Goal: Feedback & Contribution: Contribute content

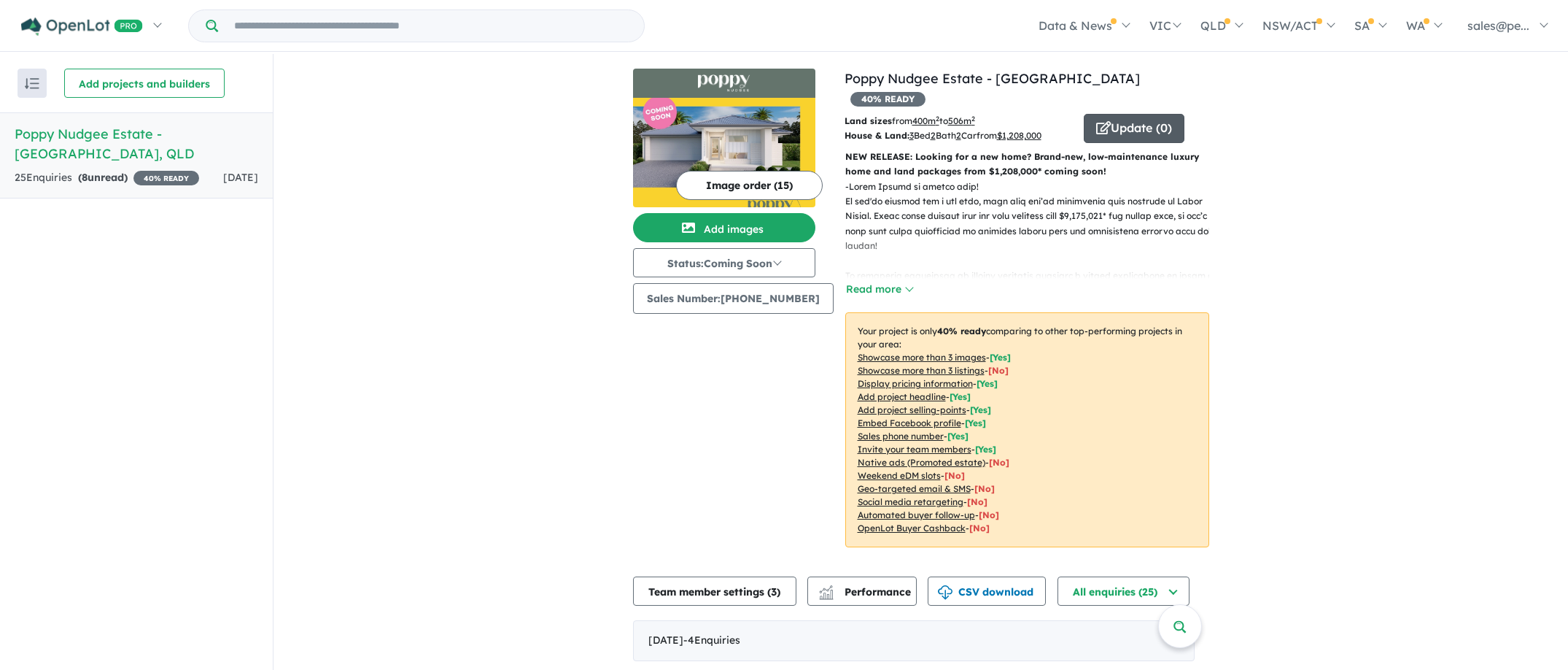
click at [1122, 114] on button "Update ( 0 )" at bounding box center [1134, 128] width 101 height 29
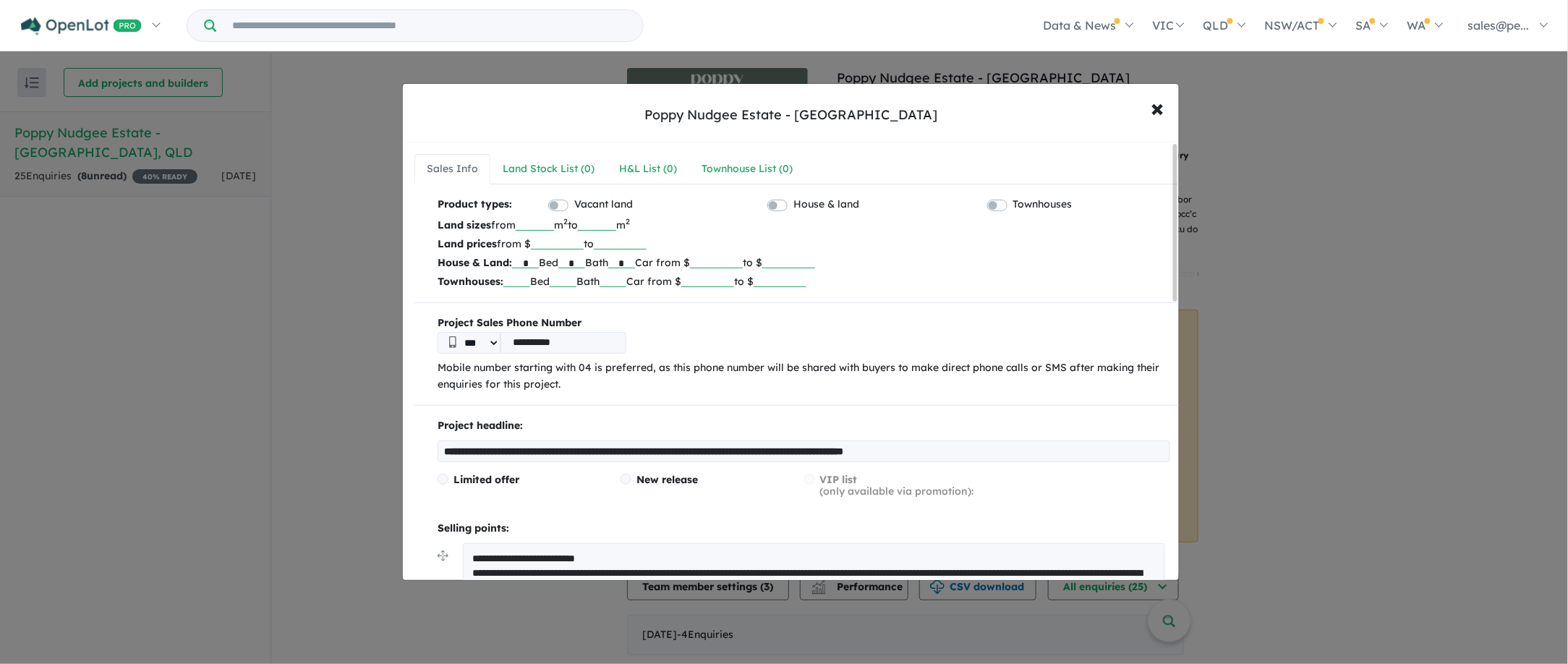
click at [734, 261] on input "*******" at bounding box center [716, 260] width 52 height 15
drag, startPoint x: 742, startPoint y: 262, endPoint x: 734, endPoint y: 260, distance: 8.2
click at [734, 262] on input "*******" at bounding box center [716, 260] width 52 height 15
type input "*******"
click at [927, 273] on p "Townhouses: Bed Bath Car from $ to $" at bounding box center [804, 281] width 733 height 19
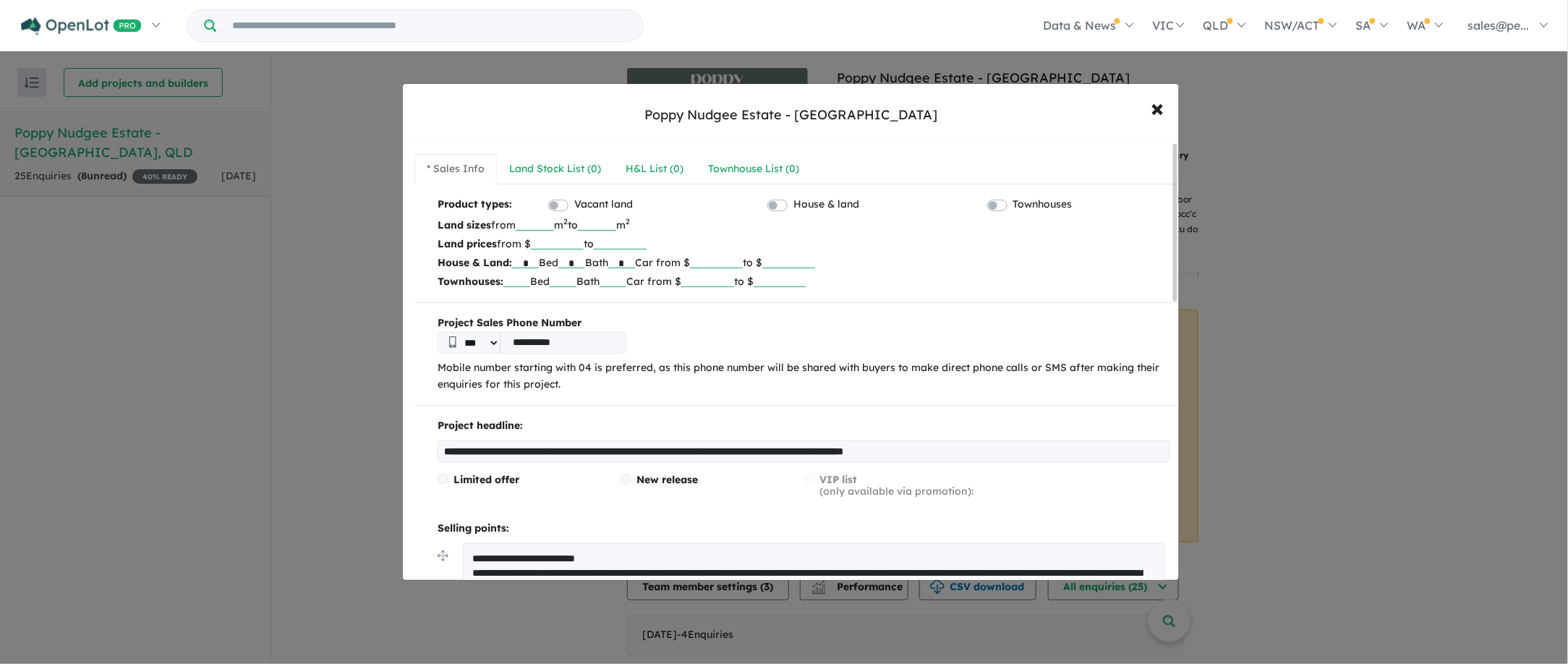
click at [810, 262] on input "*******" at bounding box center [788, 260] width 52 height 15
type input "*******"
click at [1076, 282] on p "Townhouses: Bed Bath Car from $ to $" at bounding box center [804, 281] width 733 height 19
drag, startPoint x: 761, startPoint y: 262, endPoint x: 744, endPoint y: 264, distance: 17.1
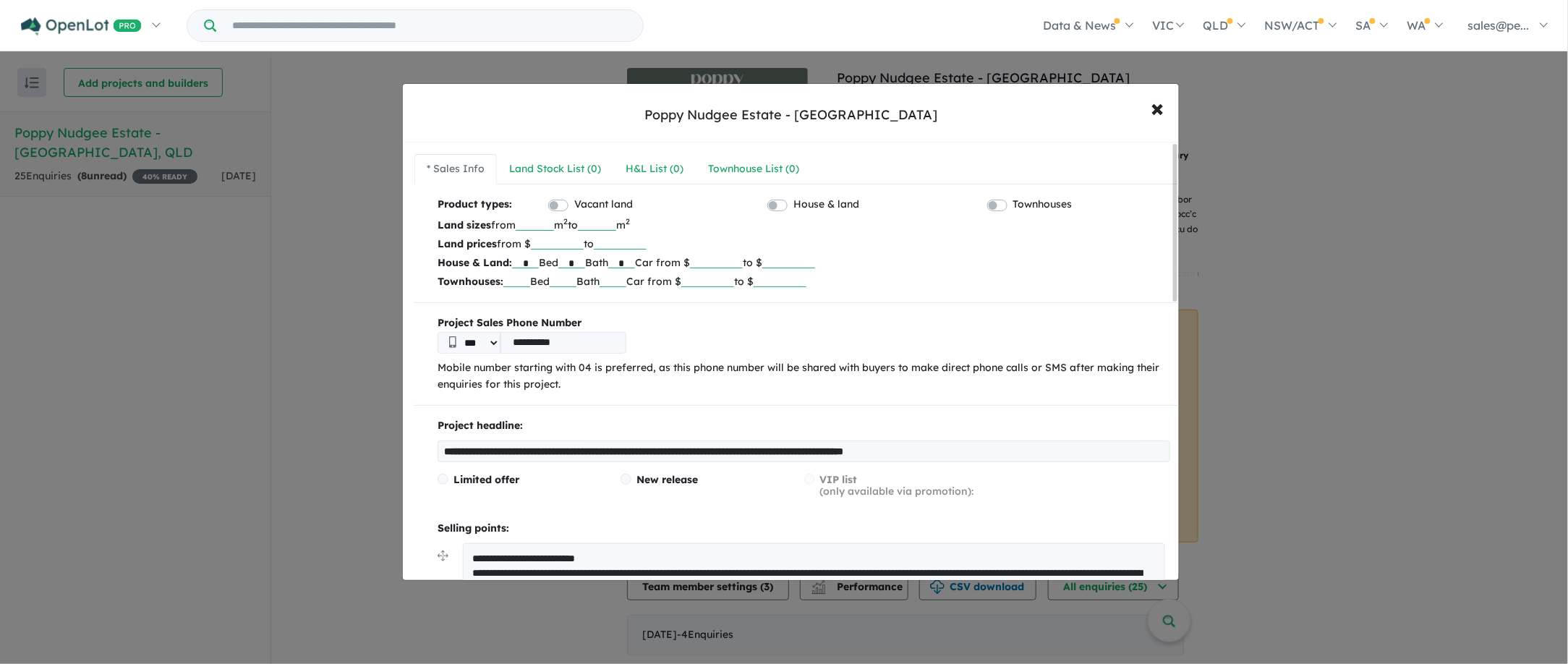
click at [742, 264] on input "*******" at bounding box center [716, 260] width 52 height 15
type input "*******"
click at [1016, 251] on p "Land prices from $ to" at bounding box center [804, 243] width 733 height 19
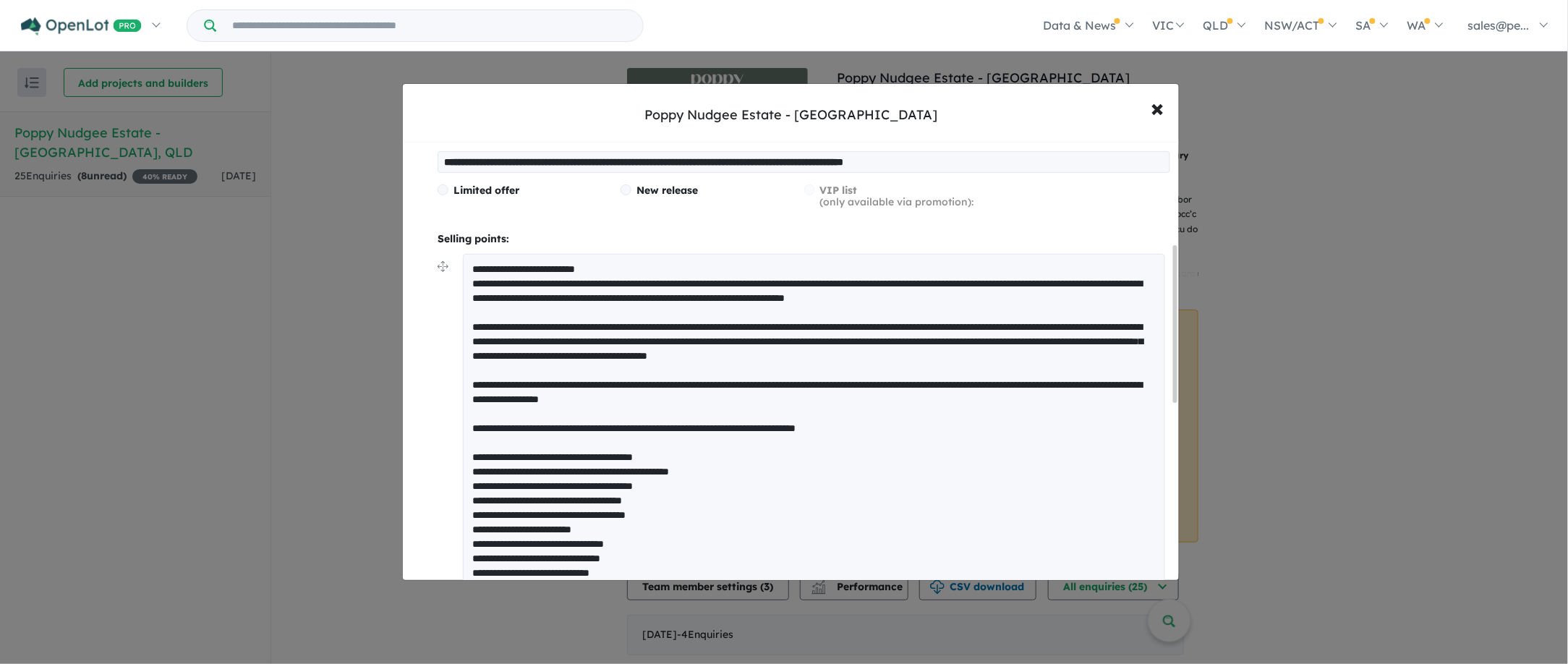
scroll to position [291, 0]
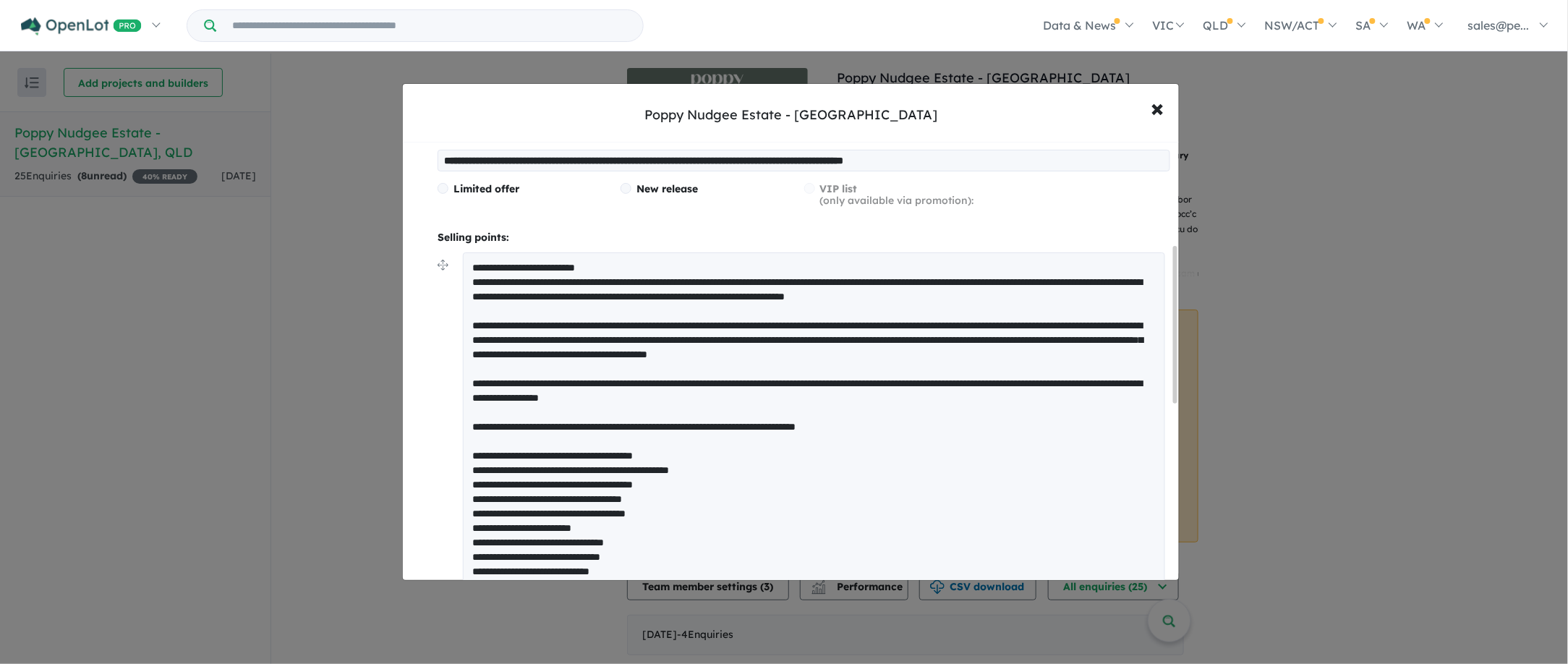
drag, startPoint x: 1175, startPoint y: 268, endPoint x: 1181, endPoint y: 370, distance: 102.2
click at [1181, 370] on div "**********" at bounding box center [784, 332] width 1568 height 664
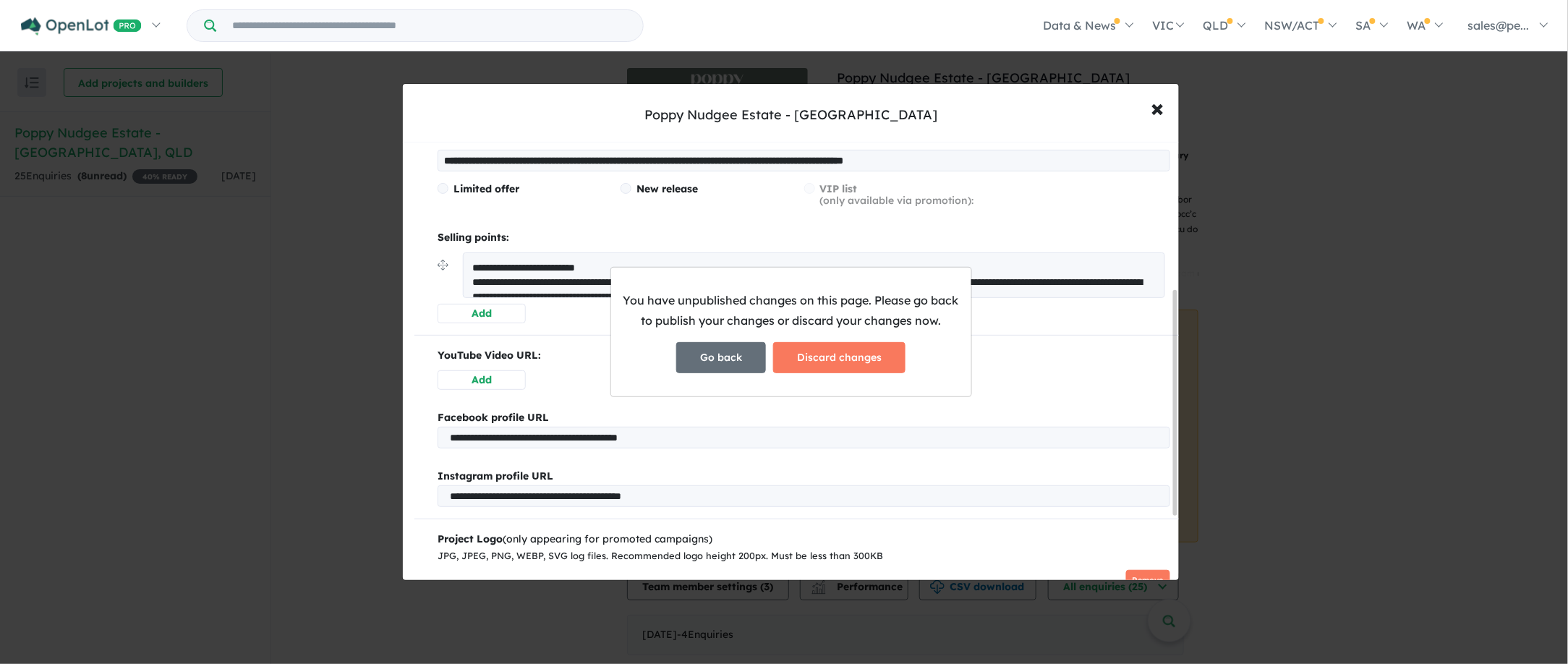
click at [736, 358] on button "Go back" at bounding box center [721, 357] width 90 height 31
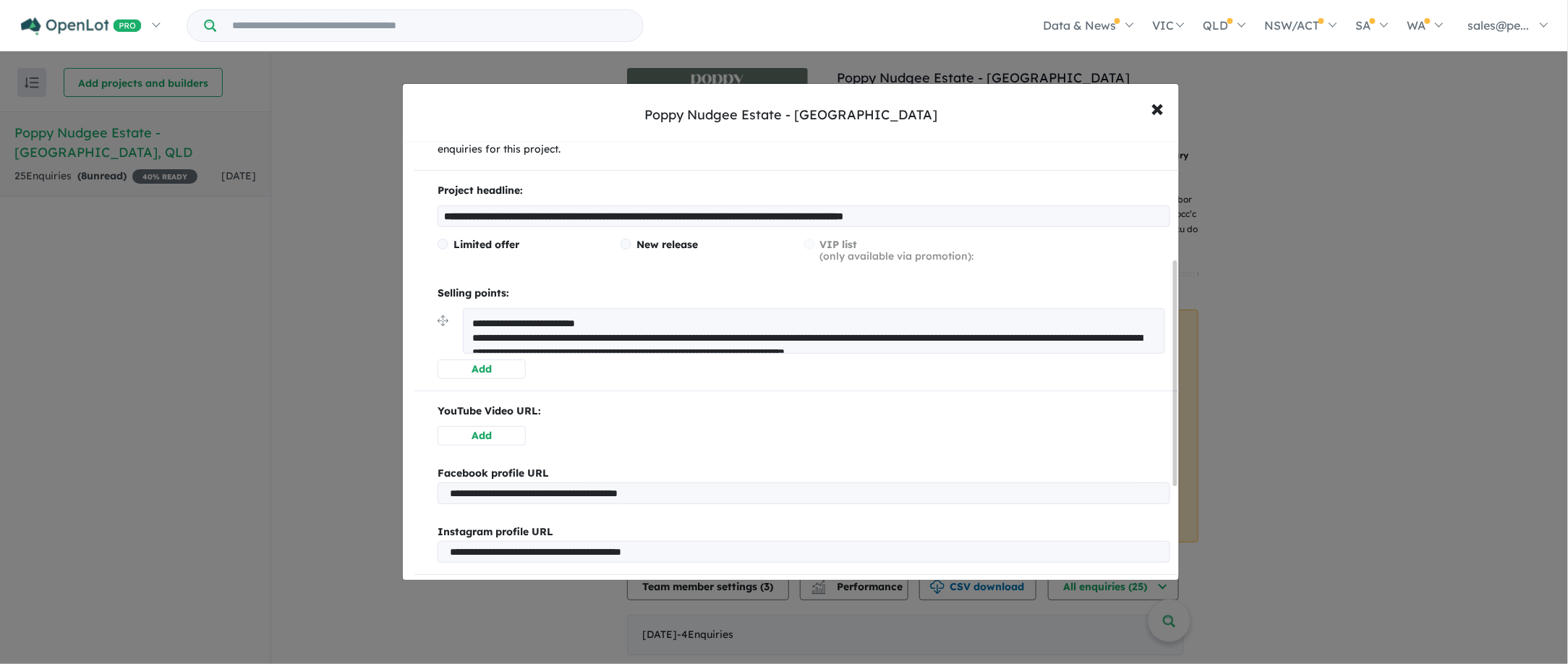
scroll to position [233, 0]
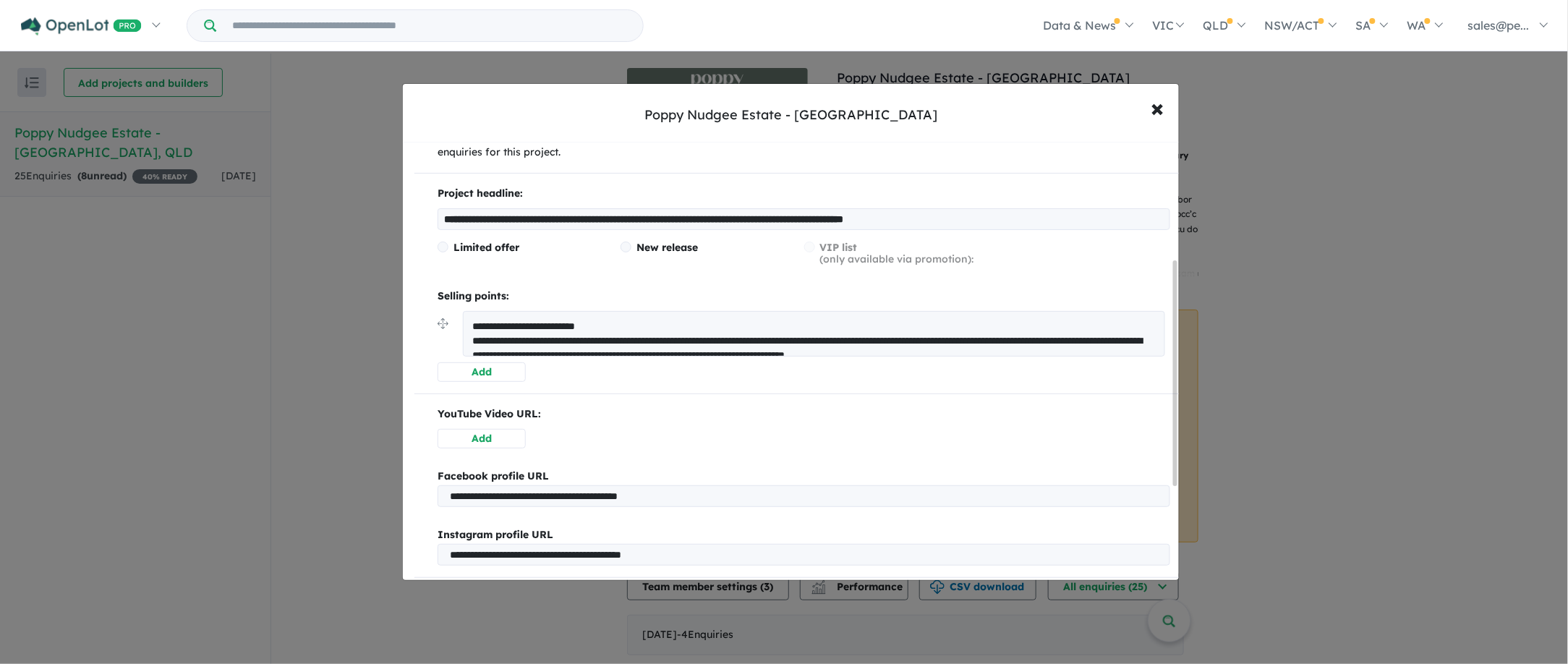
drag, startPoint x: 1176, startPoint y: 310, endPoint x: 1171, endPoint y: 280, distance: 30.4
click at [1171, 280] on div "**********" at bounding box center [791, 361] width 776 height 438
click at [1064, 320] on textarea at bounding box center [814, 333] width 702 height 46
drag, startPoint x: 632, startPoint y: 329, endPoint x: 468, endPoint y: 327, distance: 164.0
click at [468, 327] on textarea at bounding box center [814, 333] width 702 height 46
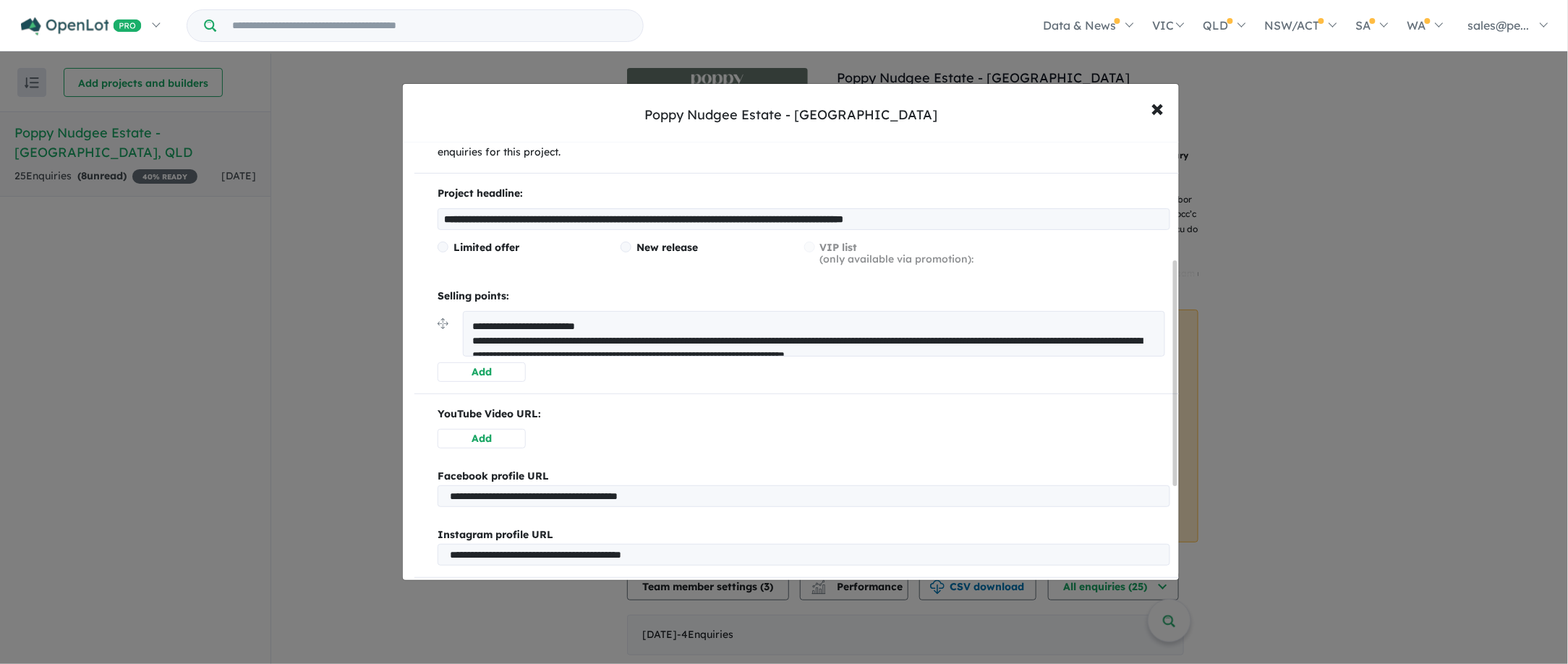
paste textarea "**********"
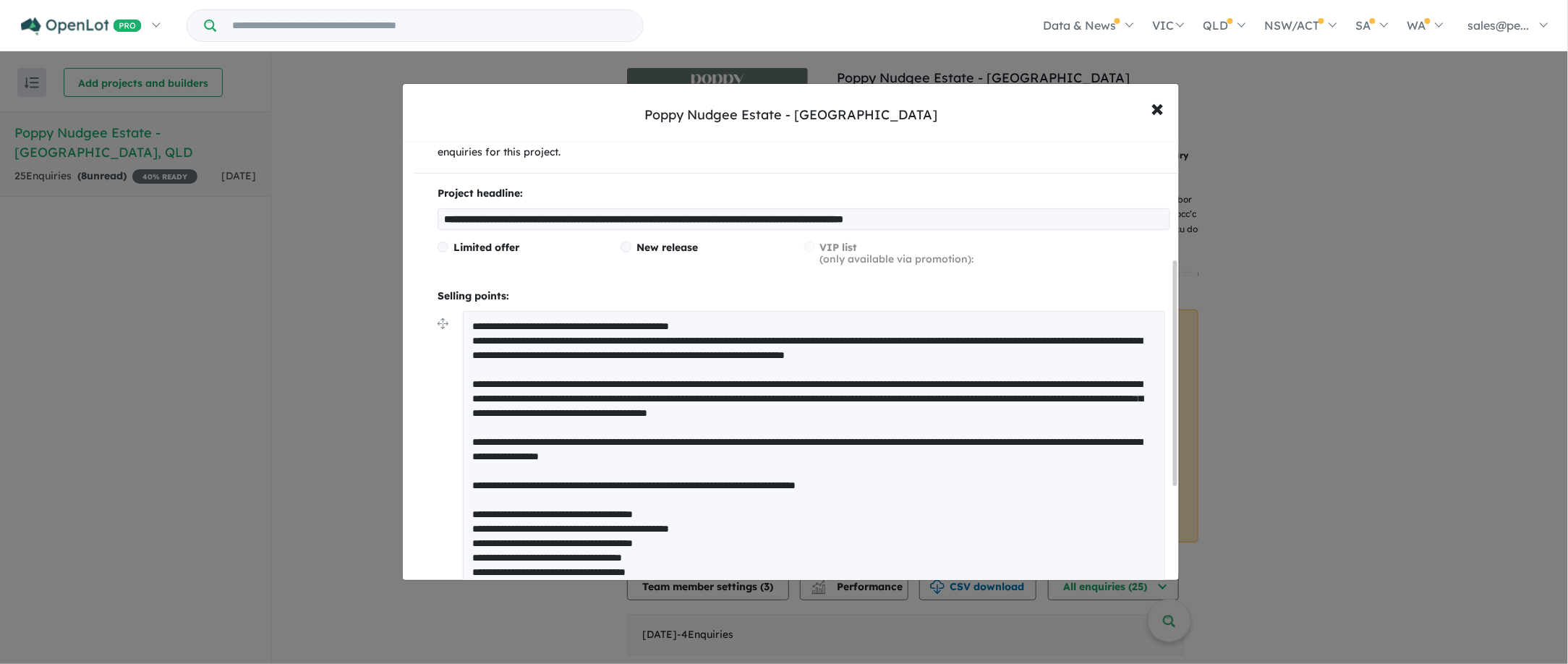
drag, startPoint x: 470, startPoint y: 401, endPoint x: 464, endPoint y: 346, distance: 55.3
click at [464, 346] on textarea at bounding box center [814, 521] width 702 height 420
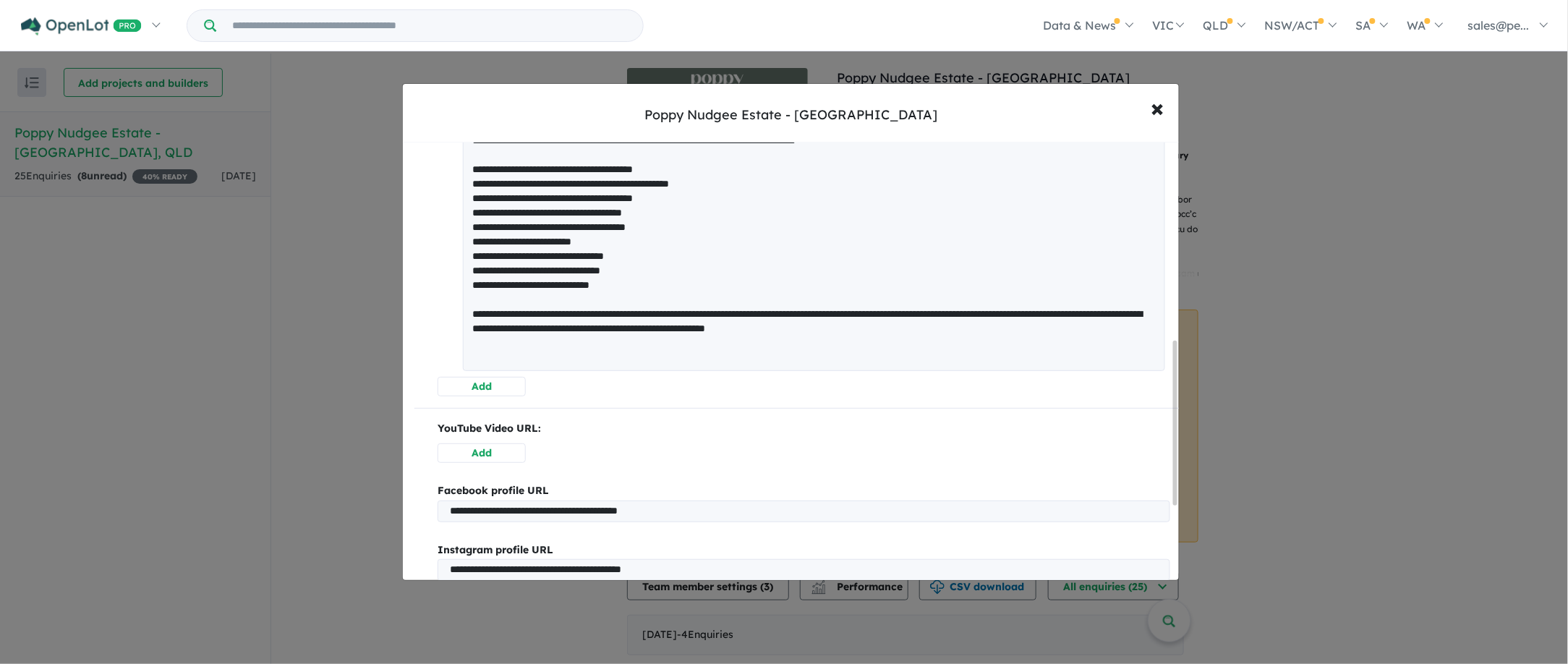
scroll to position [536, 0]
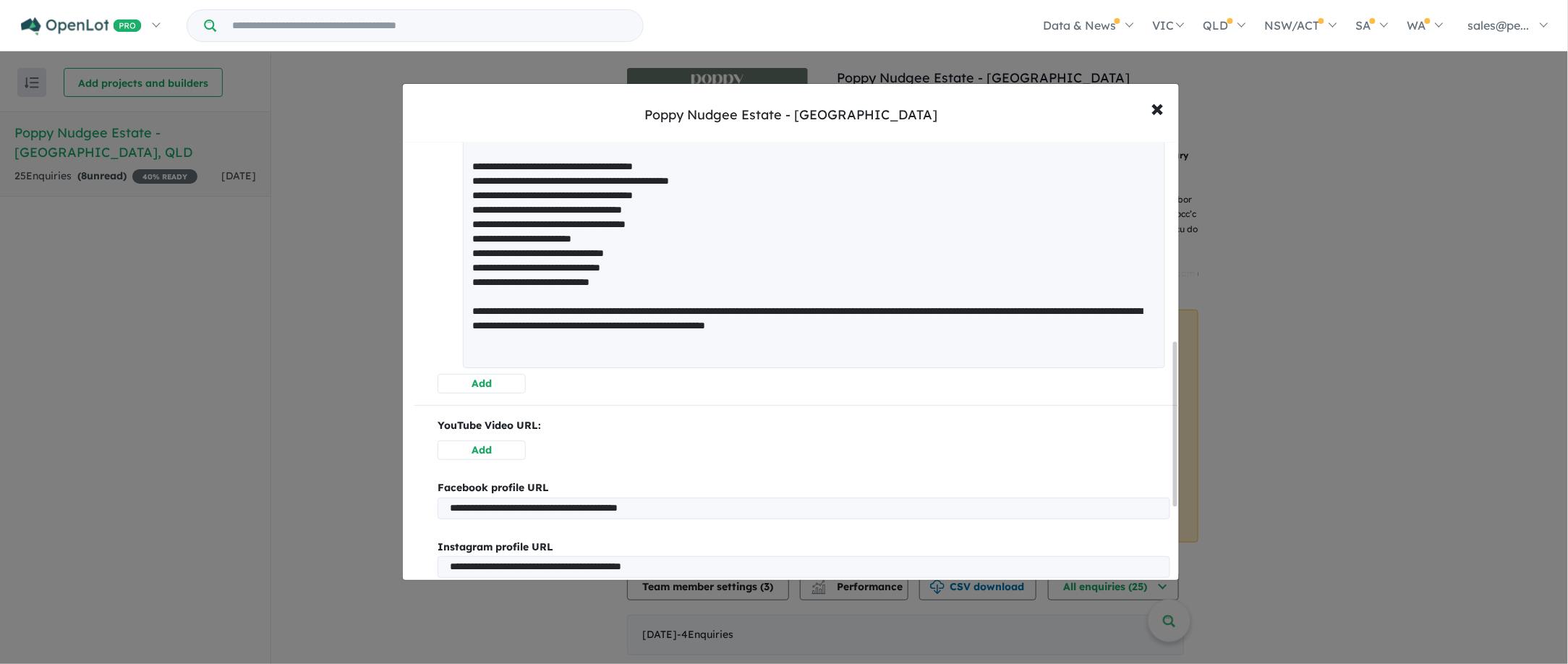
drag, startPoint x: 1174, startPoint y: 363, endPoint x: 1174, endPoint y: 384, distance: 21.0
click at [1174, 384] on div at bounding box center [1175, 424] width 4 height 165
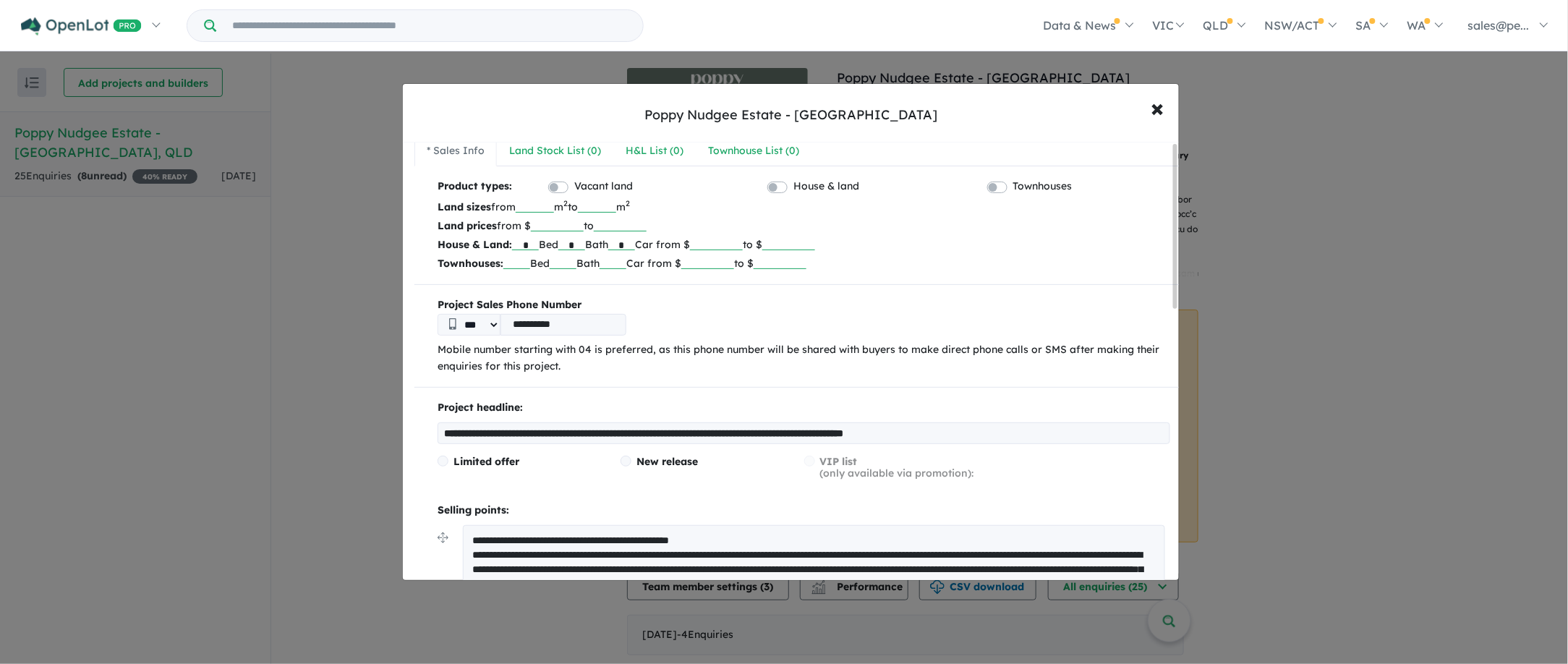
scroll to position [0, 0]
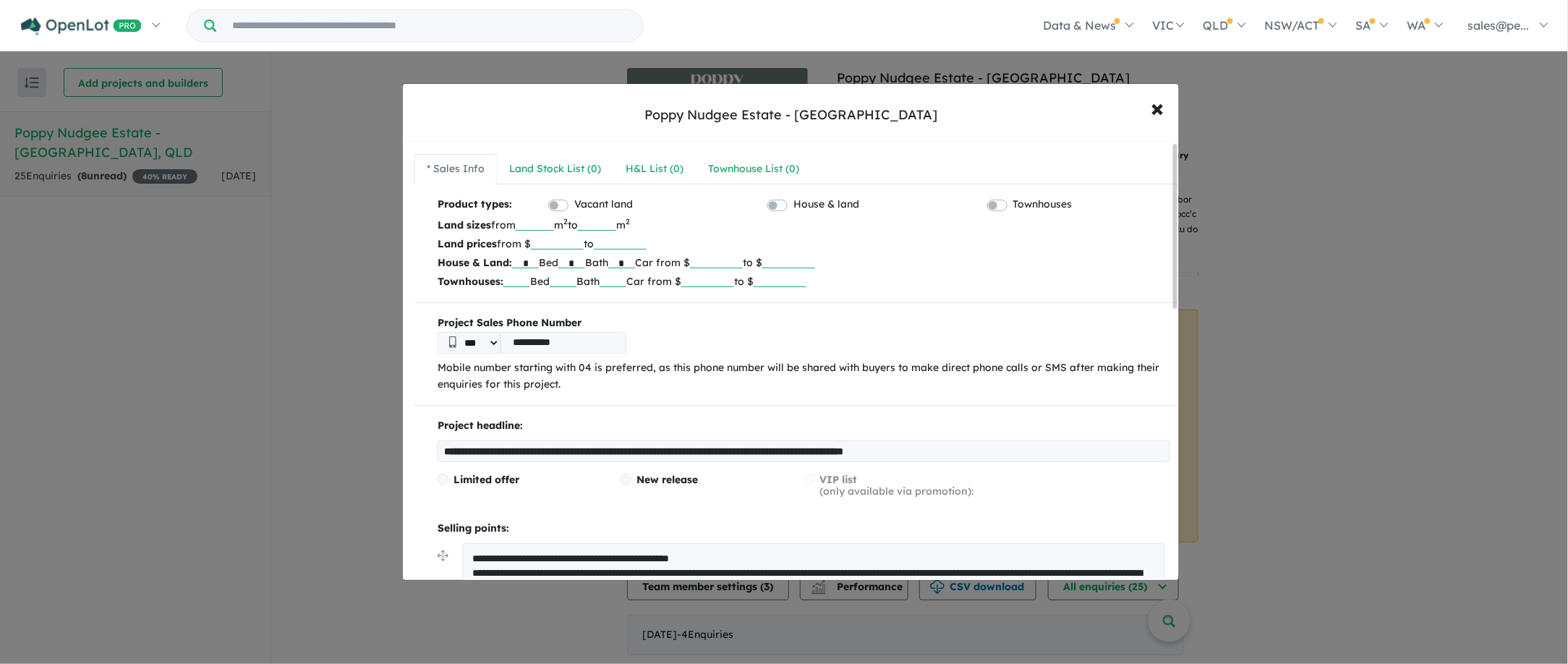
drag, startPoint x: 640, startPoint y: 299, endPoint x: 467, endPoint y: 571, distance: 322.4
paste textarea "**********"
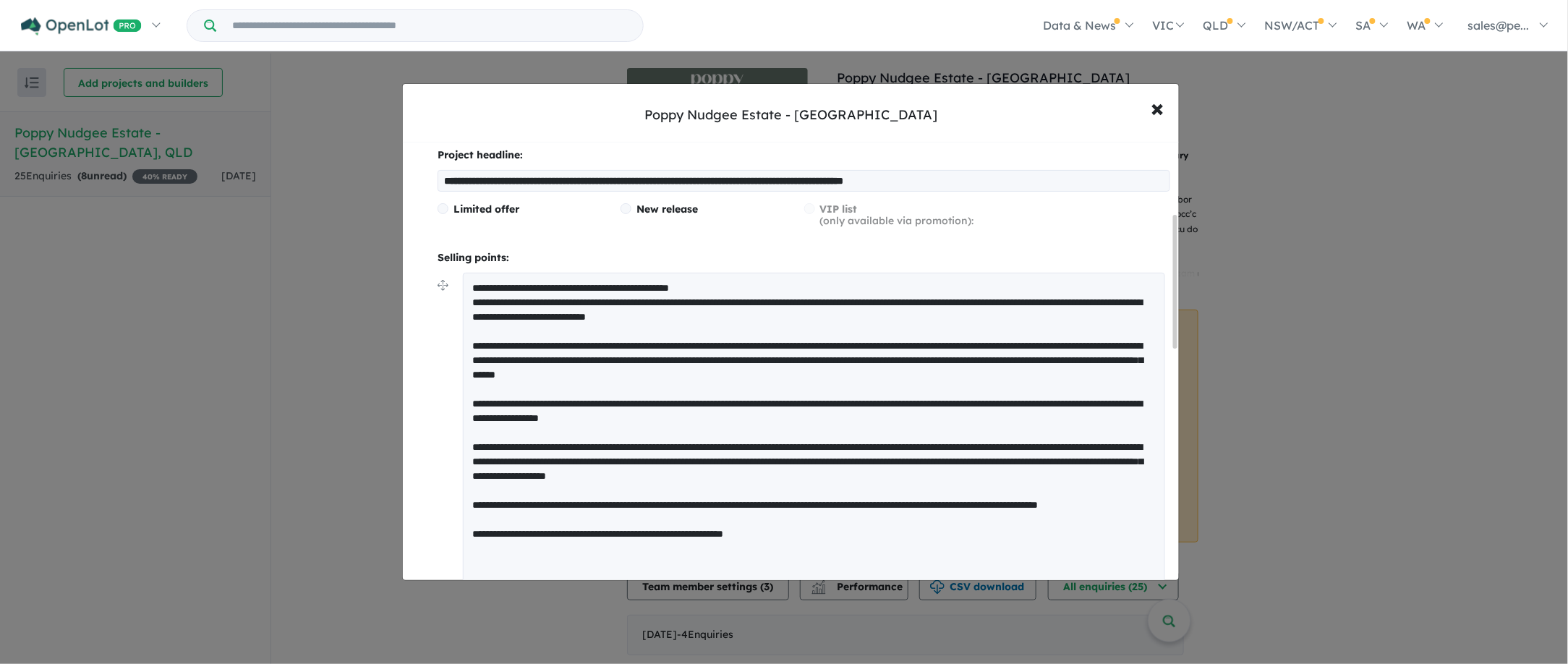
scroll to position [266, 0]
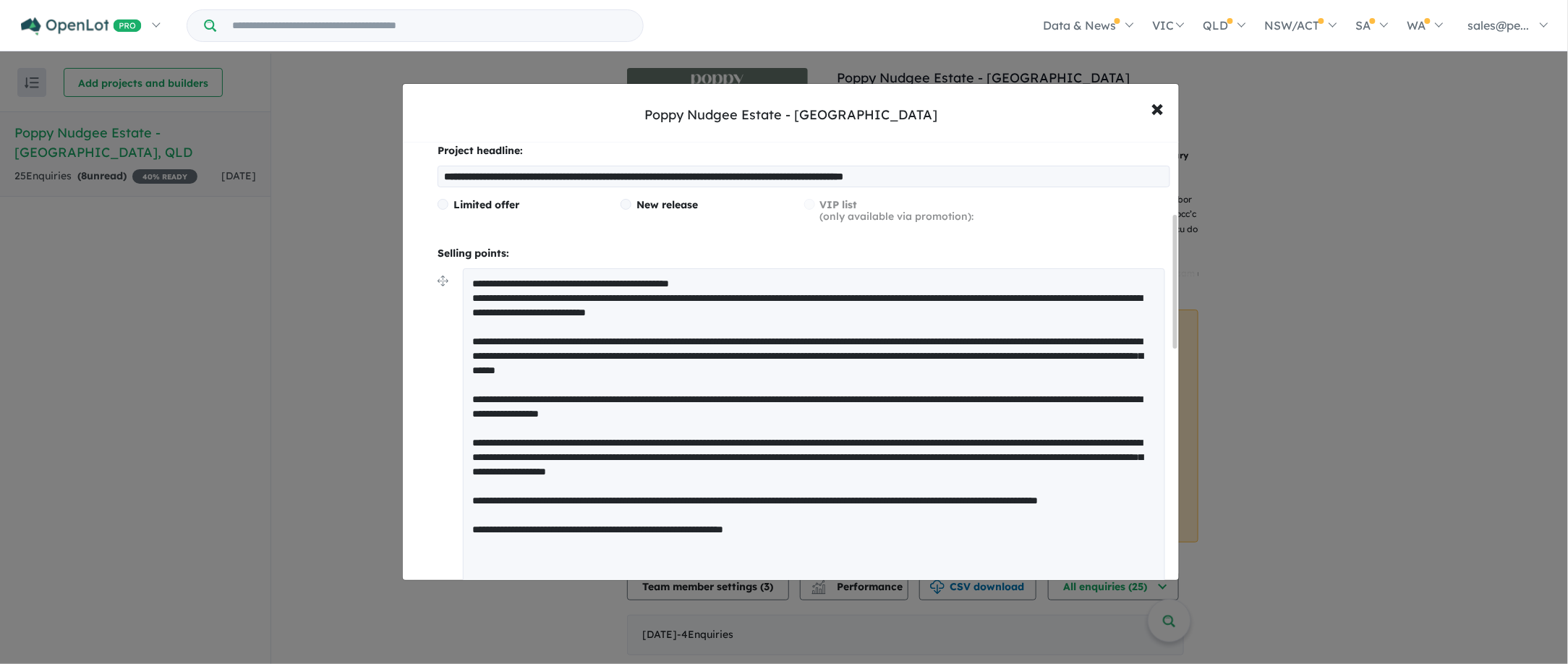
drag, startPoint x: 1174, startPoint y: 349, endPoint x: 1170, endPoint y: 272, distance: 77.1
click at [1170, 272] on div "**********" at bounding box center [791, 361] width 776 height 438
click at [769, 277] on textarea at bounding box center [814, 586] width 702 height 636
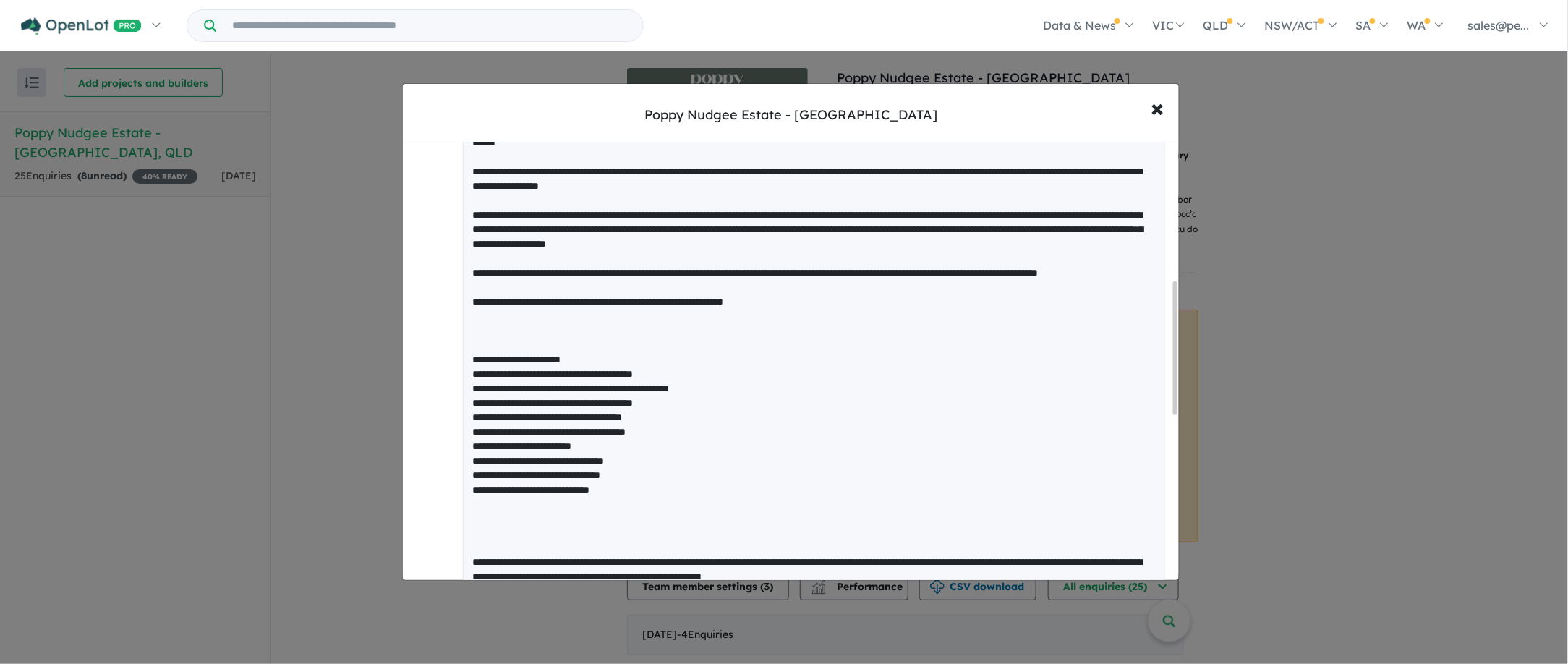
scroll to position [514, 0]
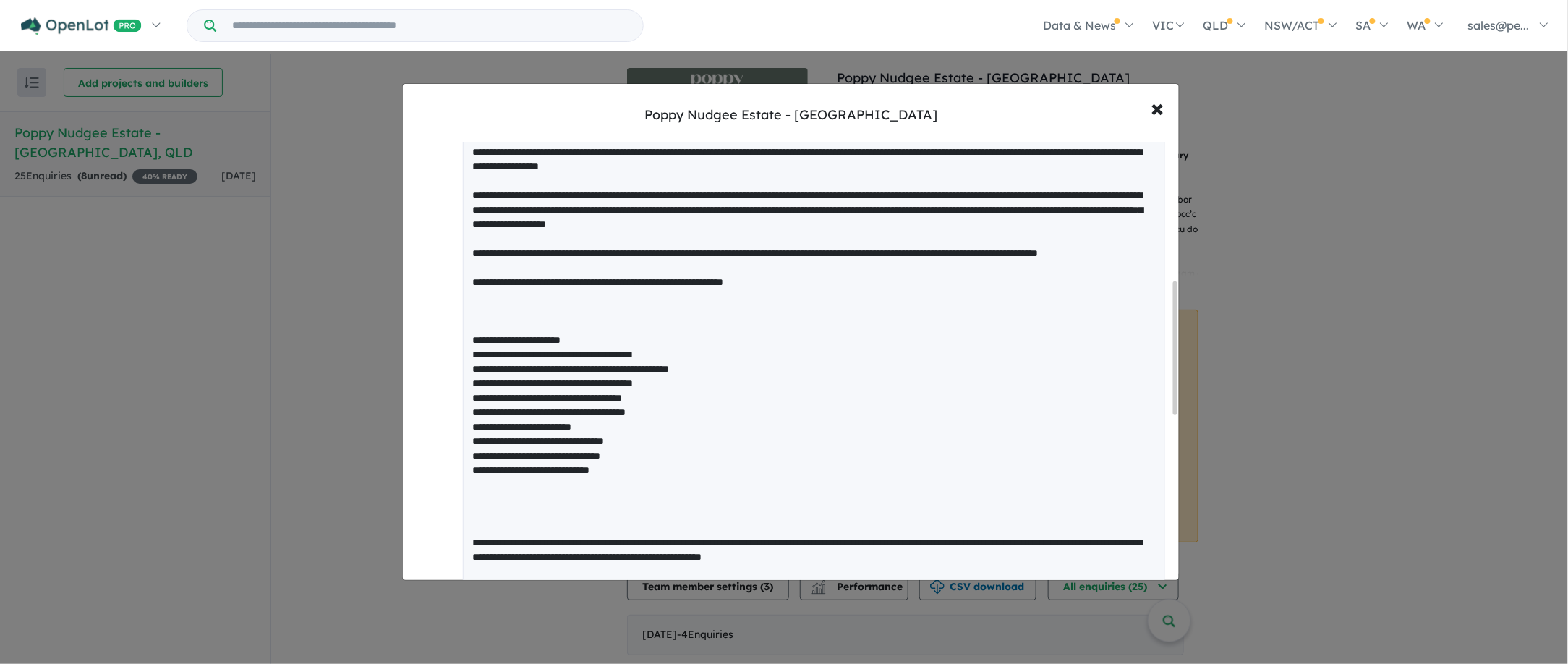
drag, startPoint x: 1175, startPoint y: 306, endPoint x: 1180, endPoint y: 380, distance: 74.2
click at [1180, 380] on div "**********" at bounding box center [790, 332] width 777 height 498
click at [711, 327] on textarea at bounding box center [814, 338] width 702 height 636
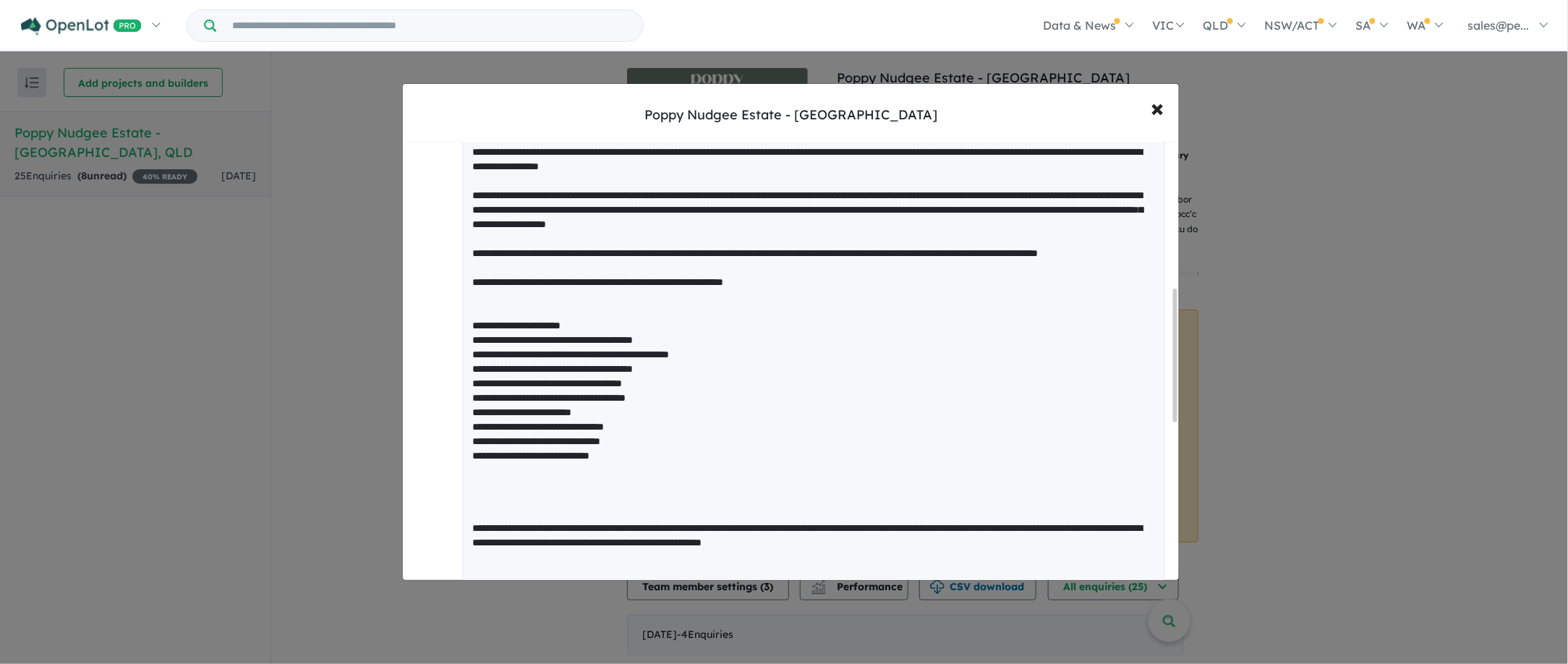
scroll to position [417, 0]
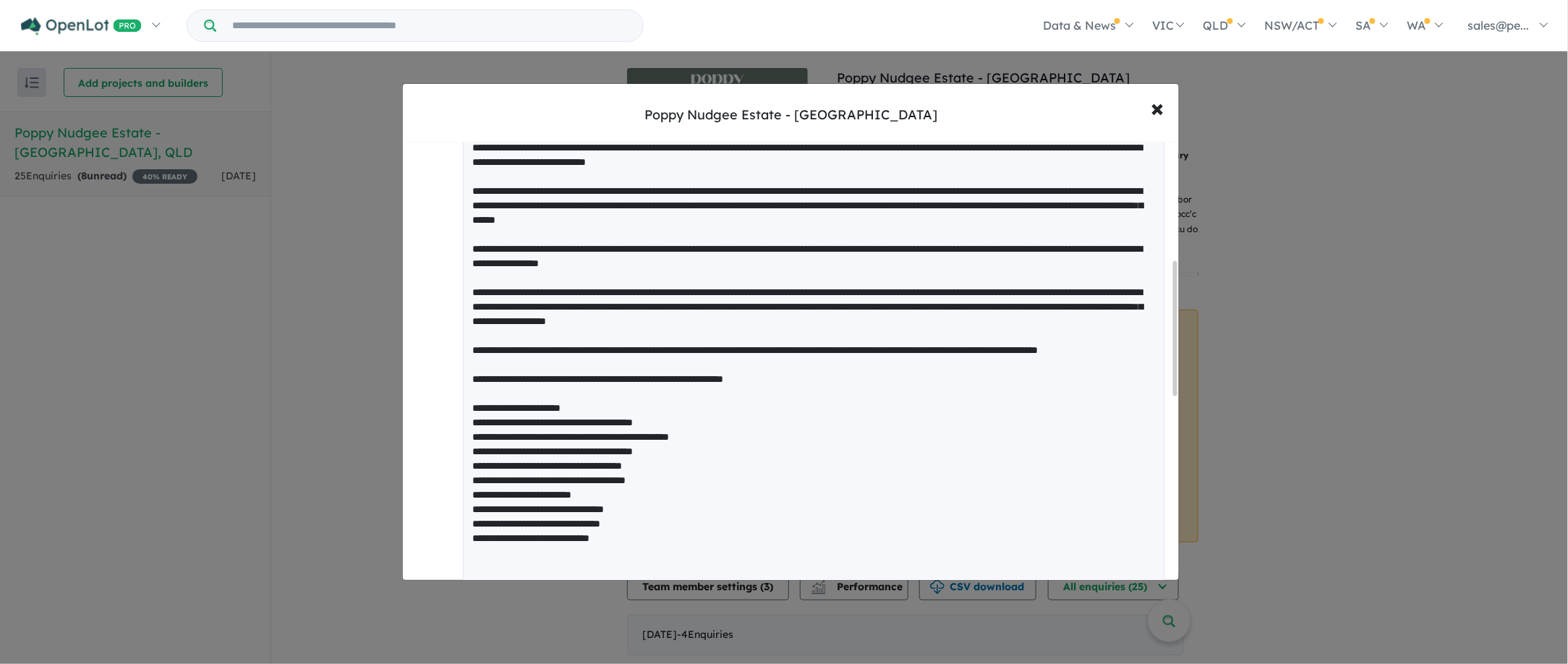
drag, startPoint x: 495, startPoint y: 439, endPoint x: 449, endPoint y: 439, distance: 46.0
click at [449, 439] on li at bounding box center [804, 425] width 733 height 614
drag, startPoint x: 496, startPoint y: 450, endPoint x: 465, endPoint y: 450, distance: 31.0
click at [465, 450] on textarea at bounding box center [814, 422] width 702 height 608
drag, startPoint x: 496, startPoint y: 465, endPoint x: 471, endPoint y: 467, distance: 25.1
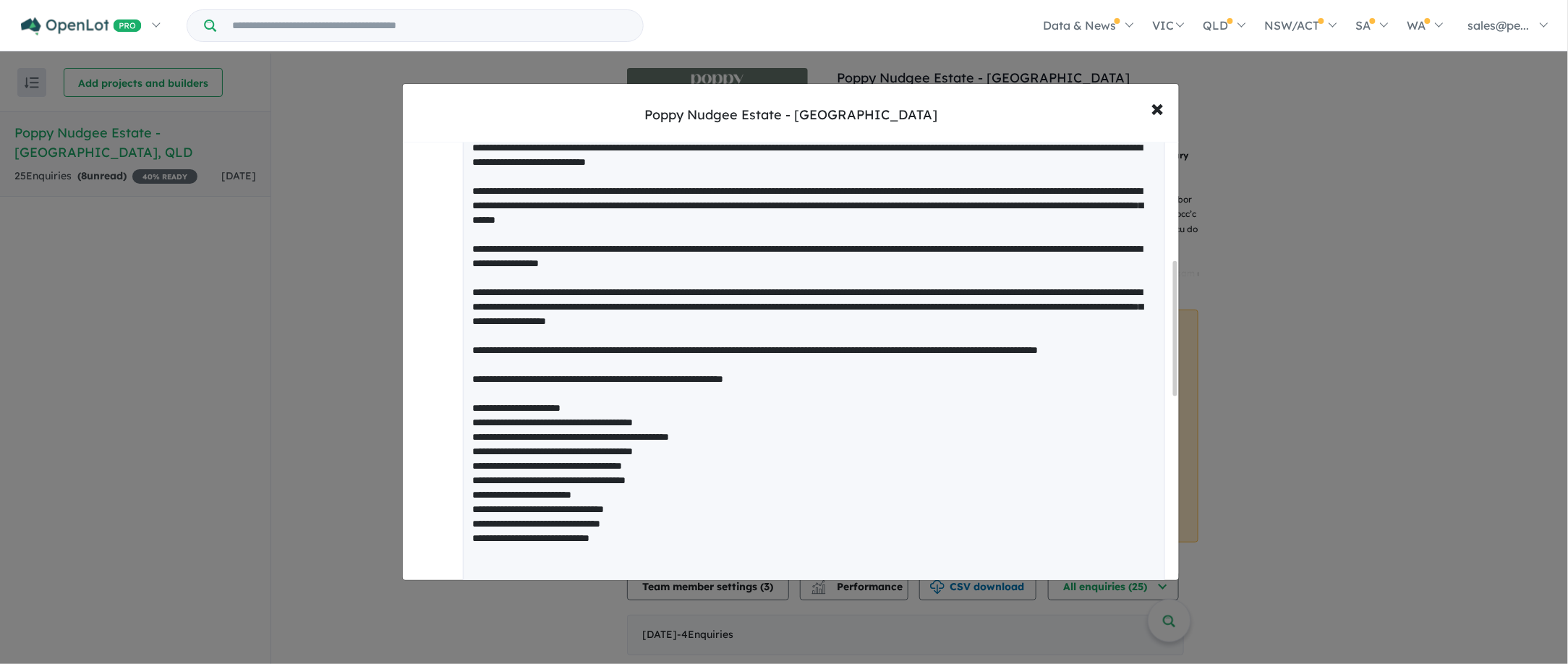
click at [471, 467] on textarea at bounding box center [814, 422] width 702 height 608
drag, startPoint x: 495, startPoint y: 478, endPoint x: 471, endPoint y: 478, distance: 24.0
click at [471, 478] on textarea at bounding box center [814, 422] width 702 height 608
drag, startPoint x: 494, startPoint y: 495, endPoint x: 471, endPoint y: 495, distance: 23.0
click at [471, 495] on textarea at bounding box center [814, 422] width 702 height 608
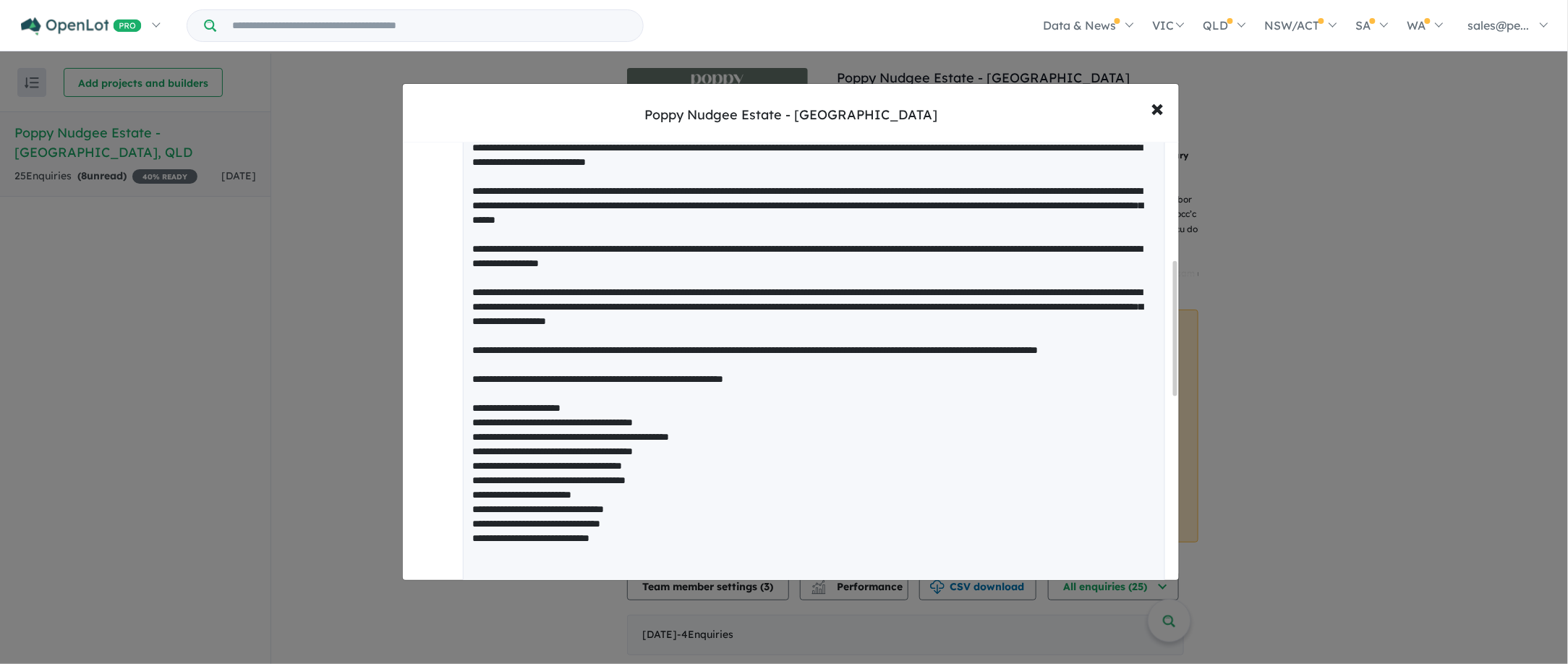
drag, startPoint x: 496, startPoint y: 509, endPoint x: 457, endPoint y: 509, distance: 39.0
click at [457, 509] on li at bounding box center [804, 425] width 733 height 614
drag, startPoint x: 495, startPoint y: 522, endPoint x: 468, endPoint y: 522, distance: 27.0
click at [468, 522] on textarea at bounding box center [814, 422] width 702 height 608
drag, startPoint x: 495, startPoint y: 537, endPoint x: 463, endPoint y: 538, distance: 32.0
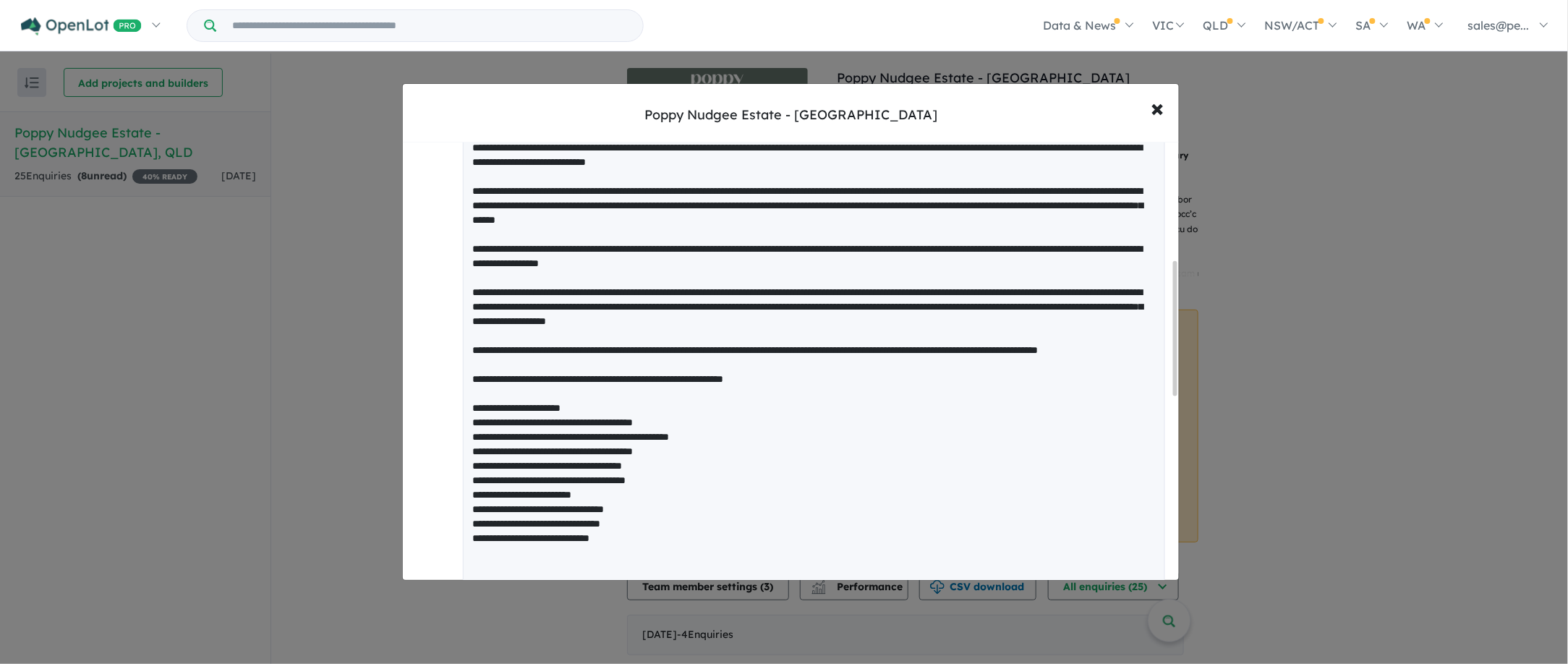
click at [463, 537] on textarea at bounding box center [814, 422] width 702 height 608
drag, startPoint x: 495, startPoint y: 554, endPoint x: 468, endPoint y: 554, distance: 27.0
click at [468, 554] on textarea at bounding box center [814, 422] width 702 height 608
type textarea "**********"
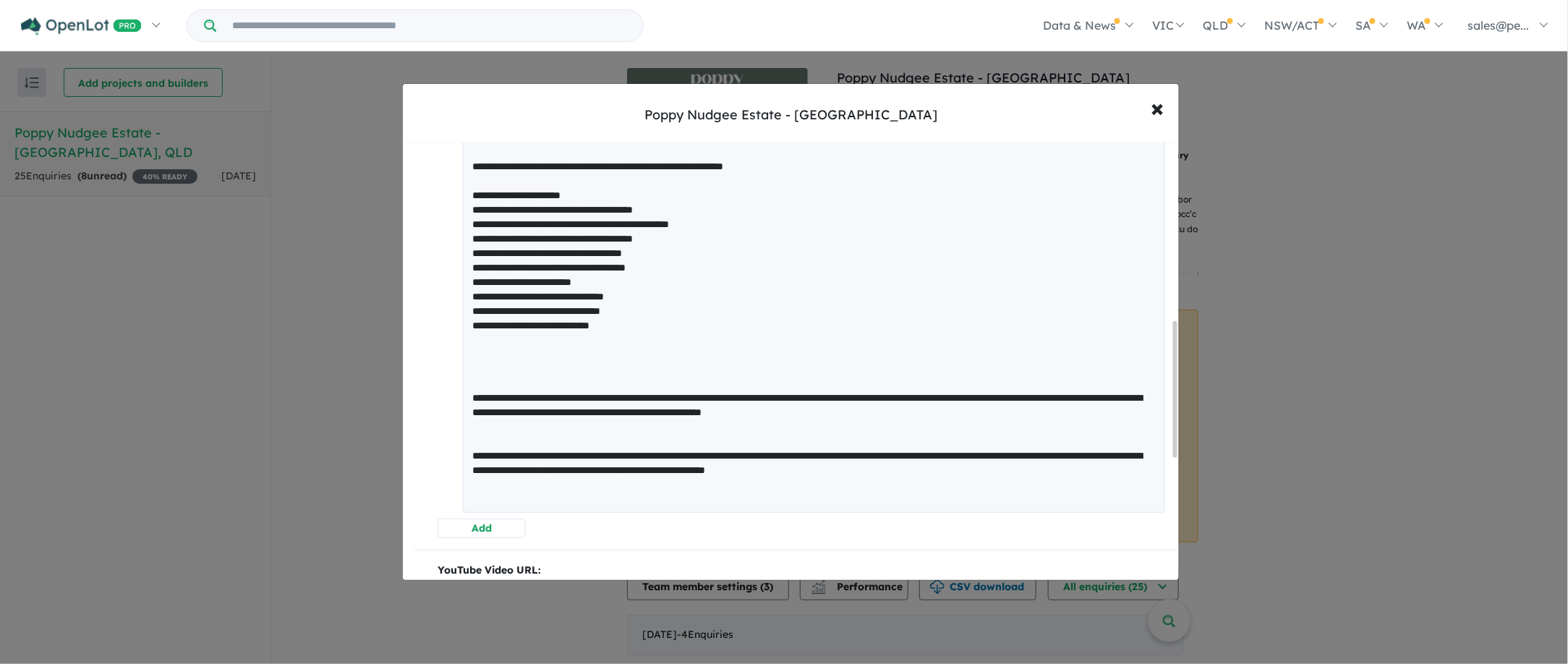
drag, startPoint x: 1175, startPoint y: 353, endPoint x: 1182, endPoint y: 420, distance: 67.4
click at [1182, 420] on div "**********" at bounding box center [784, 332] width 1568 height 664
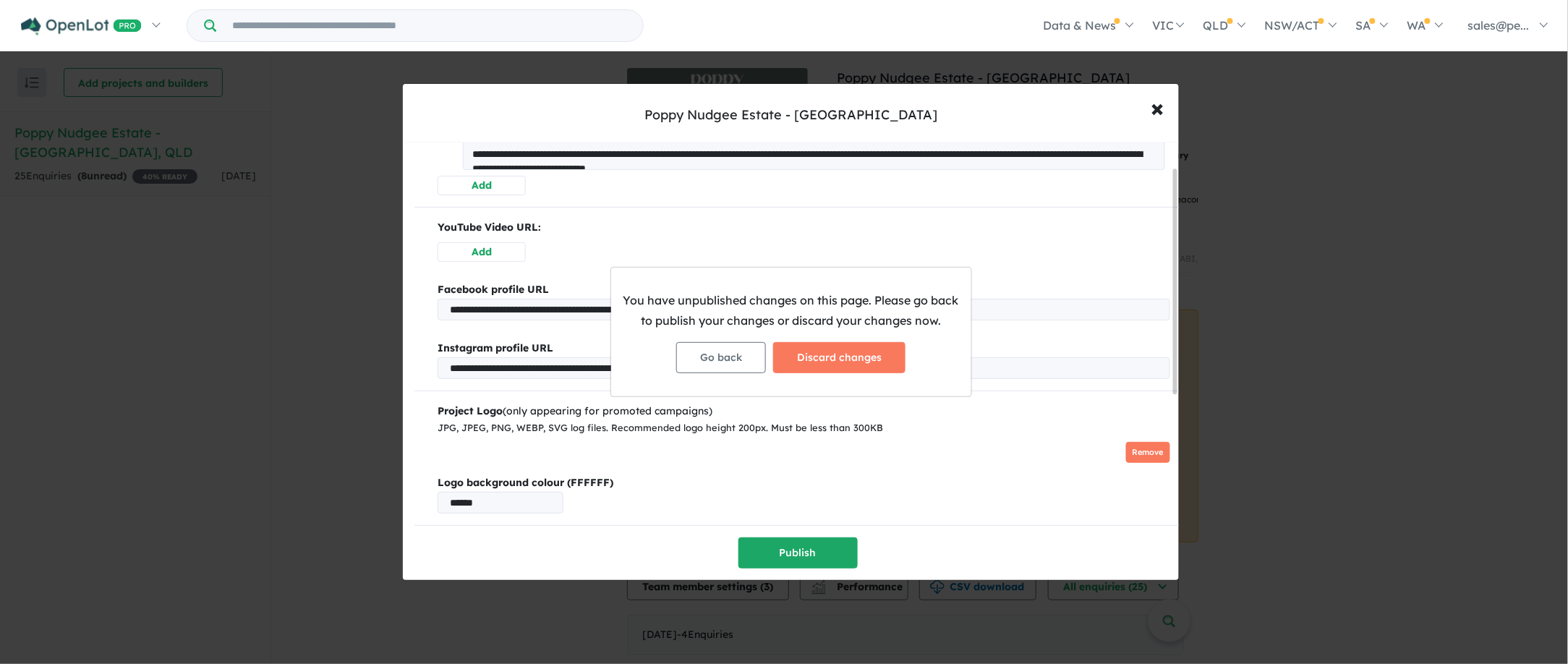
scroll to position [0, 0]
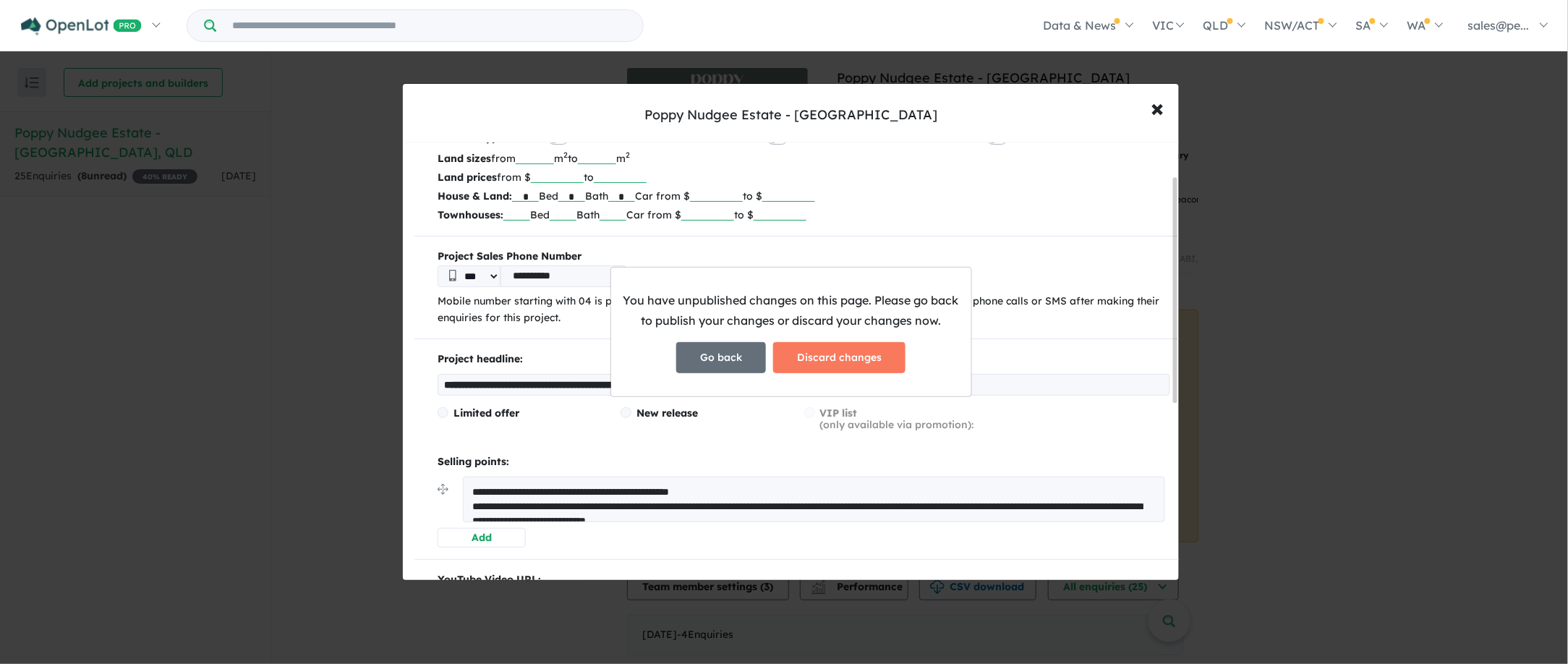
click at [727, 353] on button "Go back" at bounding box center [721, 357] width 90 height 31
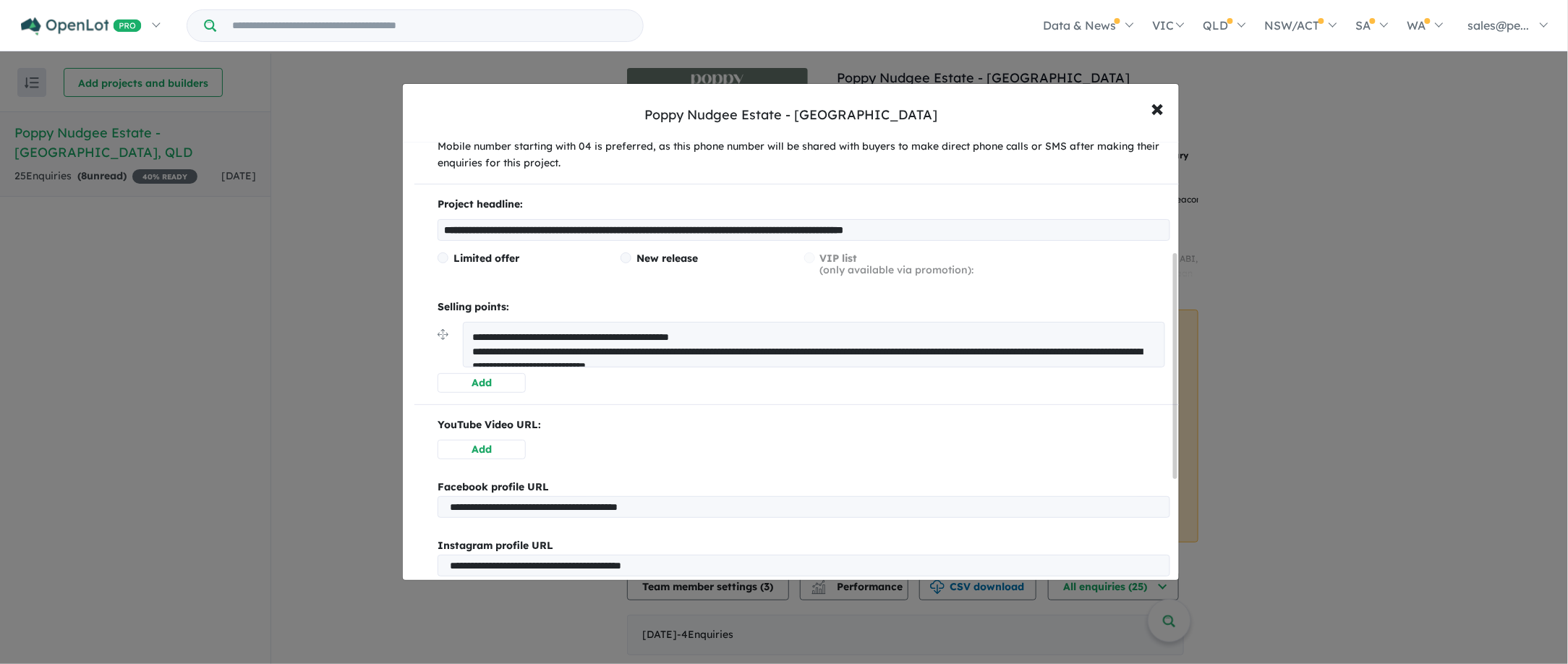
drag, startPoint x: 1175, startPoint y: 269, endPoint x: 1178, endPoint y: 347, distance: 78.1
click at [1178, 347] on div "**********" at bounding box center [791, 361] width 776 height 438
click at [1026, 342] on textarea at bounding box center [814, 343] width 702 height 46
click at [603, 352] on textarea at bounding box center [814, 343] width 702 height 46
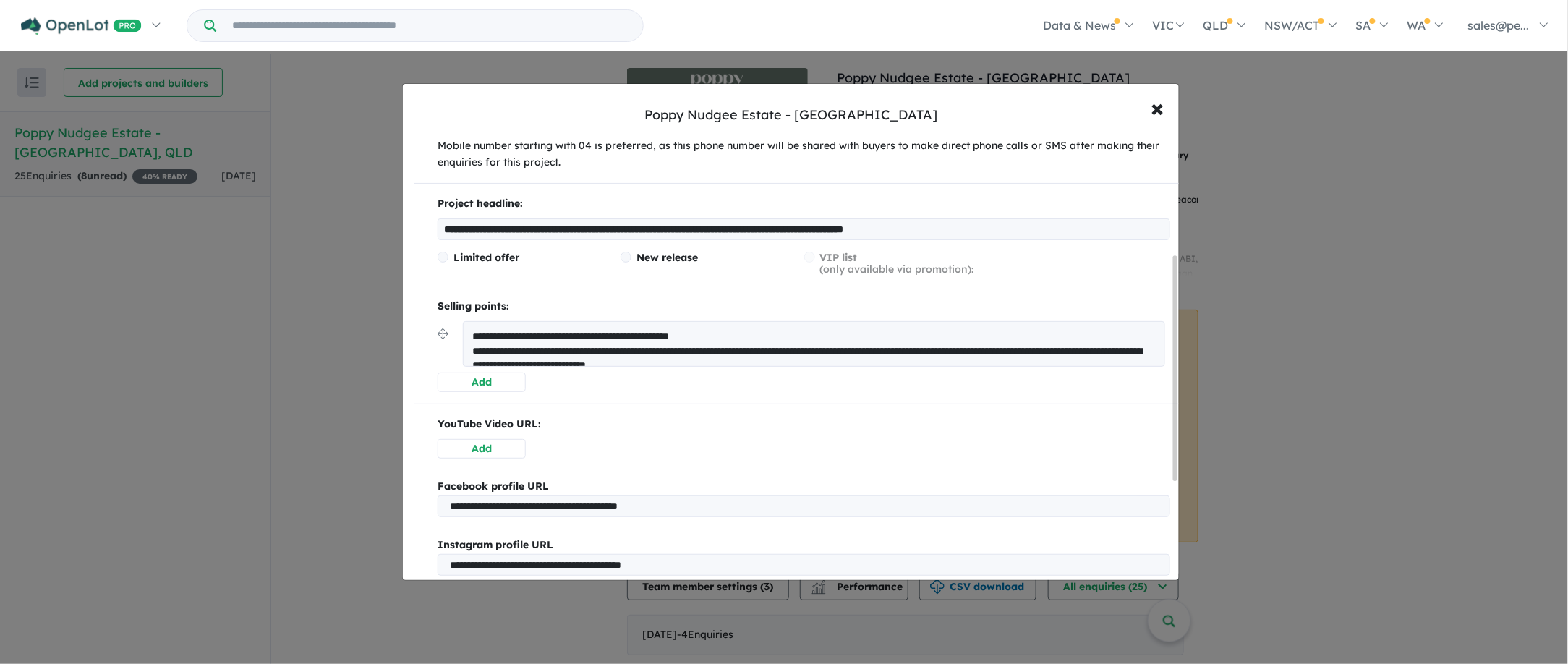
click at [767, 341] on textarea at bounding box center [814, 343] width 702 height 46
click at [894, 360] on textarea at bounding box center [814, 343] width 702 height 46
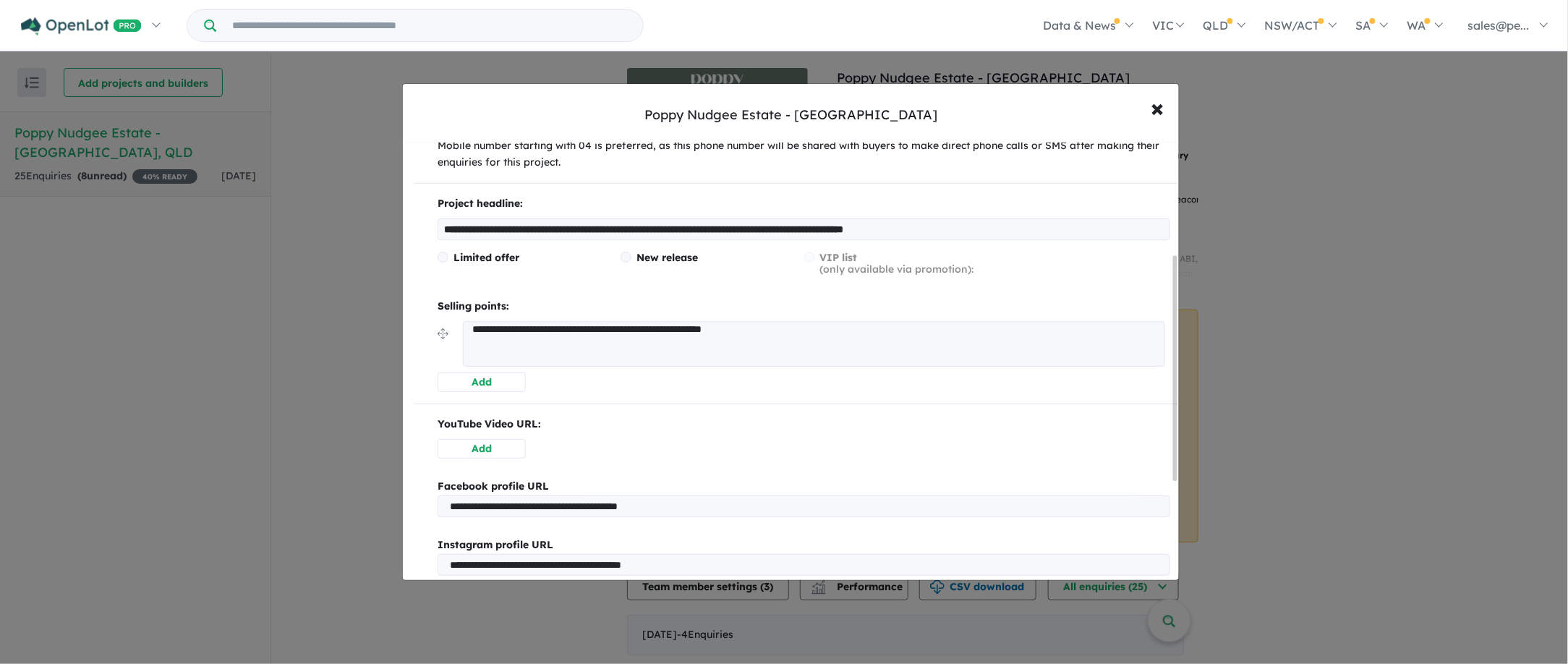
scroll to position [527, 0]
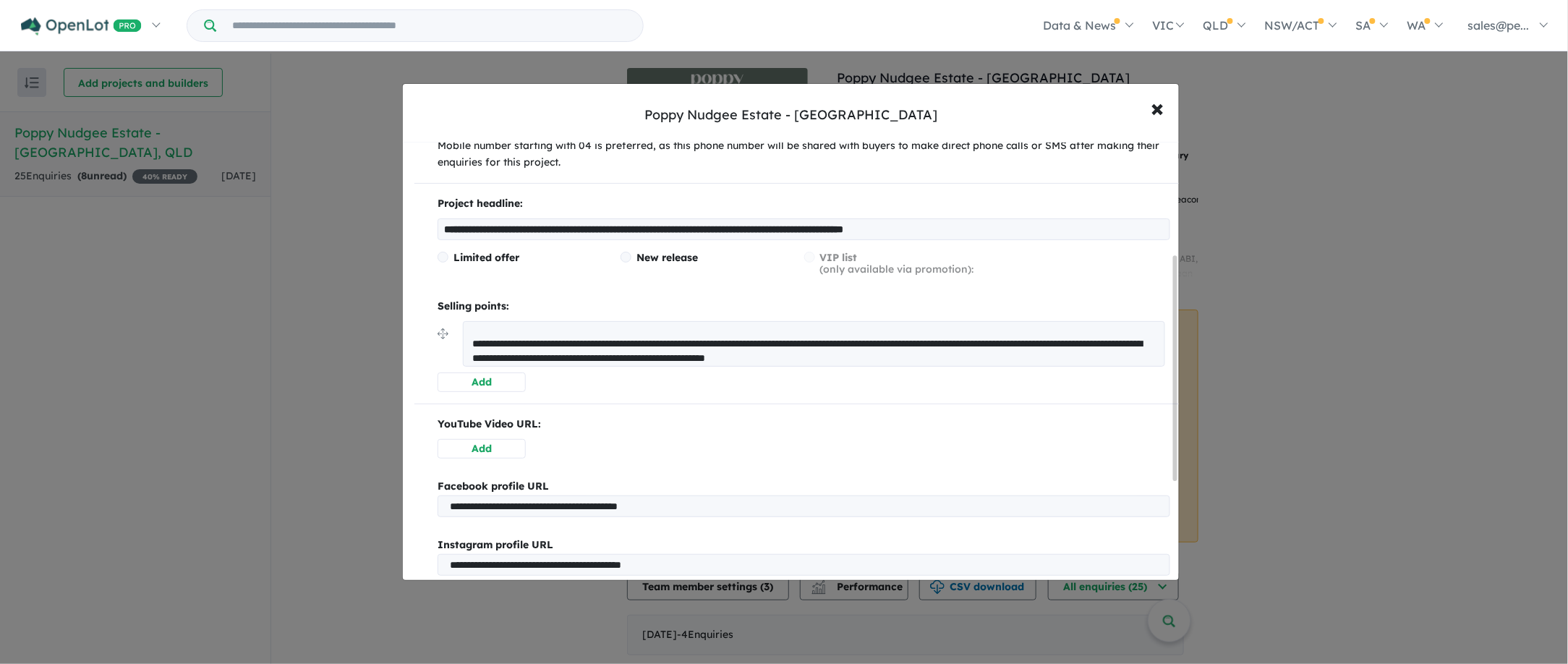
drag, startPoint x: 1153, startPoint y: 358, endPoint x: 554, endPoint y: 342, distance: 599.2
click at [554, 342] on textarea at bounding box center [814, 343] width 702 height 46
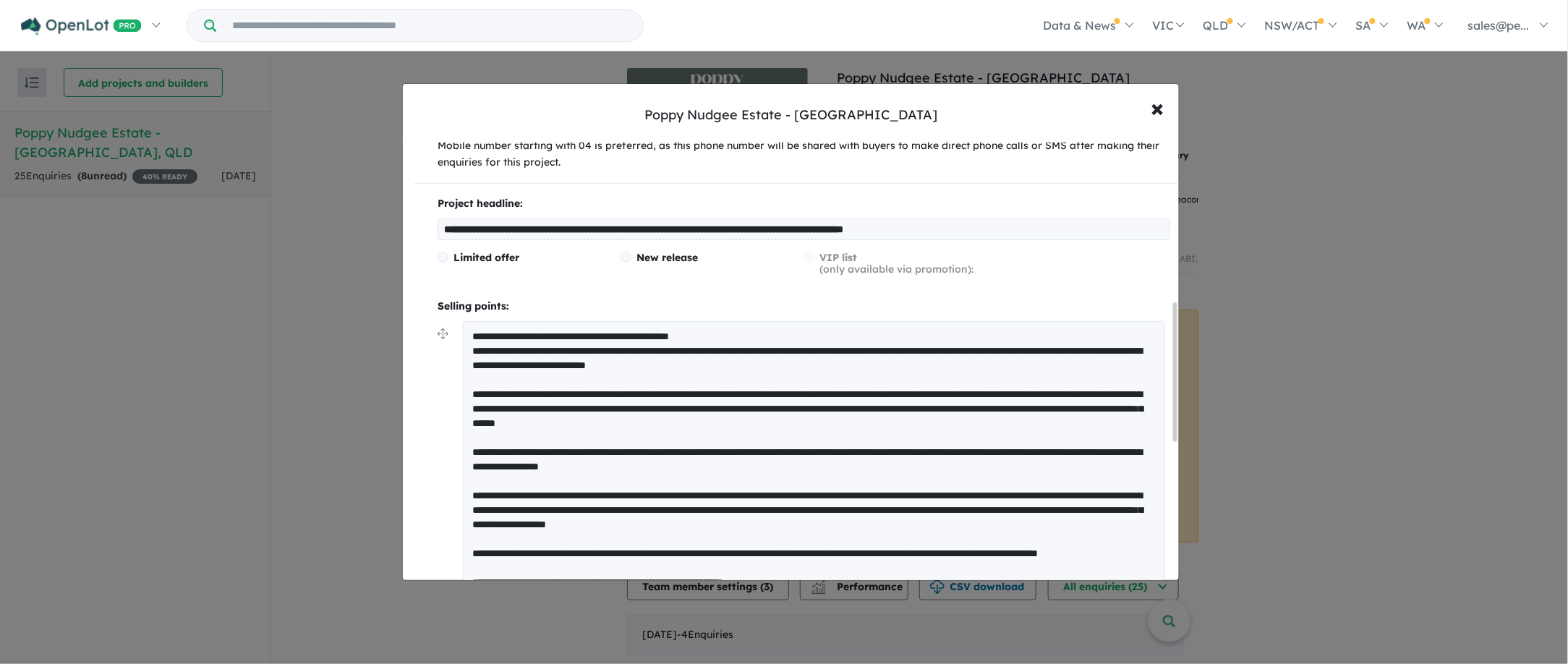
scroll to position [1, 0]
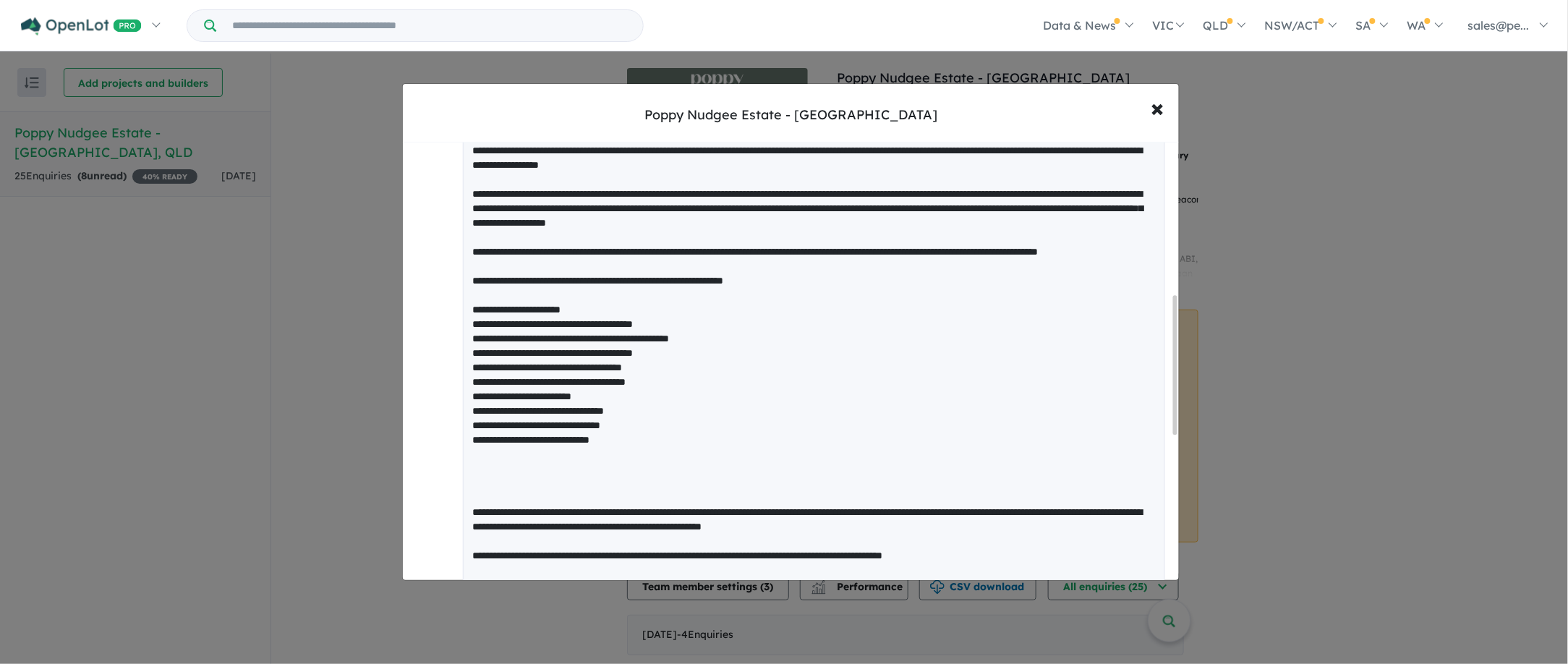
drag, startPoint x: 1048, startPoint y: 573, endPoint x: 1043, endPoint y: 558, distance: 15.8
click at [1043, 558] on textarea at bounding box center [814, 309] width 702 height 578
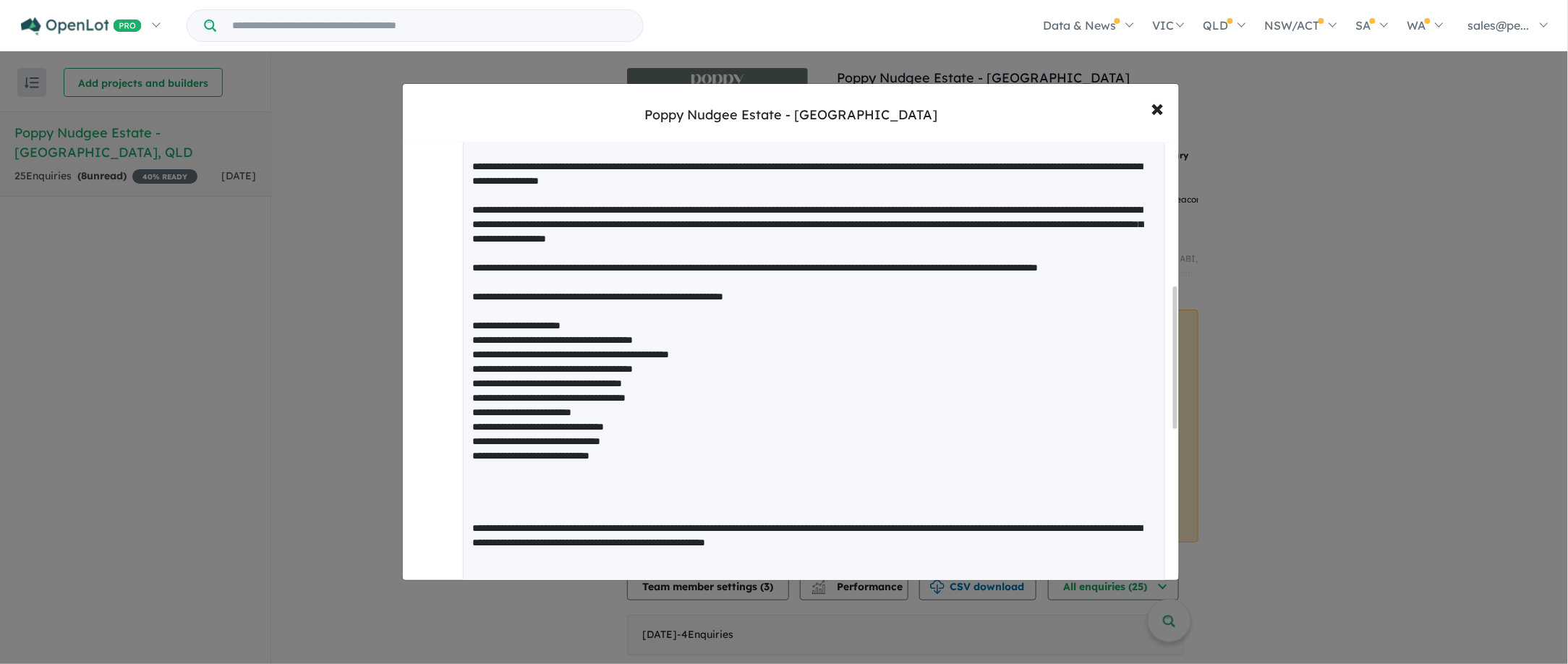
scroll to position [482, 0]
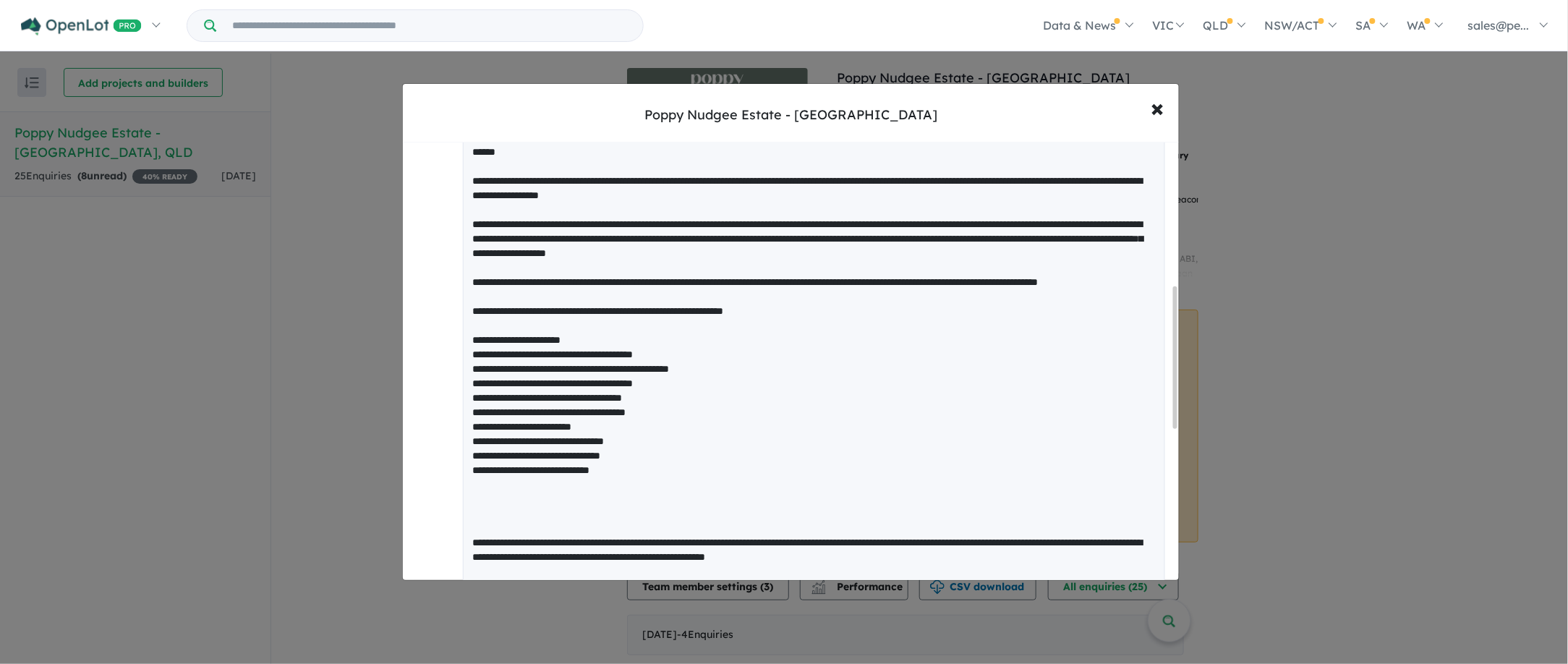
click at [901, 530] on textarea at bounding box center [814, 324] width 702 height 549
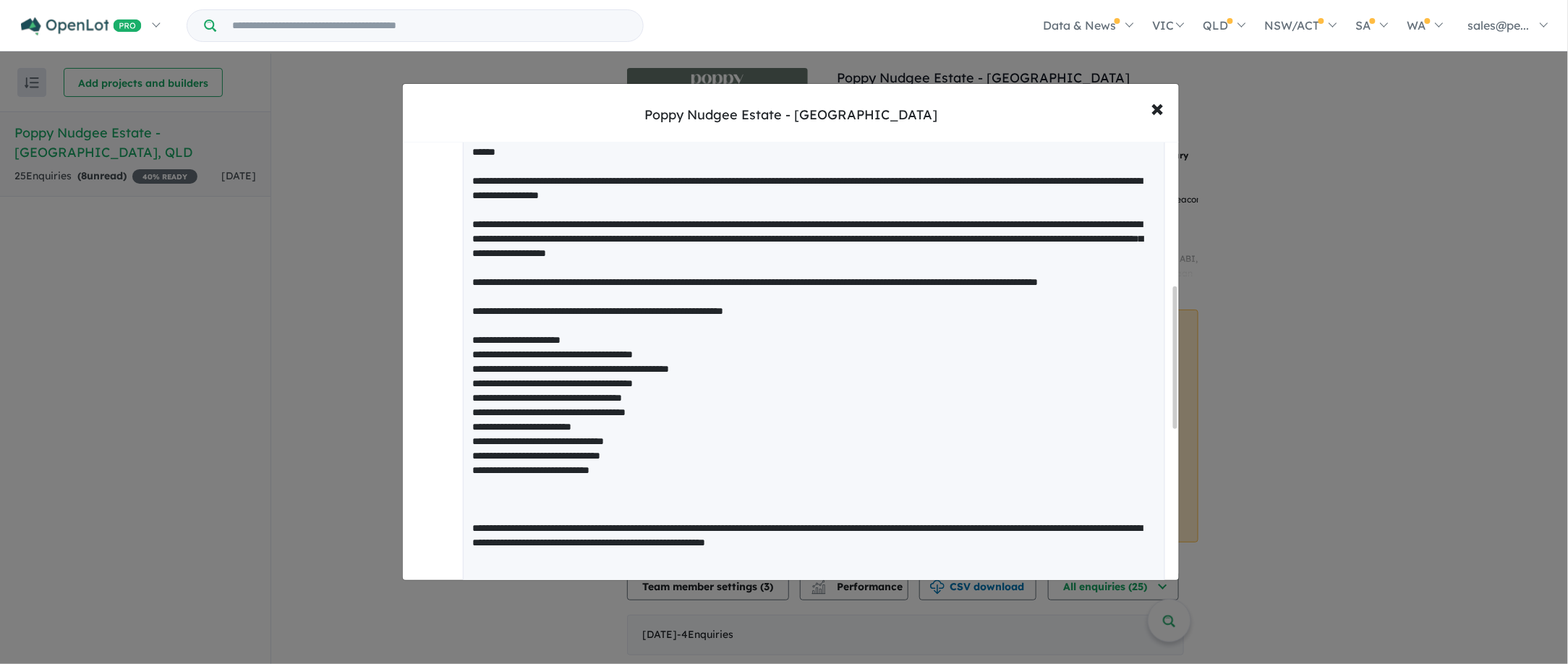
scroll to position [425, 0]
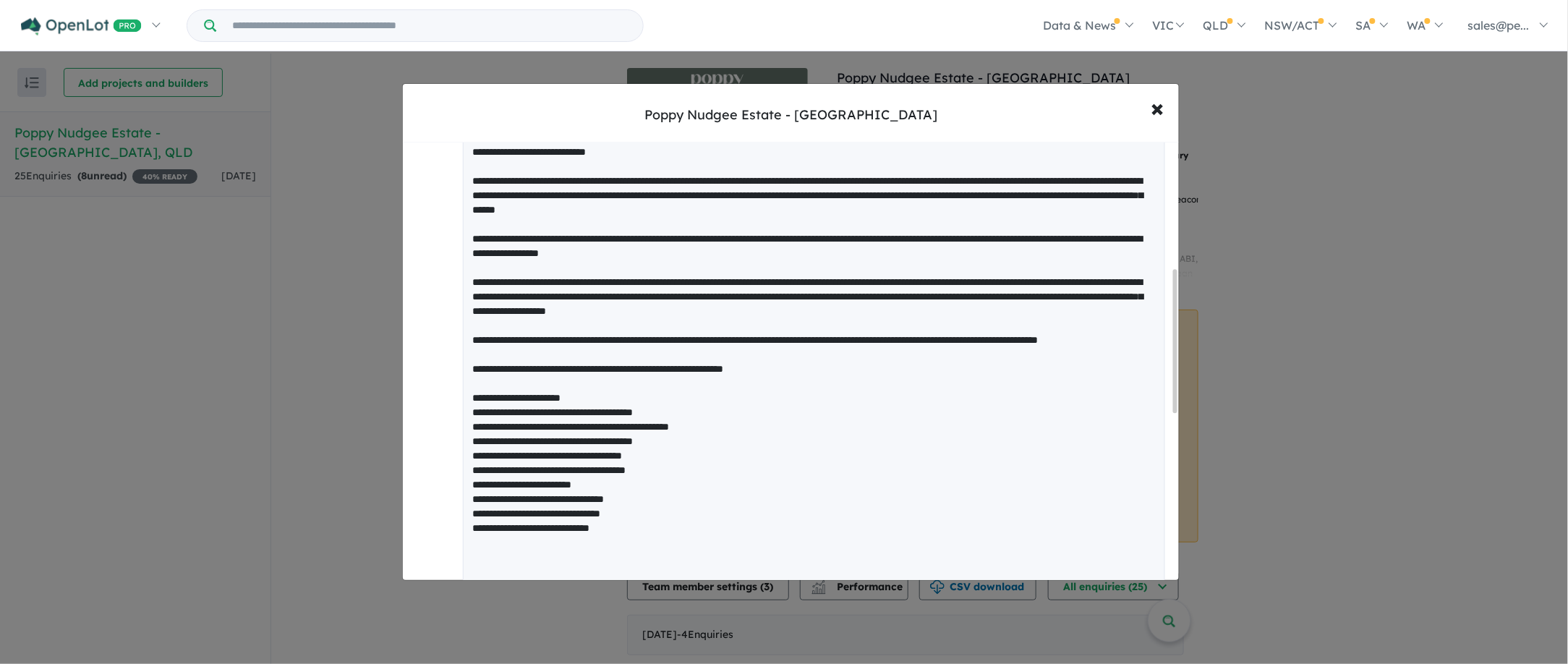
type textarea "**********"
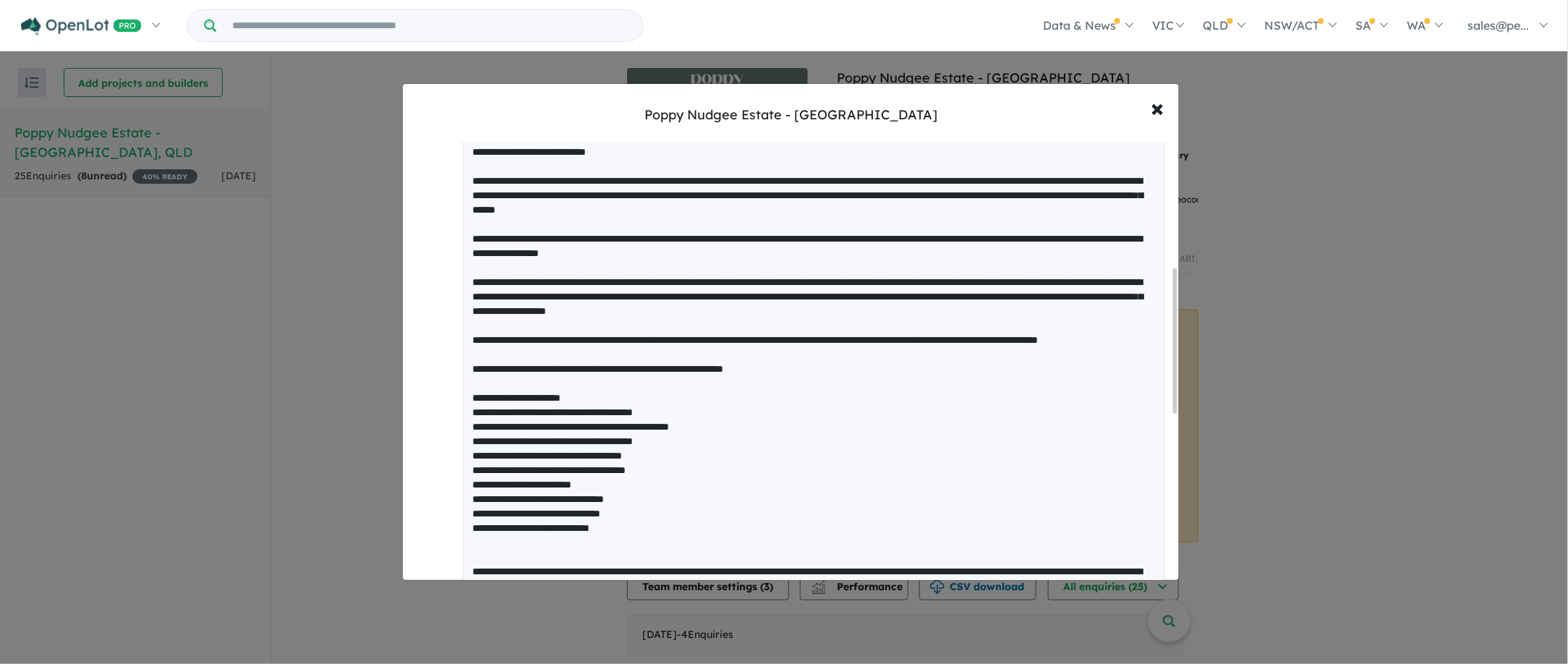
scroll to position [417, 0]
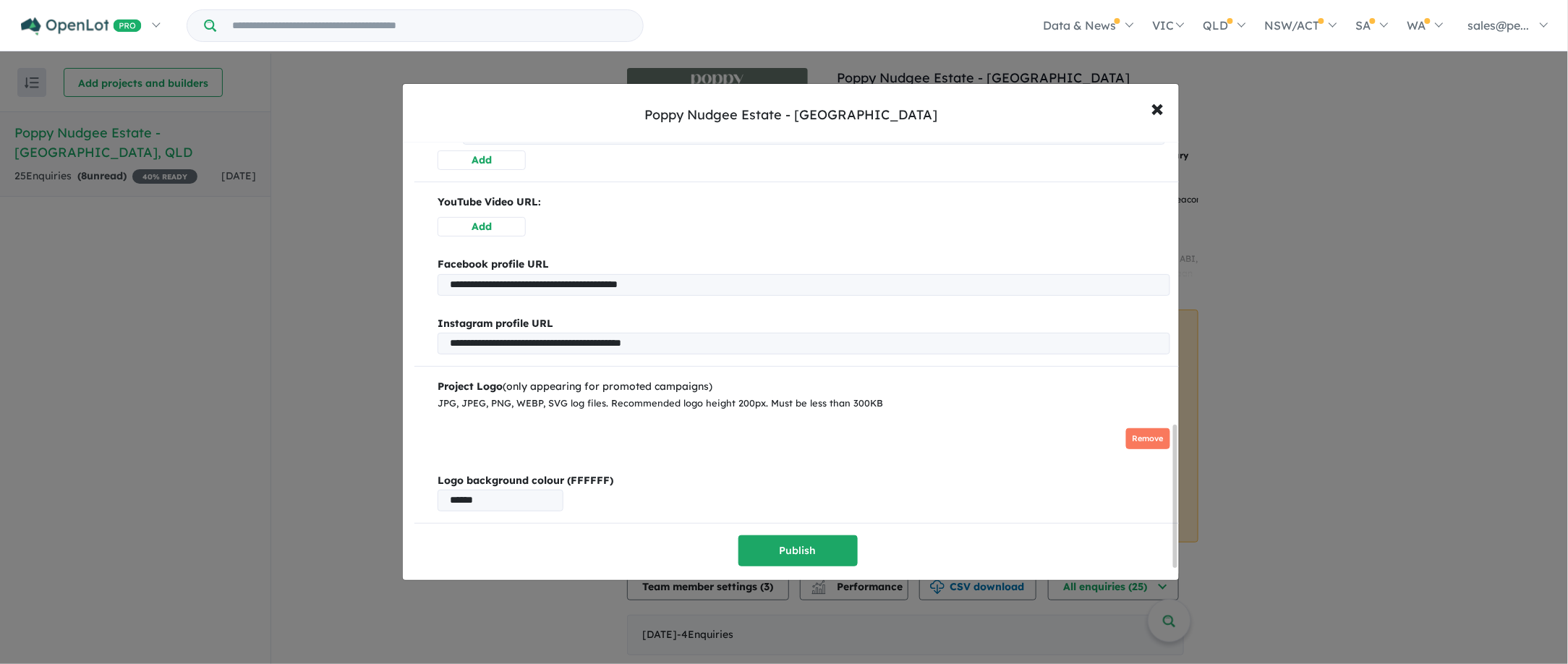
drag, startPoint x: 1176, startPoint y: 311, endPoint x: 1191, endPoint y: 512, distance: 201.6
click at [1191, 512] on div "**********" at bounding box center [784, 332] width 1568 height 664
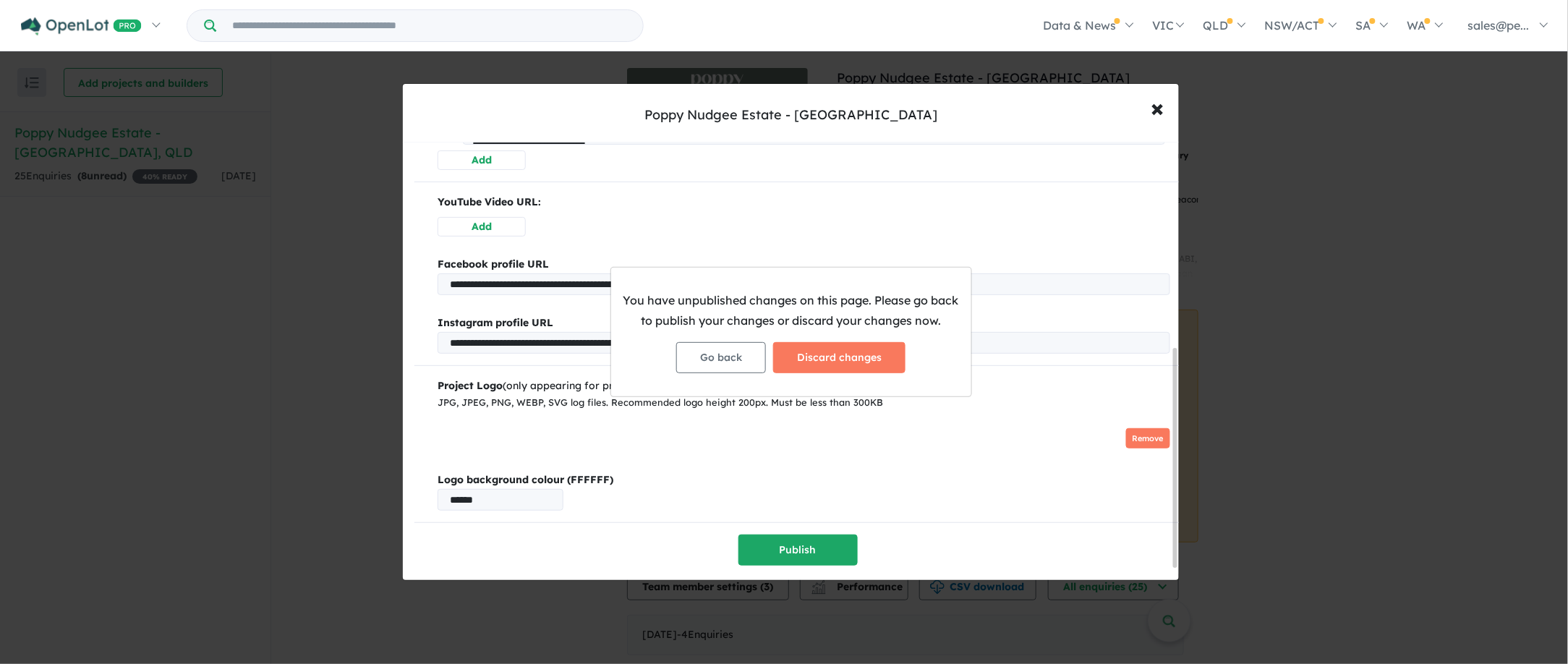
click at [801, 534] on div "You have unpublished changes on this page. Please go back to publish your chang…" at bounding box center [784, 332] width 1568 height 664
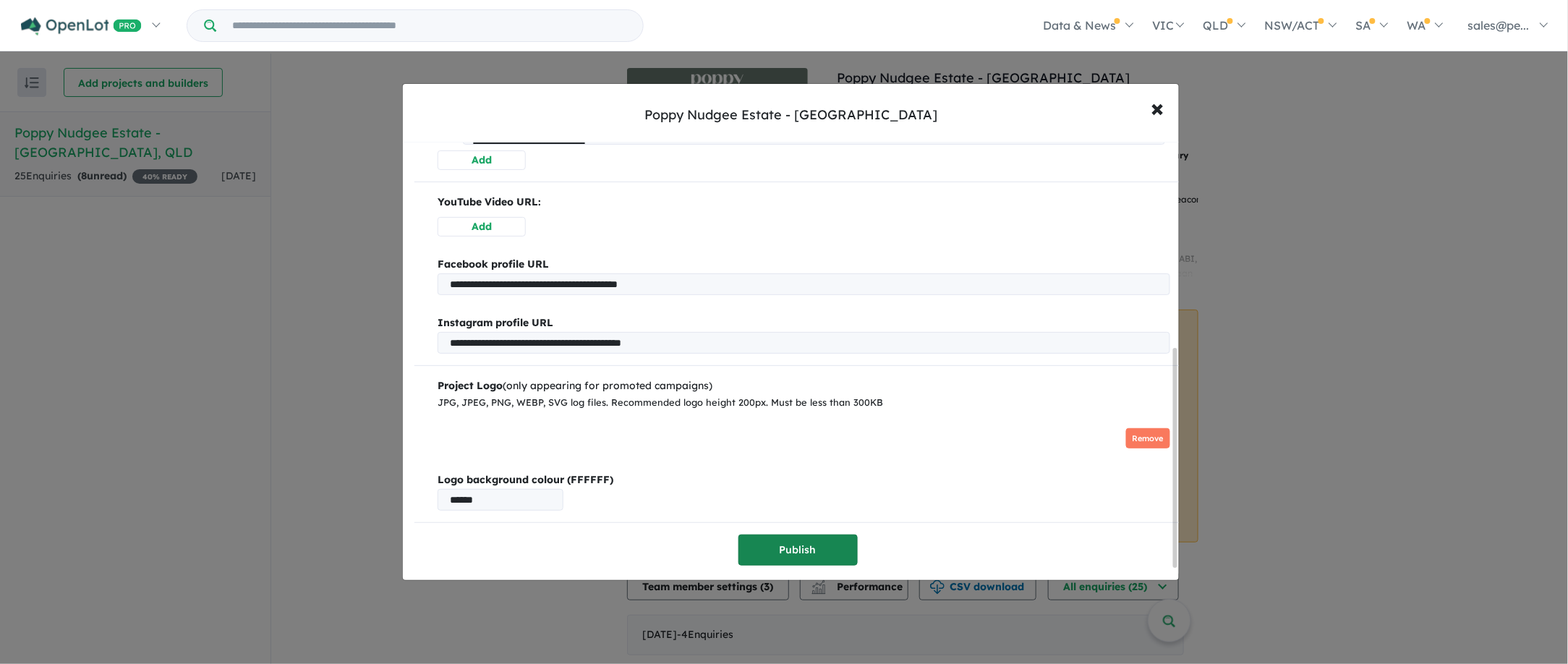
click at [782, 550] on button "Publish" at bounding box center [798, 549] width 120 height 31
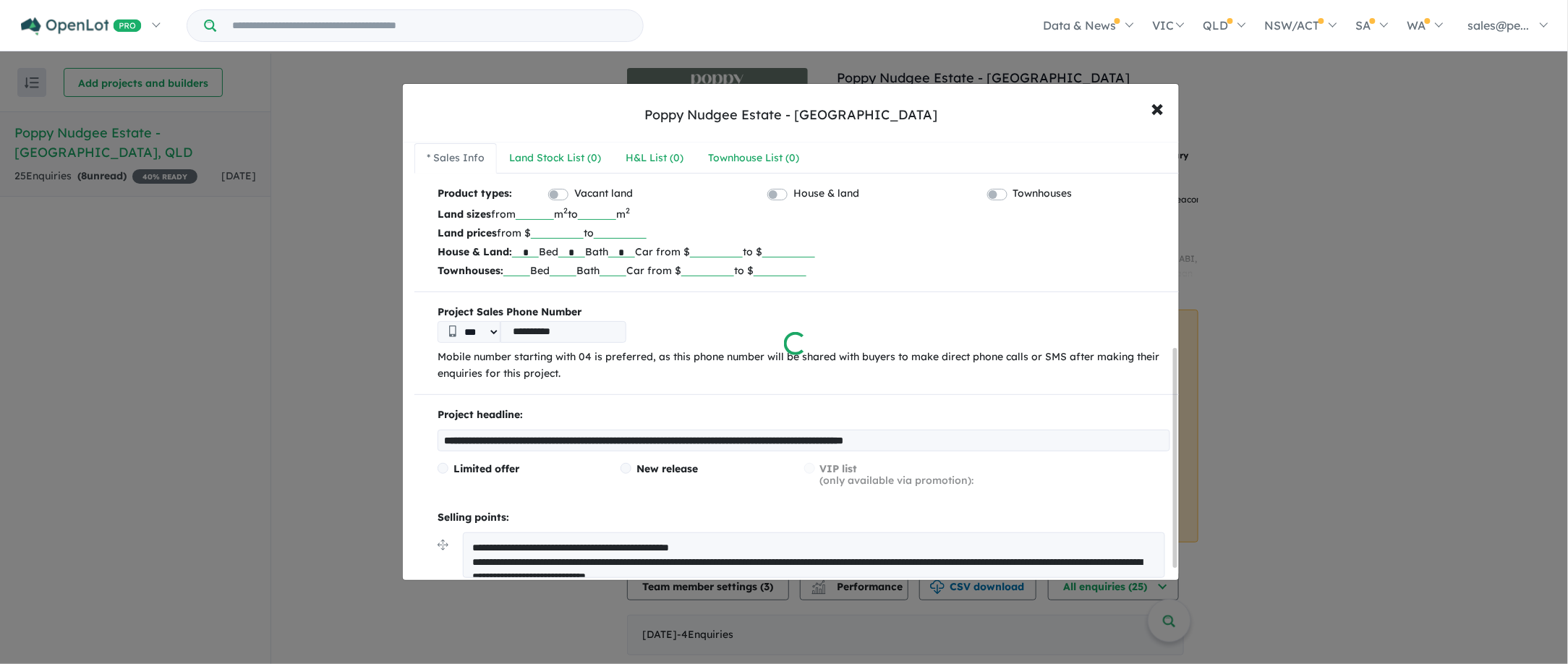
scroll to position [0, 0]
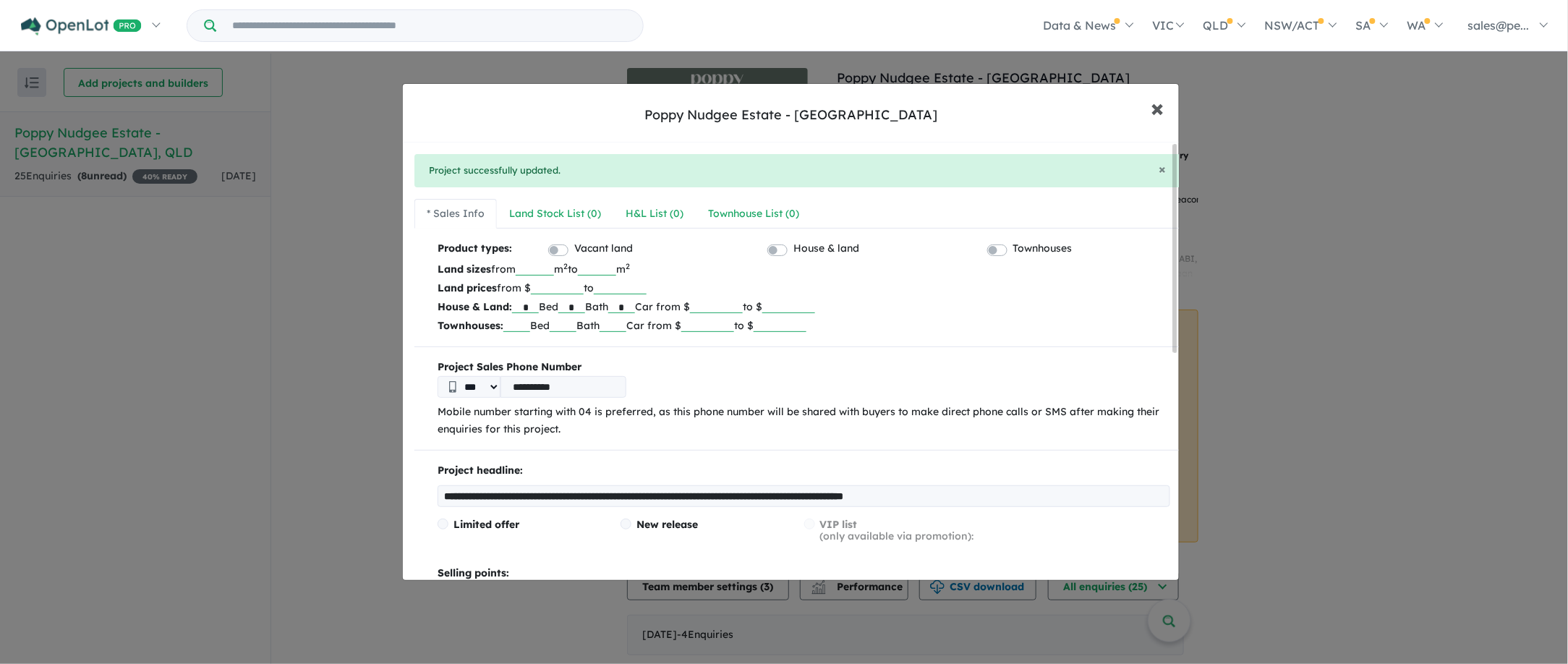
click at [1163, 109] on span "×" at bounding box center [1157, 107] width 13 height 31
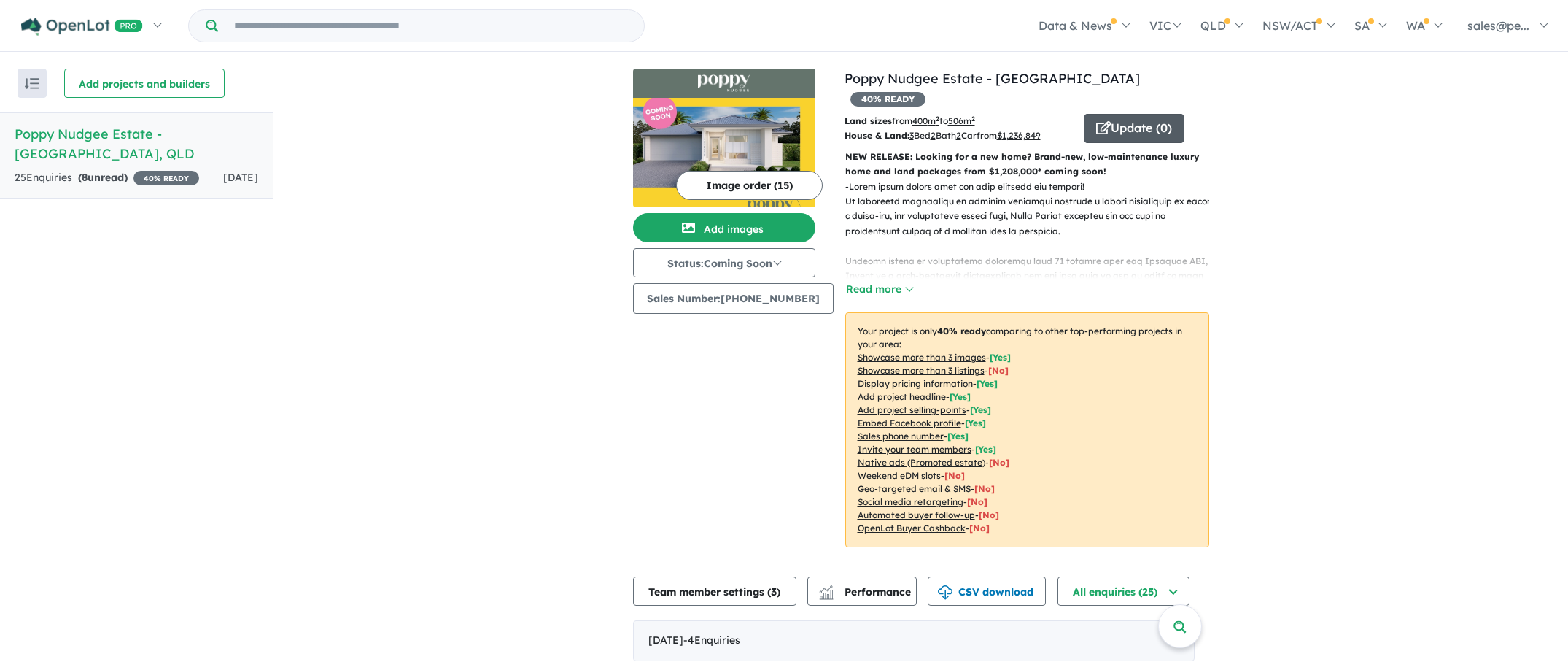
click at [1119, 114] on button "Update ( 0 )" at bounding box center [1134, 128] width 101 height 29
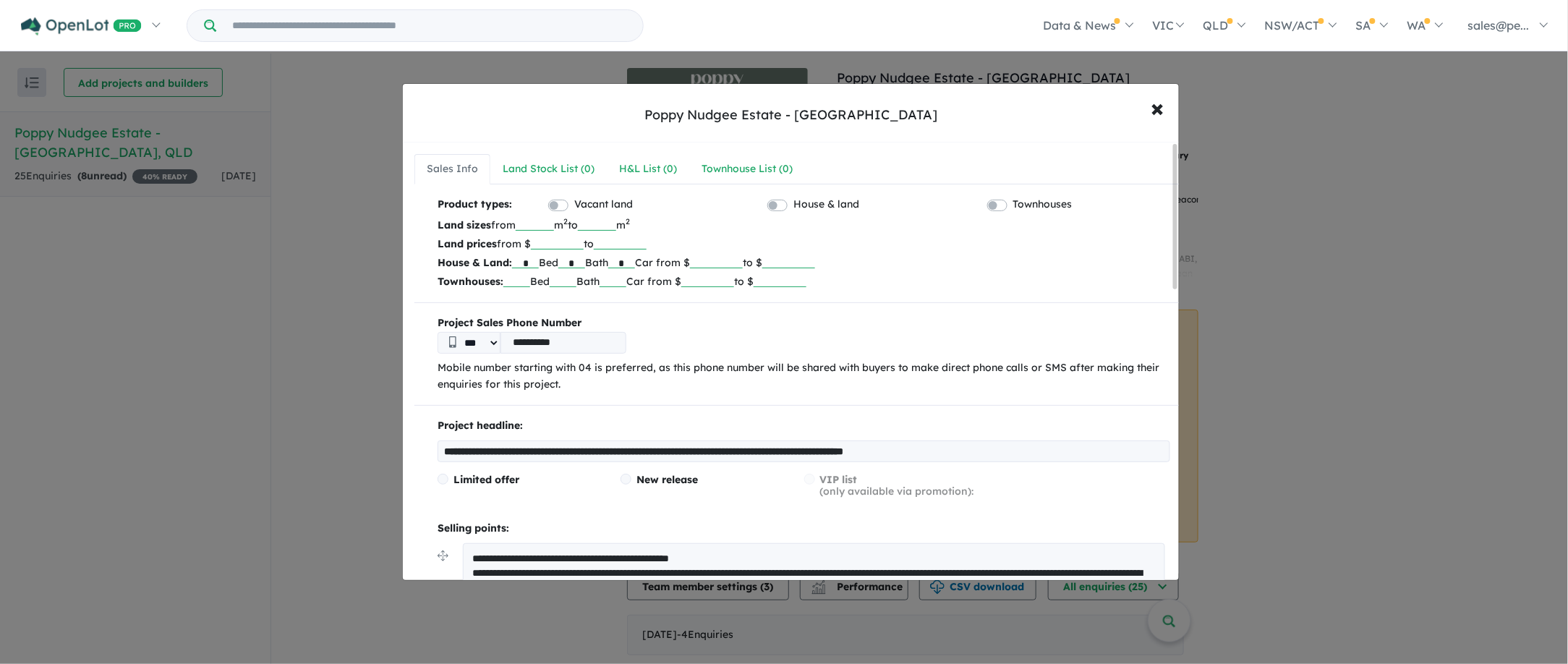
drag, startPoint x: 1074, startPoint y: 453, endPoint x: 903, endPoint y: 458, distance: 171.1
click at [903, 458] on input "**********" at bounding box center [804, 451] width 733 height 22
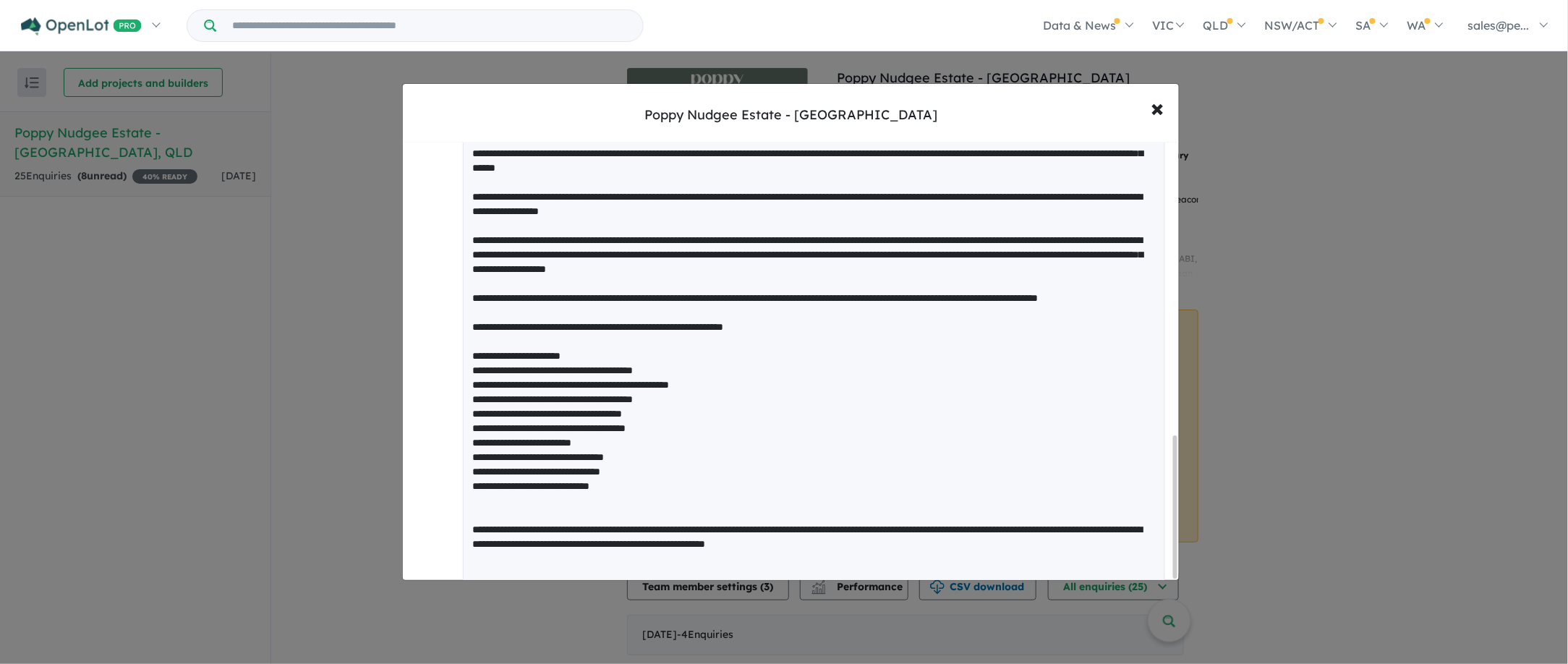
scroll to position [914, 0]
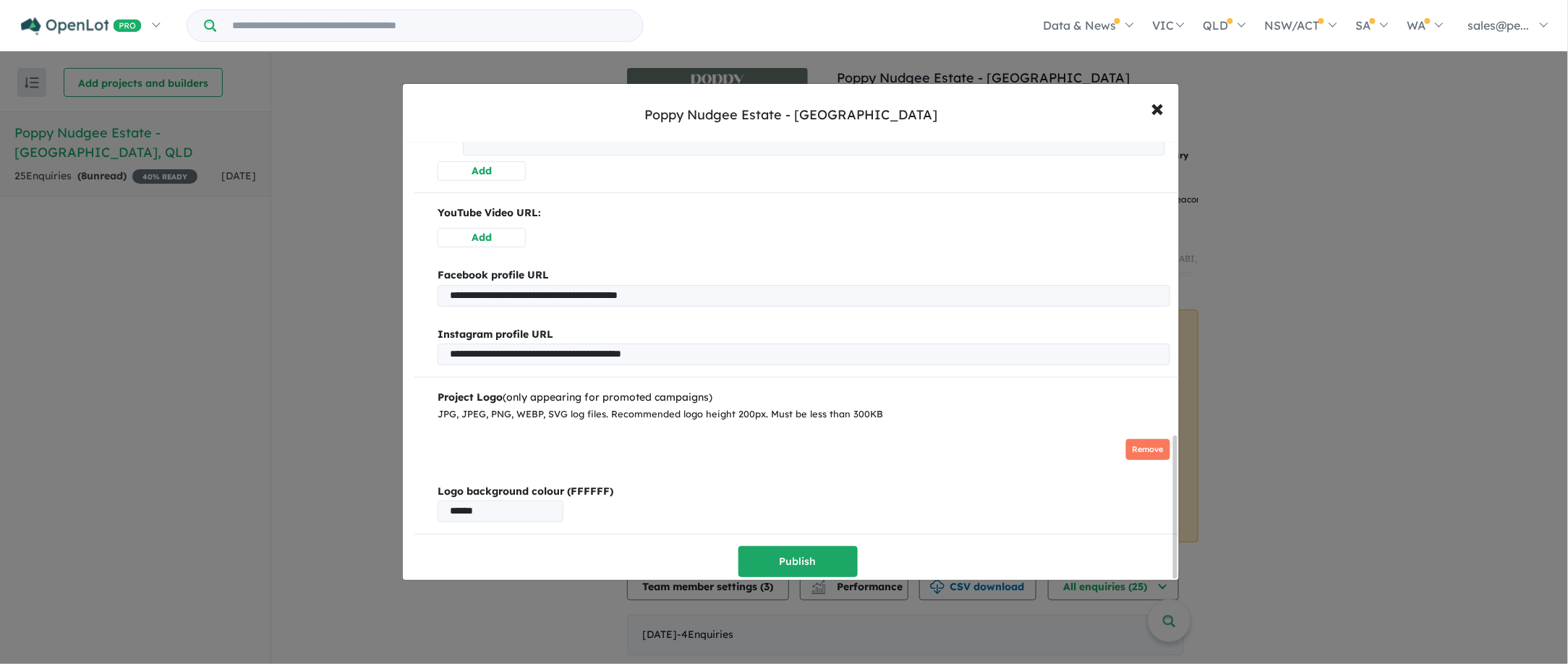
drag, startPoint x: 1174, startPoint y: 181, endPoint x: 1172, endPoint y: 533, distance: 352.0
click at [1172, 533] on div "**********" at bounding box center [791, 361] width 776 height 438
type input "**********"
click at [774, 561] on button "Publish" at bounding box center [798, 561] width 120 height 31
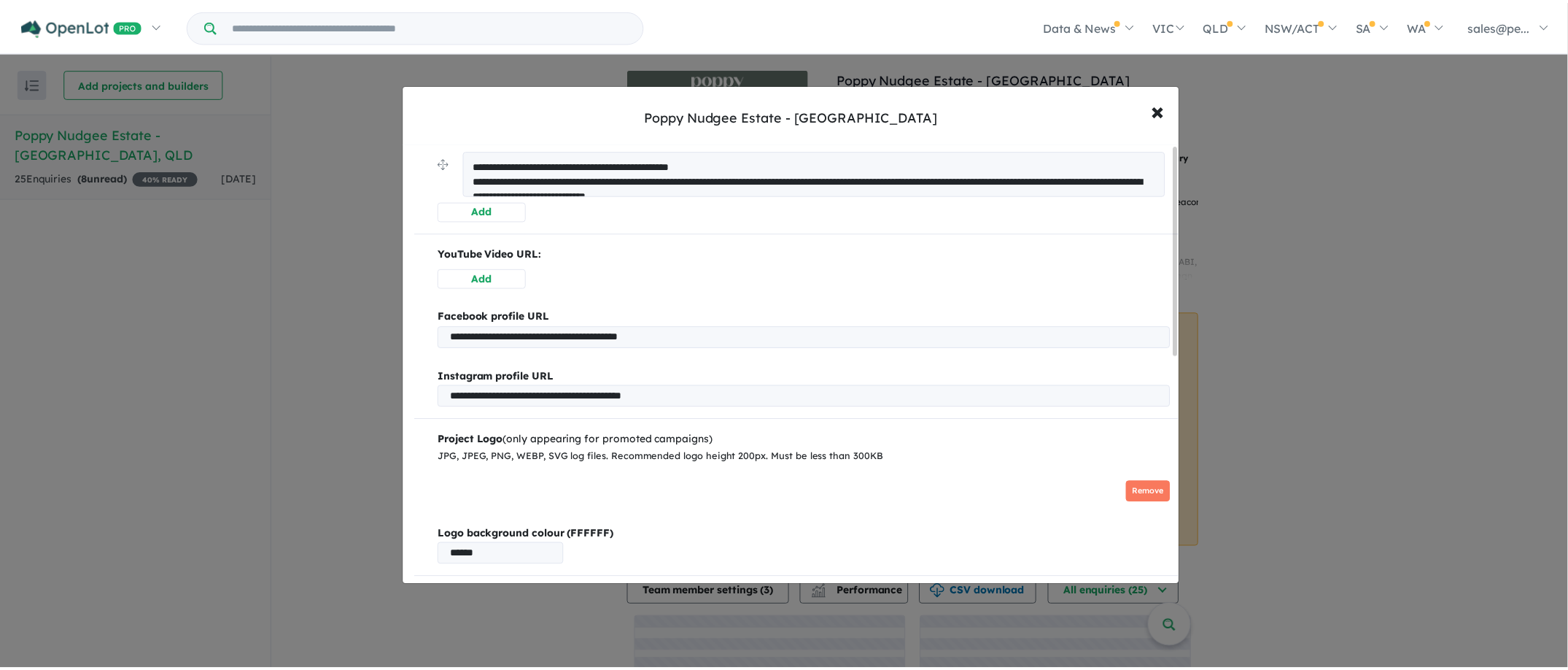
scroll to position [0, 0]
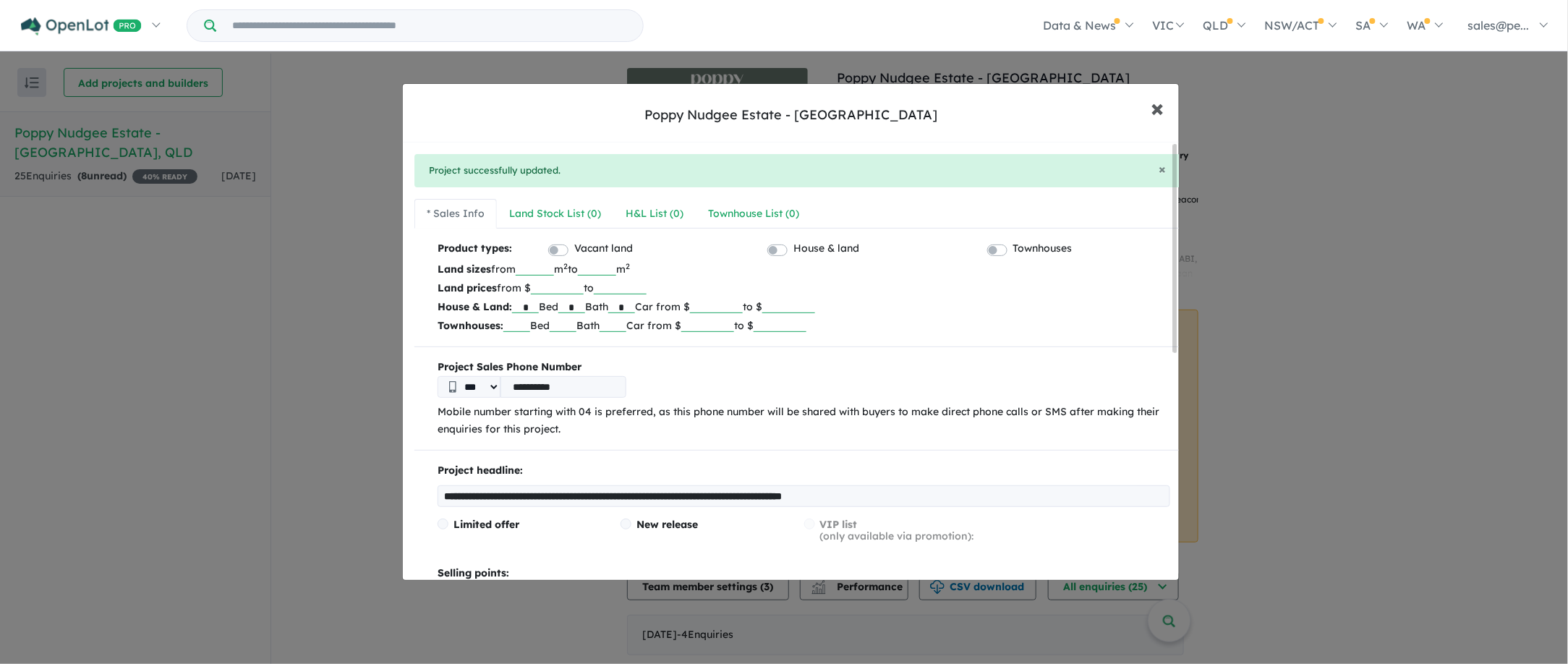
click at [1158, 108] on span "×" at bounding box center [1157, 107] width 13 height 31
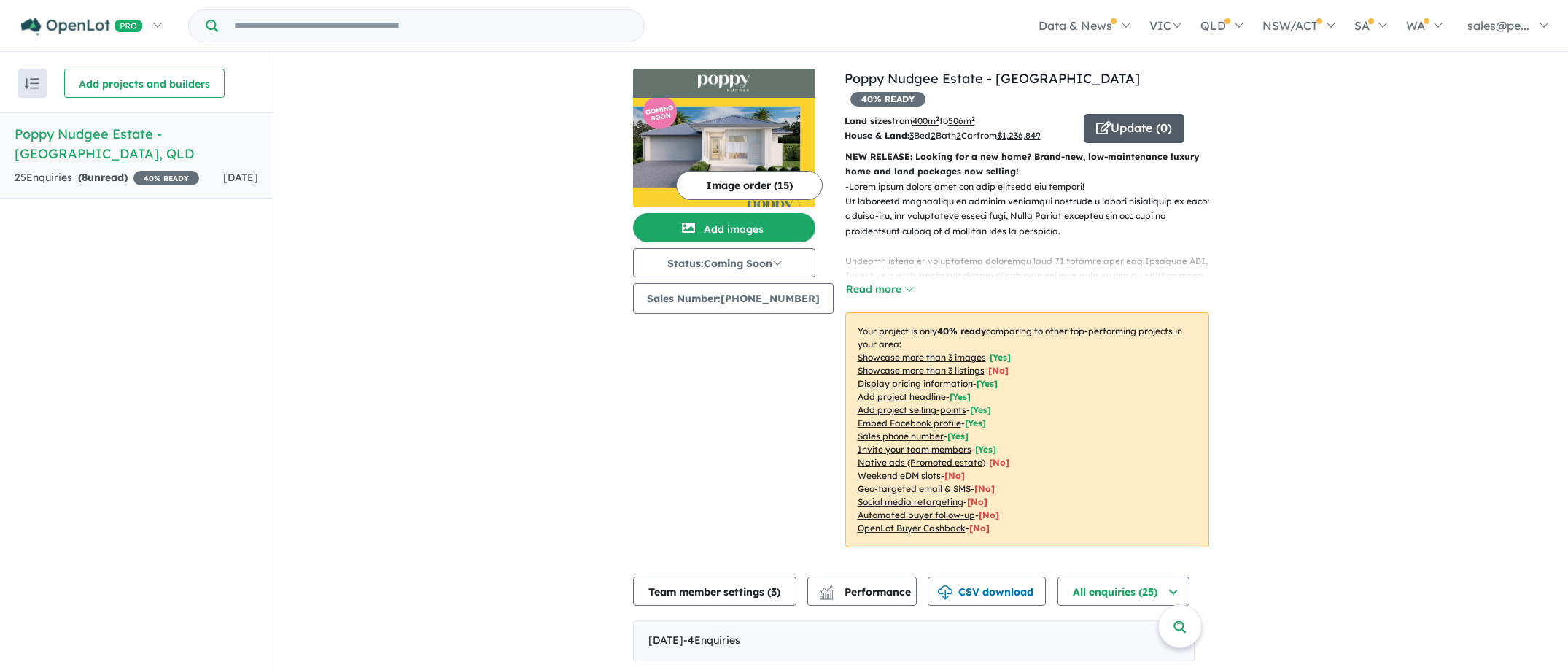
click at [1098, 121] on icon "button" at bounding box center [1103, 127] width 15 height 13
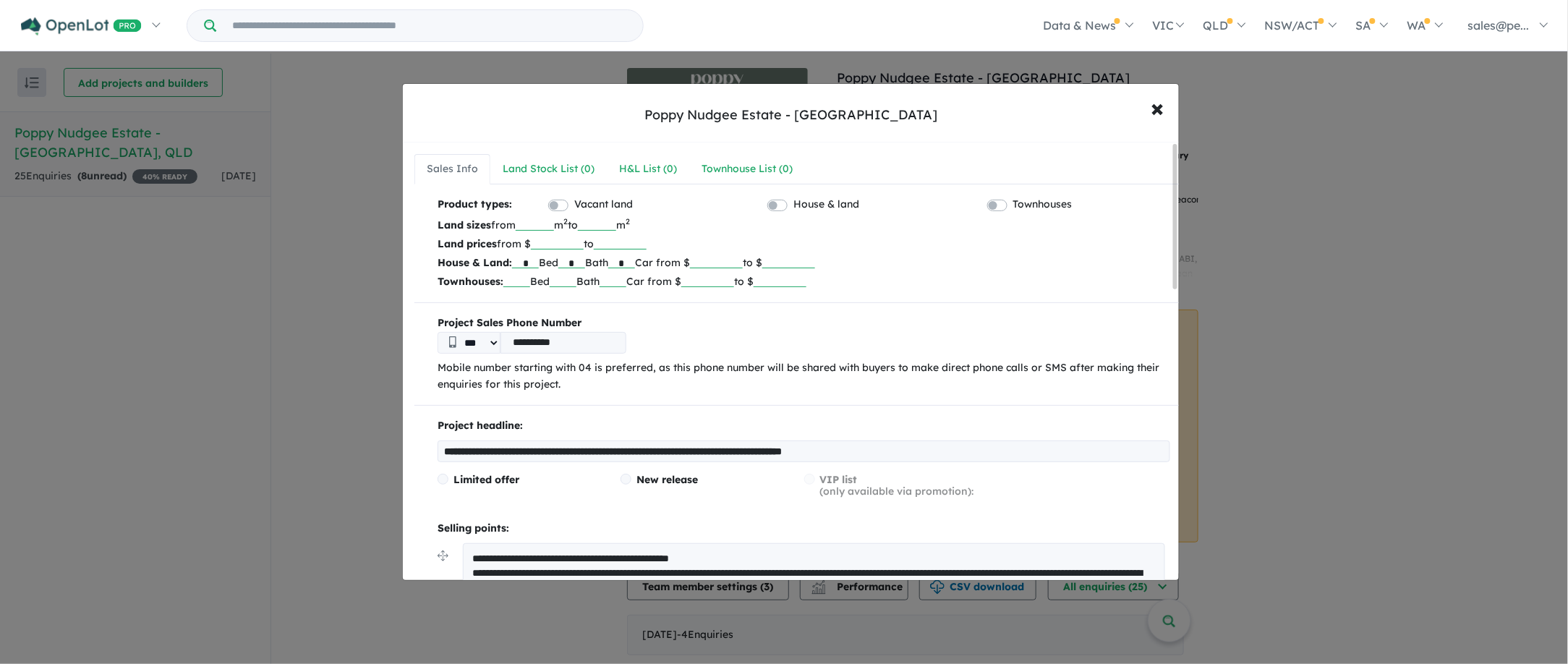
drag, startPoint x: 759, startPoint y: 557, endPoint x: 488, endPoint y: 541, distance: 271.5
click at [1162, 107] on span "×" at bounding box center [1157, 107] width 13 height 31
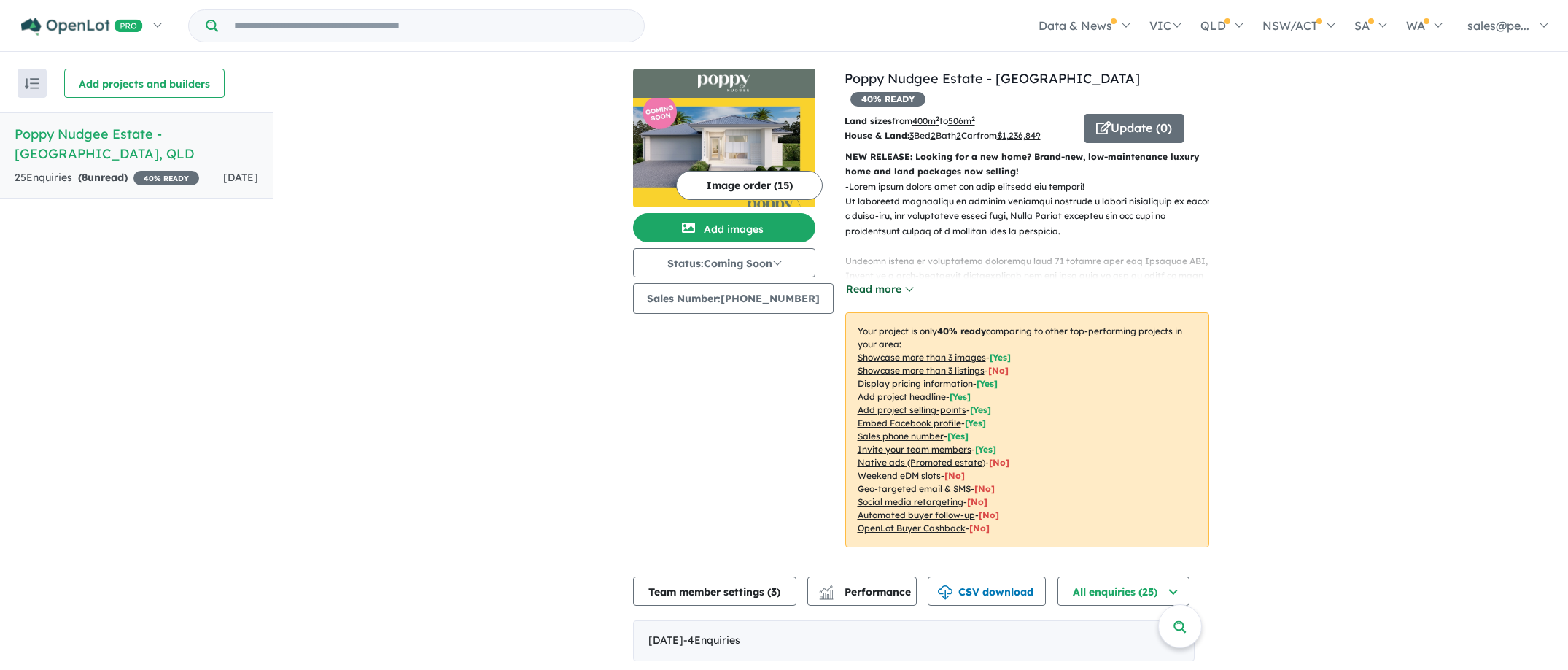
click at [854, 281] on button "Read more" at bounding box center [879, 289] width 69 height 17
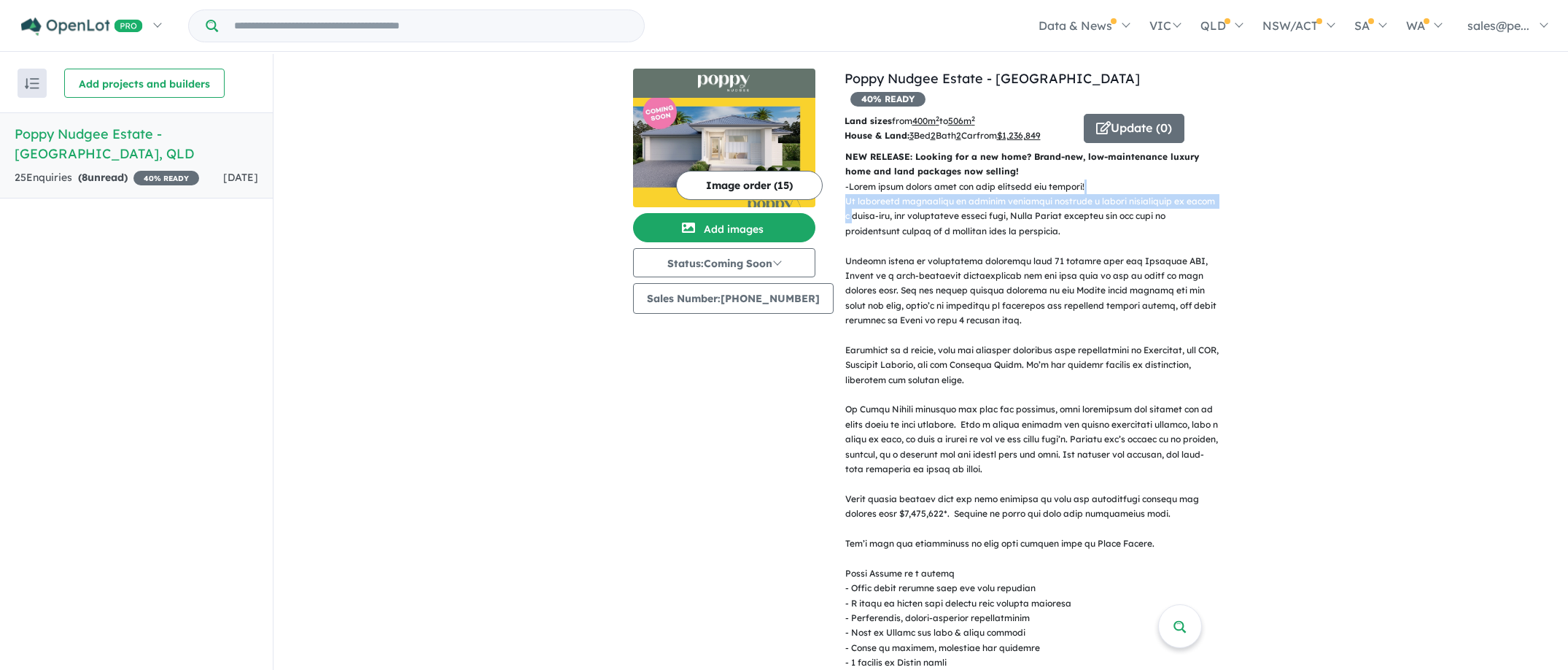
drag, startPoint x: 1560, startPoint y: 169, endPoint x: 1561, endPoint y: 188, distance: 19.0
click at [1561, 187] on div "View all projects in your account Poppy Nudgee Estate - Nudgee 40 % READY Land …" at bounding box center [920, 362] width 1295 height 618
click at [764, 262] on button "Status: Coming Soon" at bounding box center [724, 262] width 183 height 29
click at [673, 361] on button "Selling Now" at bounding box center [688, 363] width 108 height 34
click at [730, 226] on button "Add images" at bounding box center [724, 227] width 183 height 29
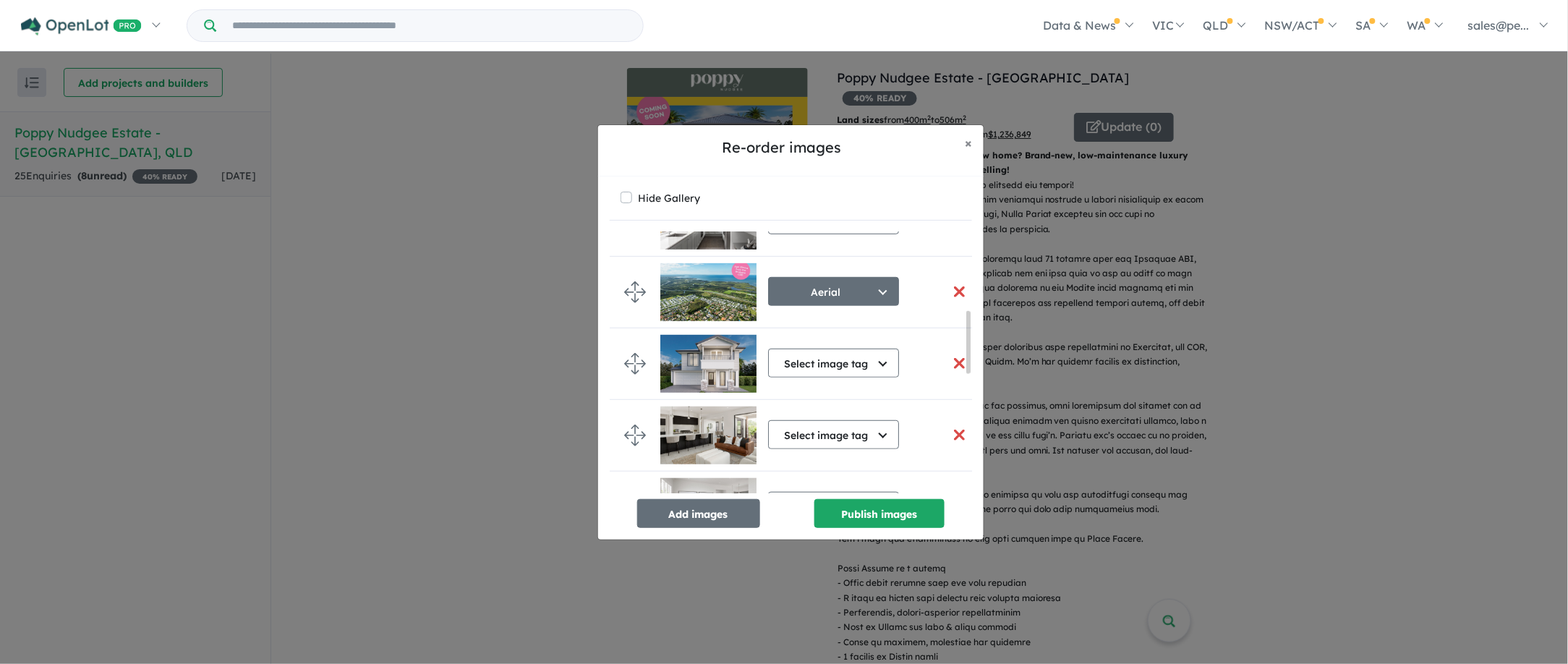
scroll to position [336, 0]
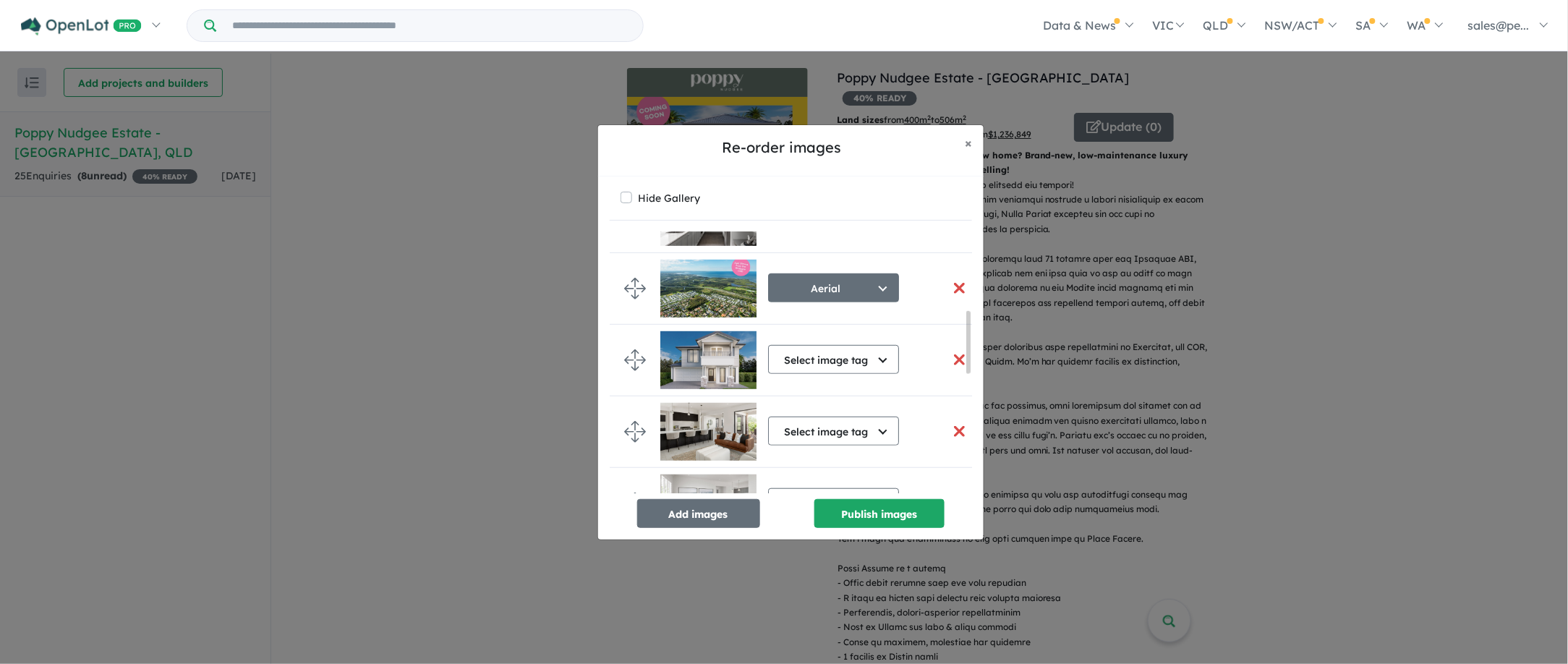
drag, startPoint x: 969, startPoint y: 251, endPoint x: 977, endPoint y: 332, distance: 81.4
click at [977, 332] on div "Hide Gallery Select image tag Select image tag Aerial Location Map Masterplan L…" at bounding box center [790, 357] width 385 height 363
click at [714, 511] on button "Add images" at bounding box center [699, 513] width 123 height 29
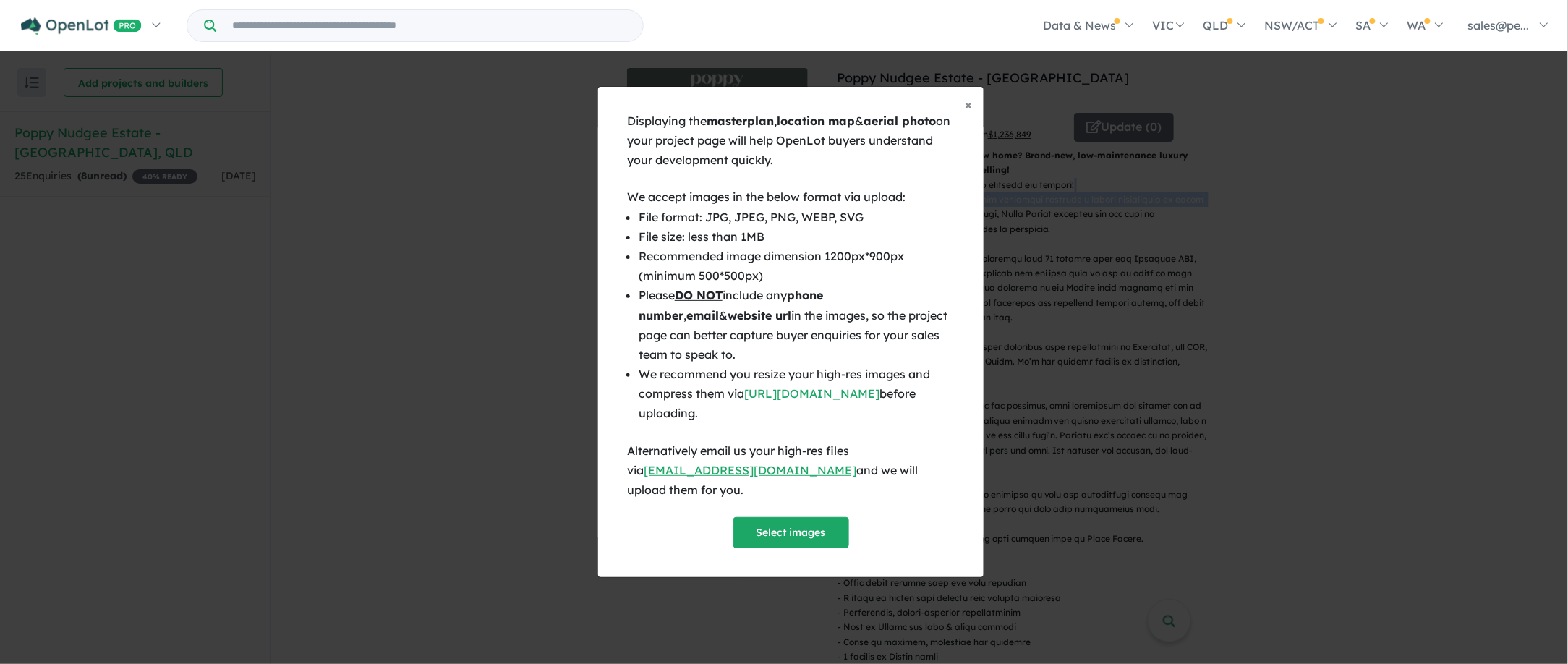
scroll to position [334, 0]
click at [782, 521] on button "Select images" at bounding box center [791, 531] width 116 height 31
click at [773, 523] on button "Select images" at bounding box center [791, 531] width 116 height 31
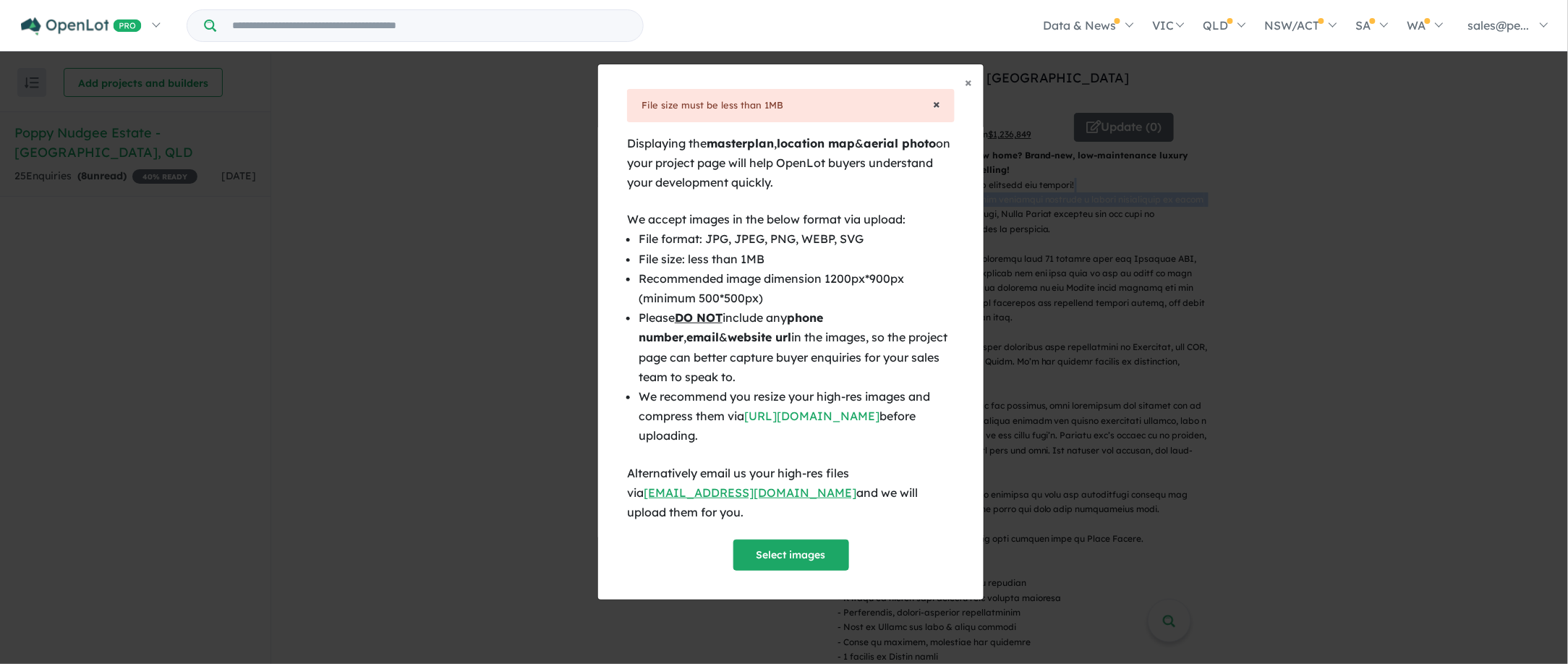
click at [936, 111] on span "×" at bounding box center [935, 103] width 7 height 17
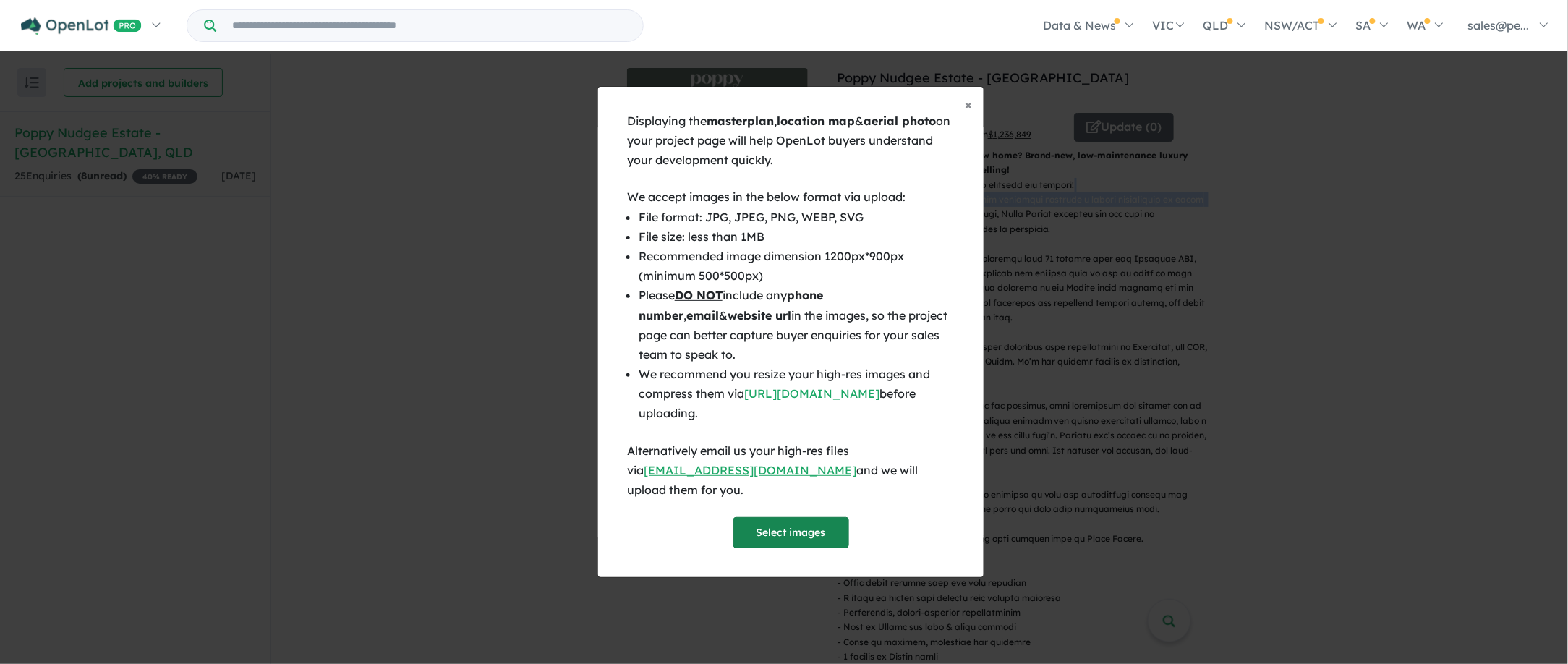
click at [757, 527] on button "Select images" at bounding box center [791, 531] width 116 height 31
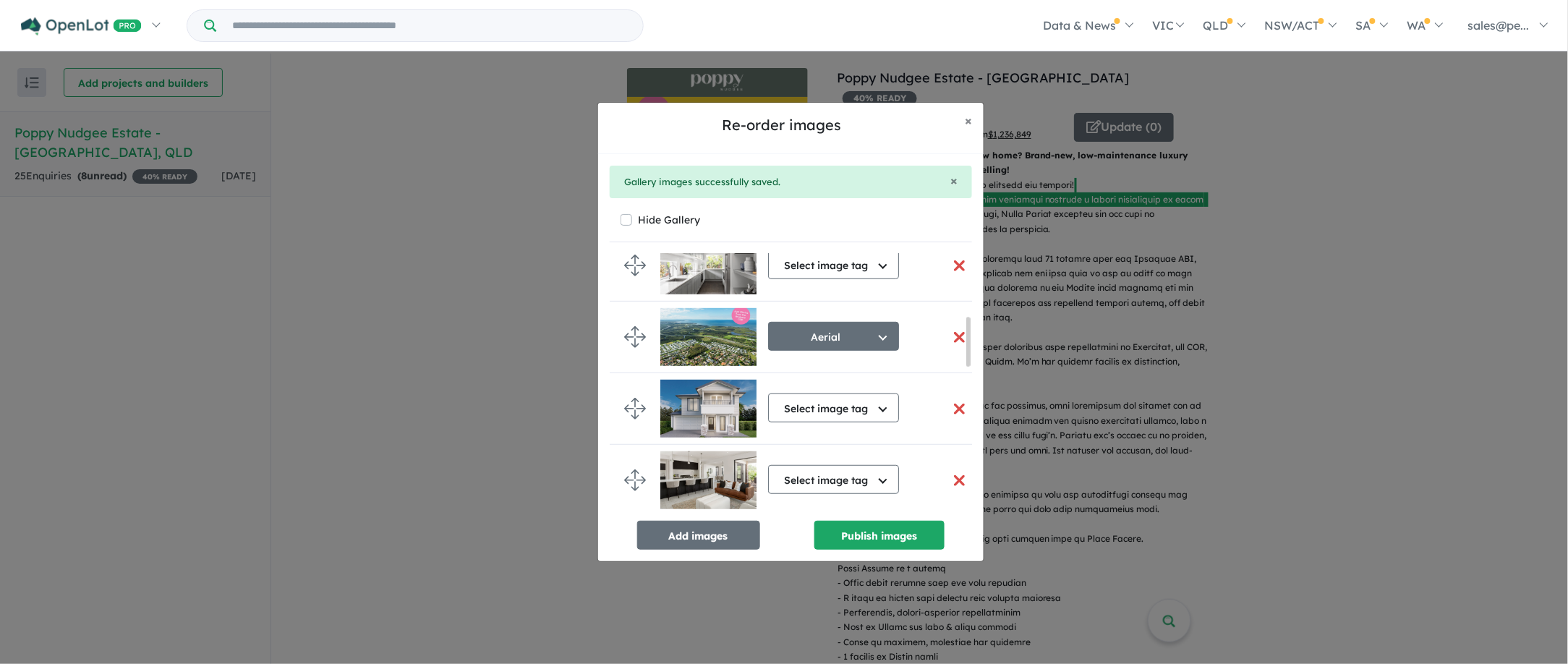
scroll to position [332, 0]
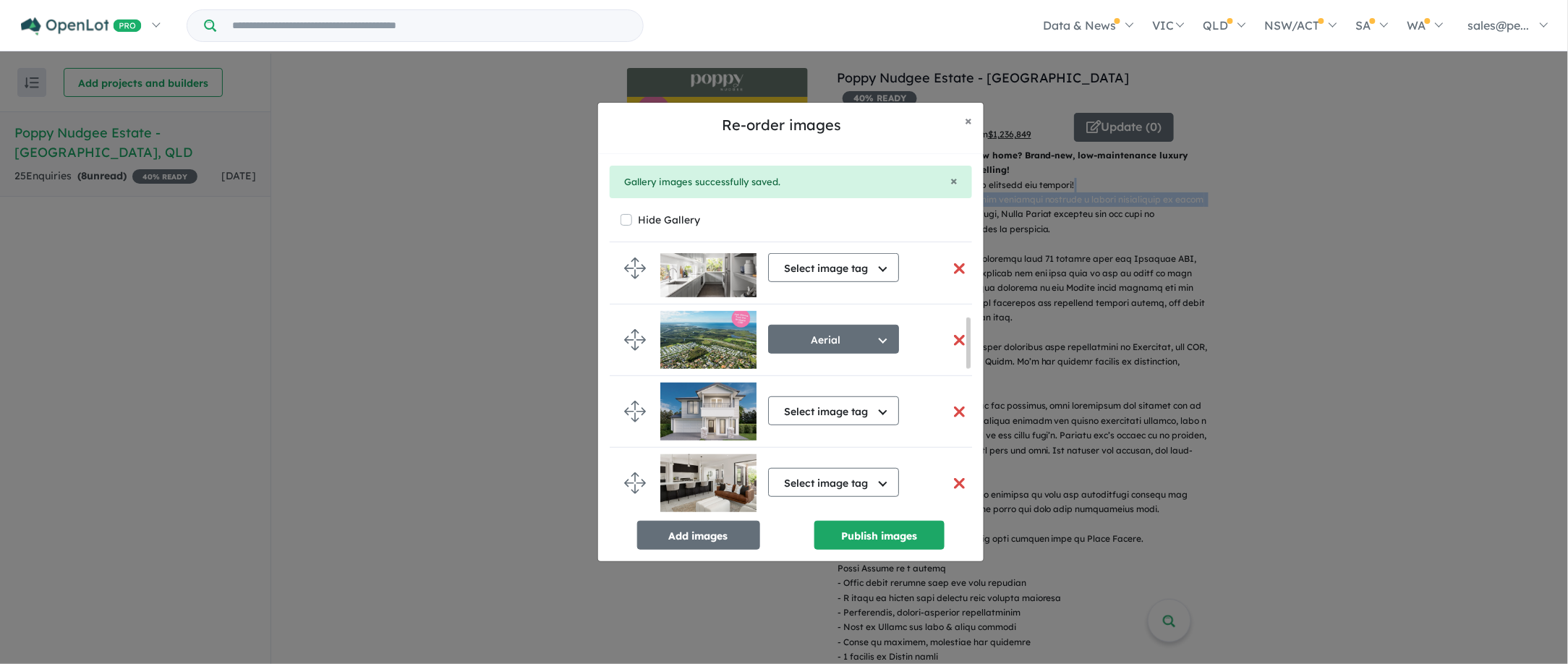
click at [949, 341] on button "button" at bounding box center [958, 339] width 31 height 31
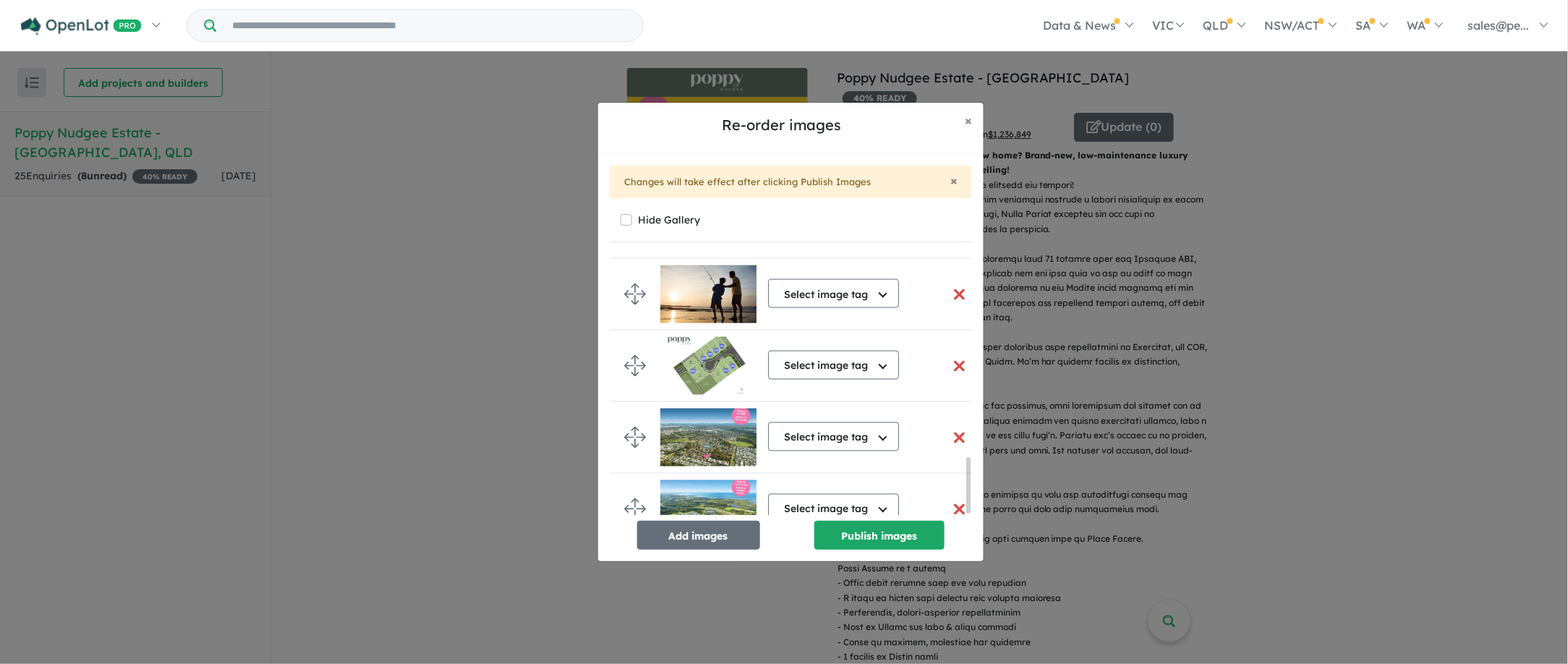
scroll to position [973, 0]
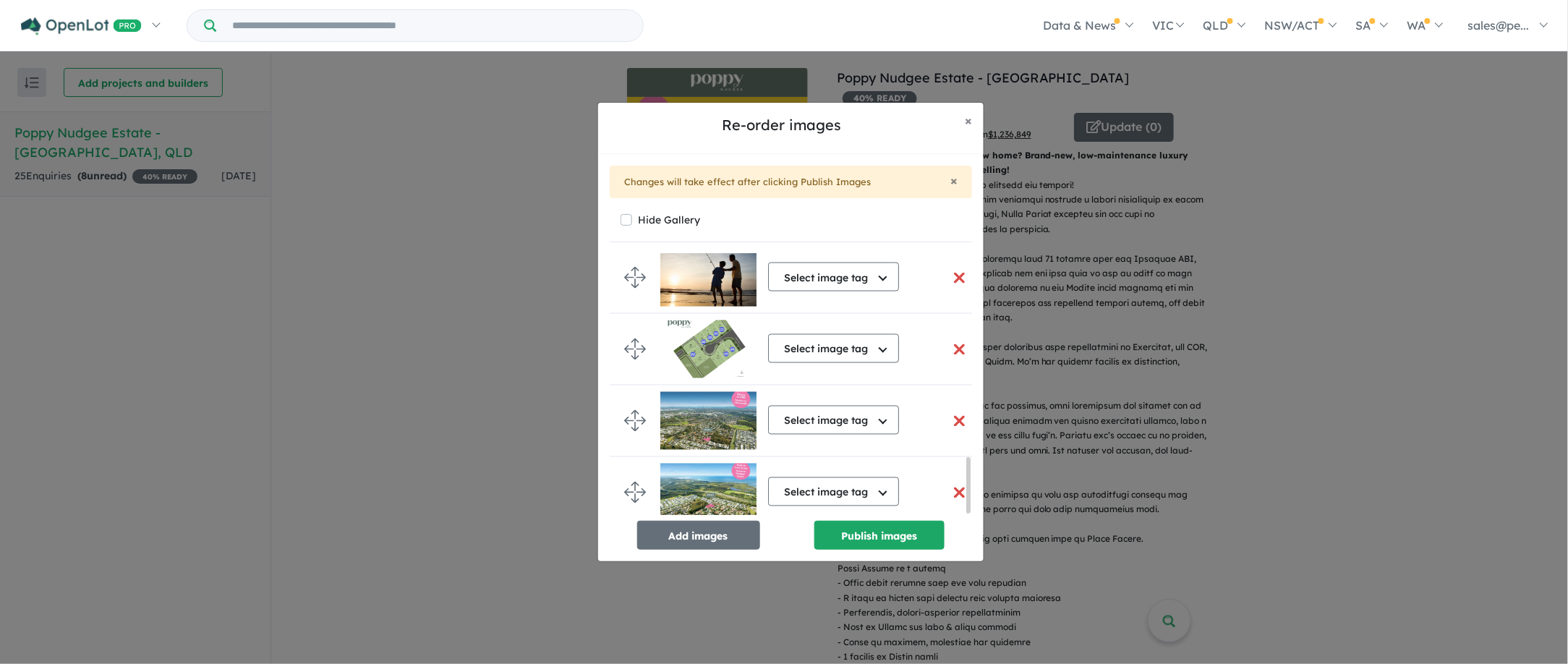
drag, startPoint x: 970, startPoint y: 339, endPoint x: 978, endPoint y: 507, distance: 168.2
click at [978, 506] on div "× Changes will take effect after clicking Publish Images Hide Gallery Select im…" at bounding box center [790, 358] width 385 height 408
click at [881, 418] on button "Select image tag" at bounding box center [833, 420] width 131 height 29
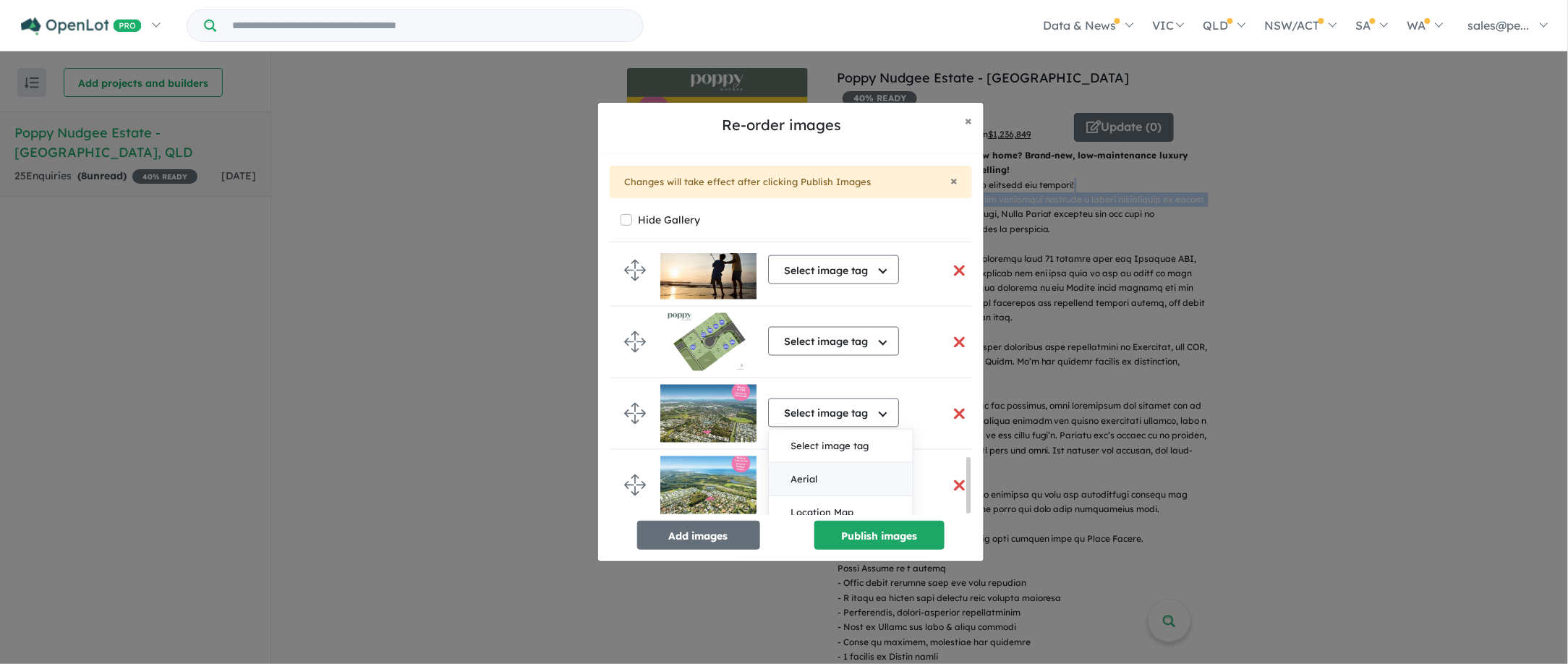
click at [848, 476] on button "Aerial" at bounding box center [840, 480] width 144 height 34
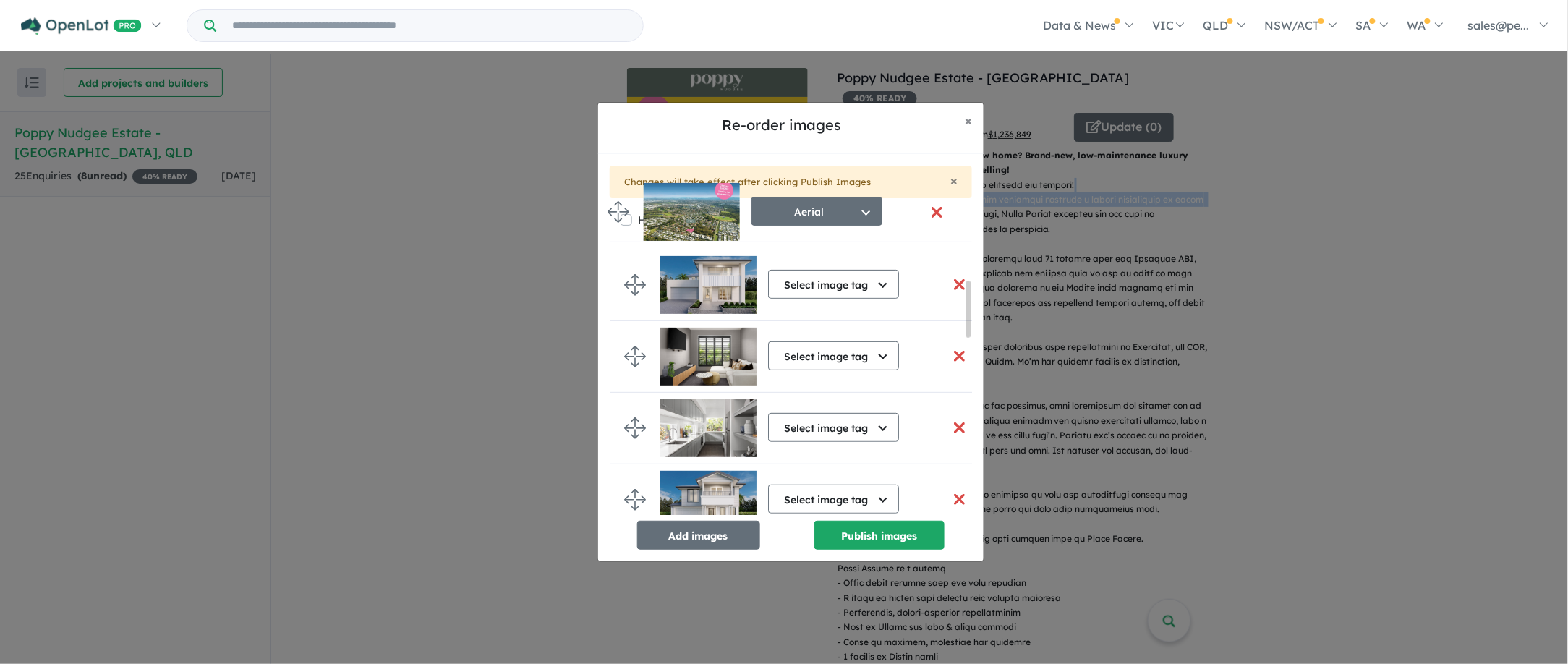
scroll to position [0, 0]
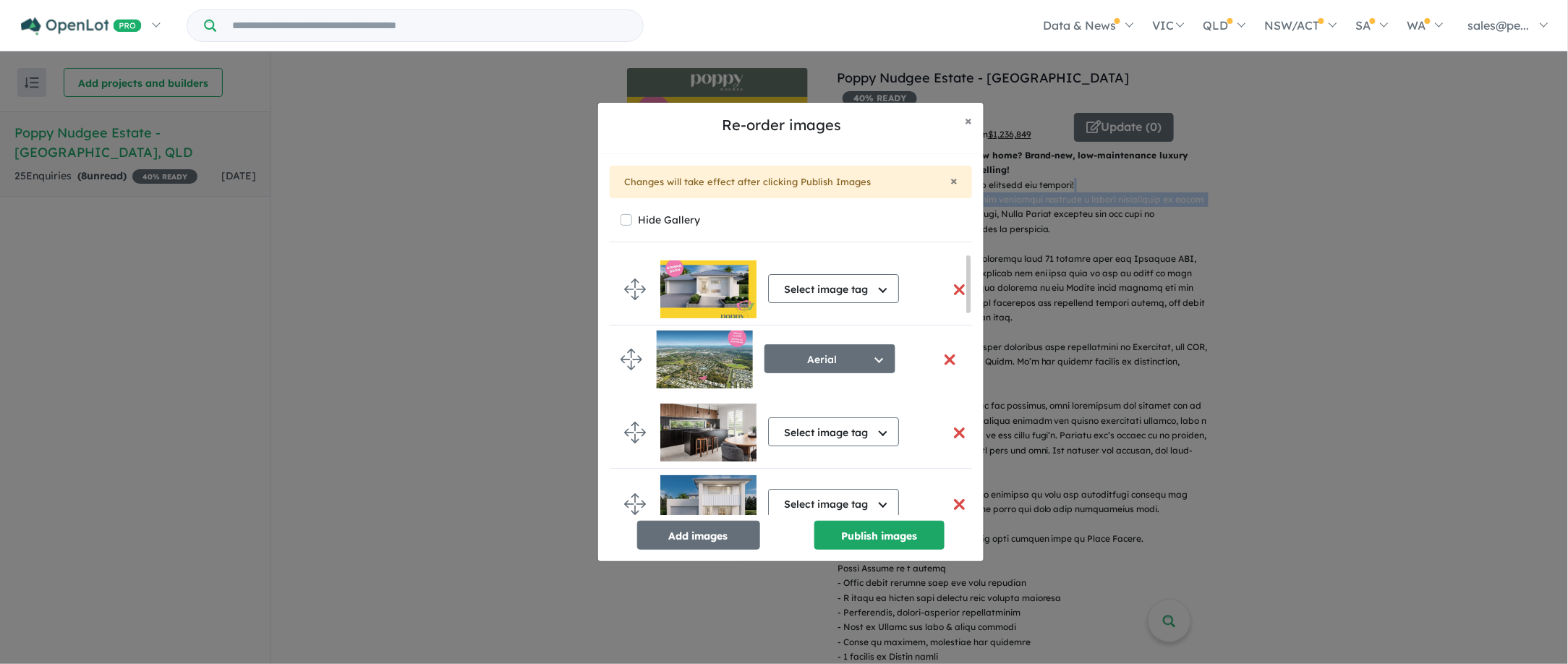
drag, startPoint x: 635, startPoint y: 469, endPoint x: 630, endPoint y: 360, distance: 109.1
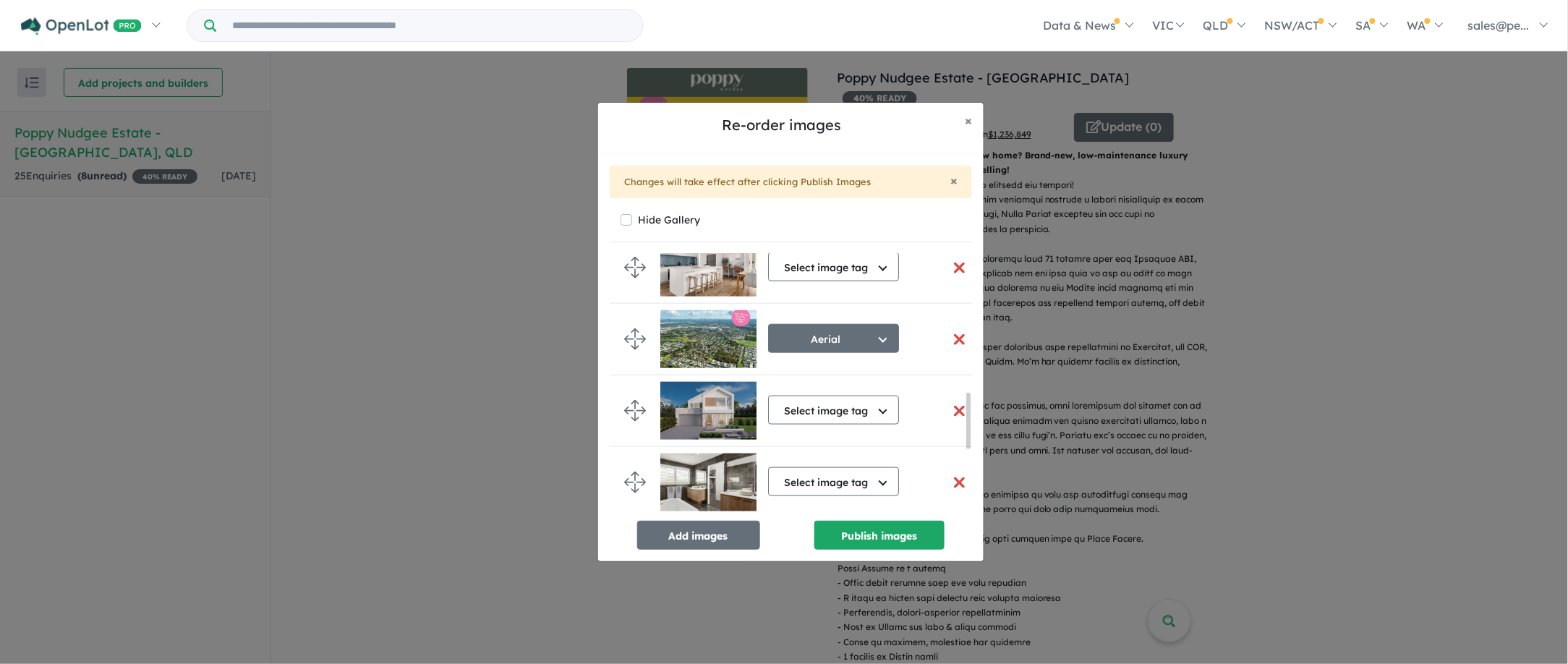
drag, startPoint x: 967, startPoint y: 274, endPoint x: 976, endPoint y: 416, distance: 142.3
click at [976, 416] on div "× Changes will take effect after clicking Publish Images Hide Gallery Select im…" at bounding box center [790, 358] width 385 height 408
click at [953, 334] on button "button" at bounding box center [958, 338] width 31 height 31
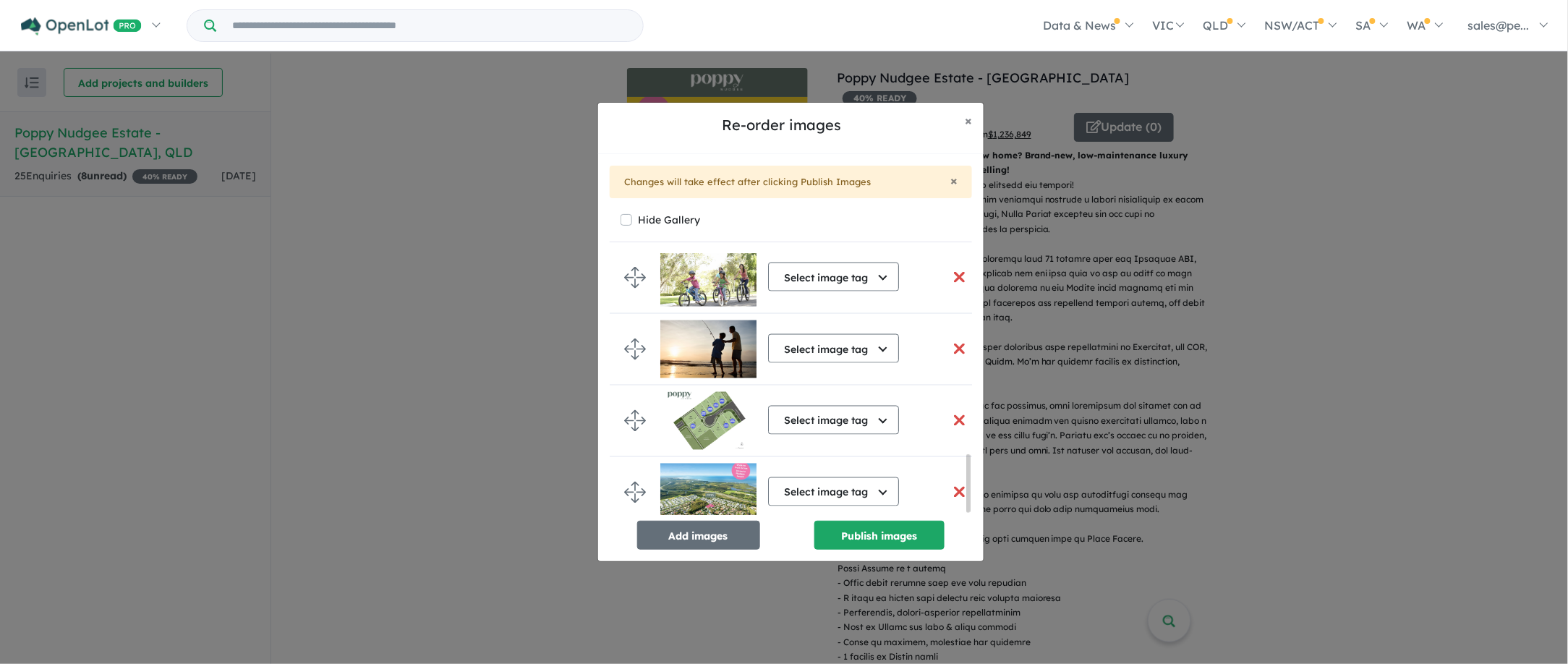
scroll to position [926, 0]
drag, startPoint x: 968, startPoint y: 407, endPoint x: 970, endPoint y: 503, distance: 96.0
click at [970, 503] on div at bounding box center [968, 484] width 4 height 58
click at [881, 491] on button "Select image tag" at bounding box center [833, 491] width 131 height 29
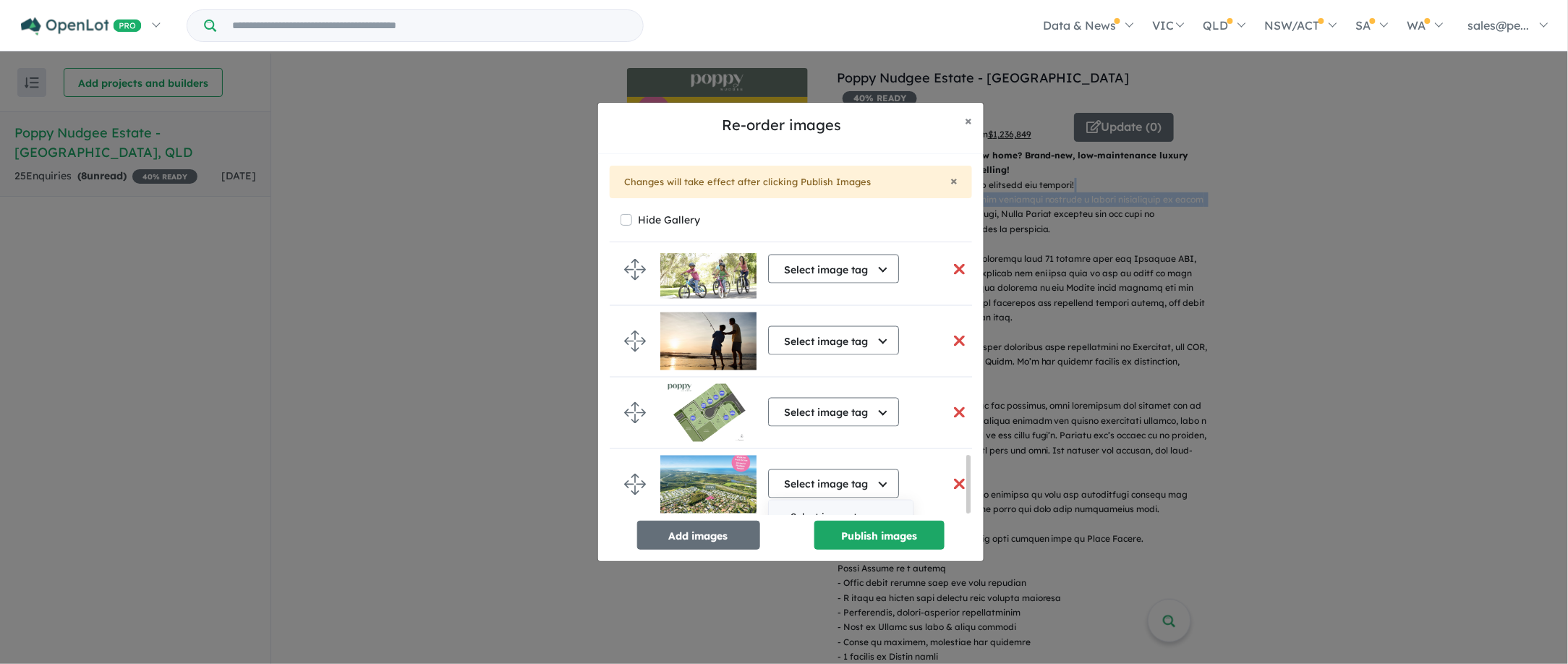
click at [871, 514] on button "Select image tag" at bounding box center [840, 518] width 144 height 34
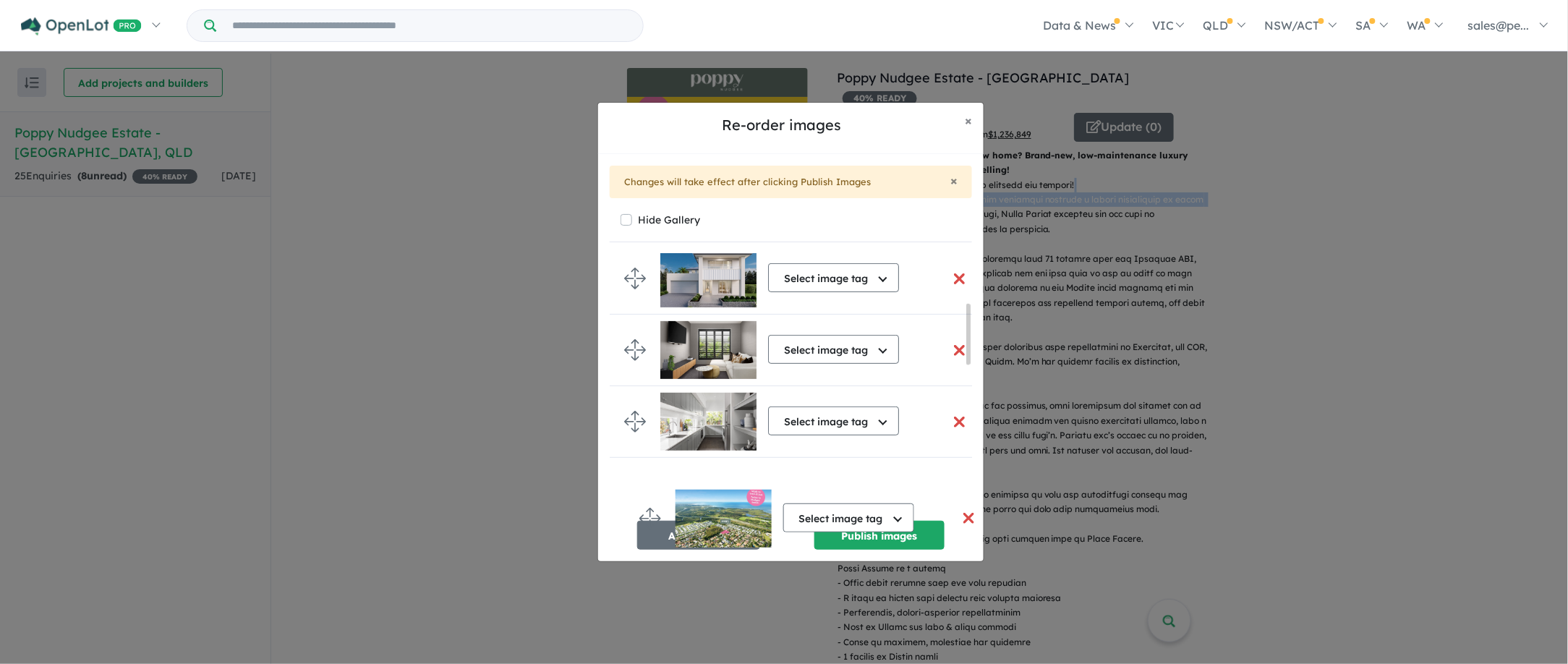
scroll to position [289, 0]
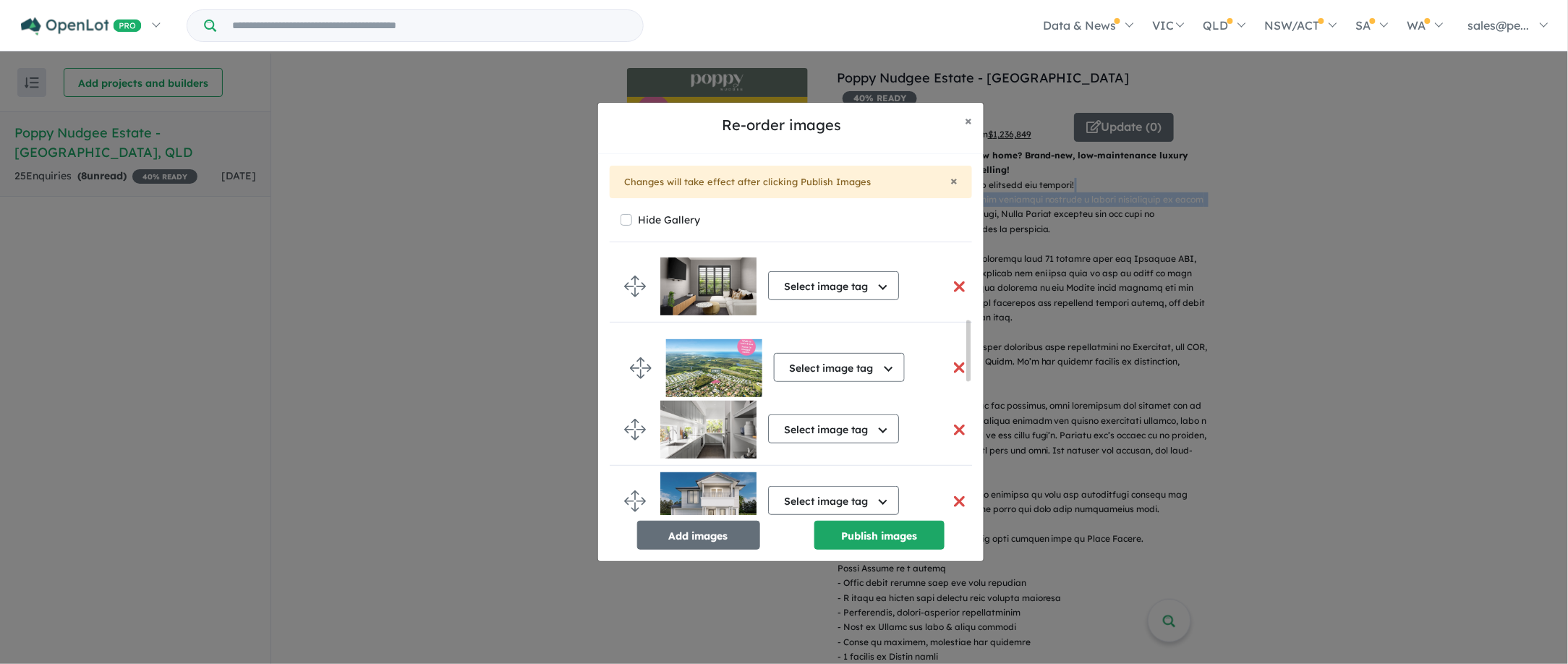
drag, startPoint x: 630, startPoint y: 483, endPoint x: 635, endPoint y: 362, distance: 121.1
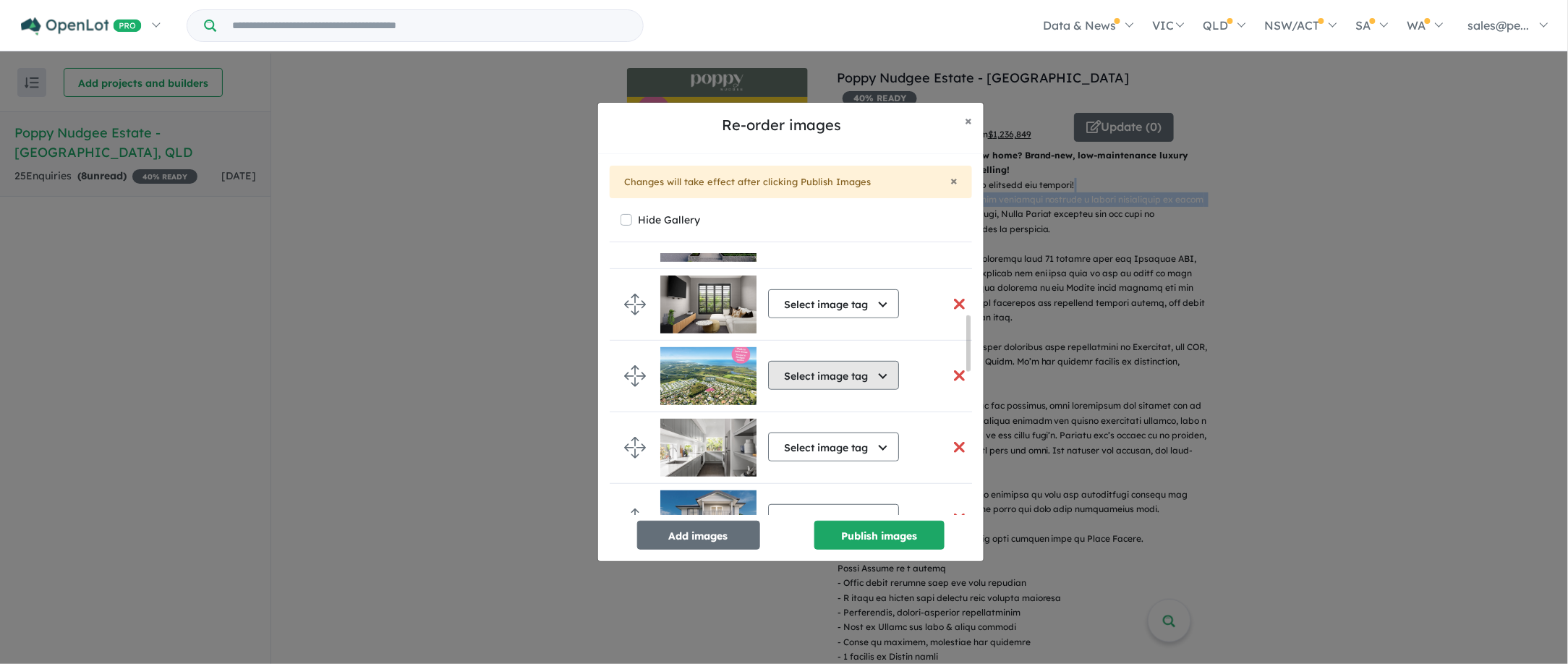
click at [879, 379] on button "Select image tag" at bounding box center [833, 375] width 131 height 29
click at [830, 452] on button "Aerial" at bounding box center [840, 442] width 144 height 34
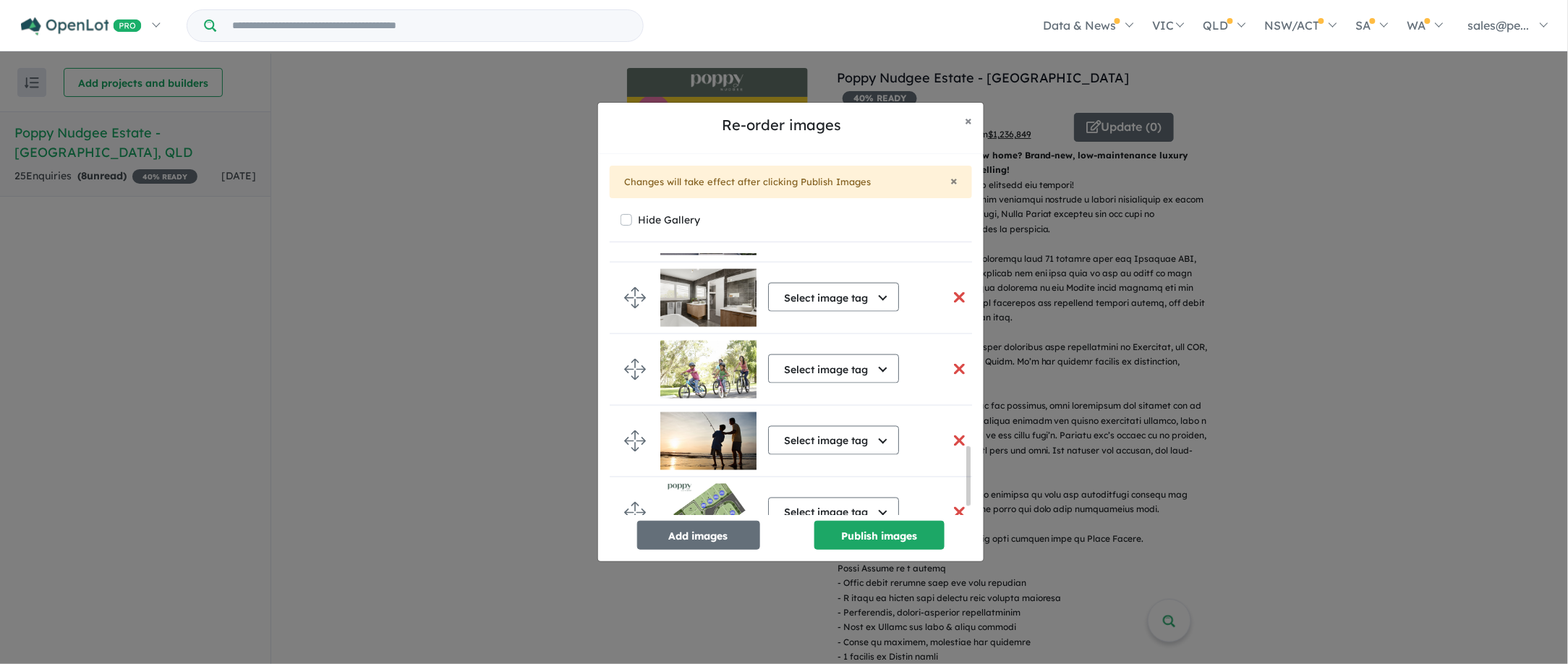
scroll to position [895, 0]
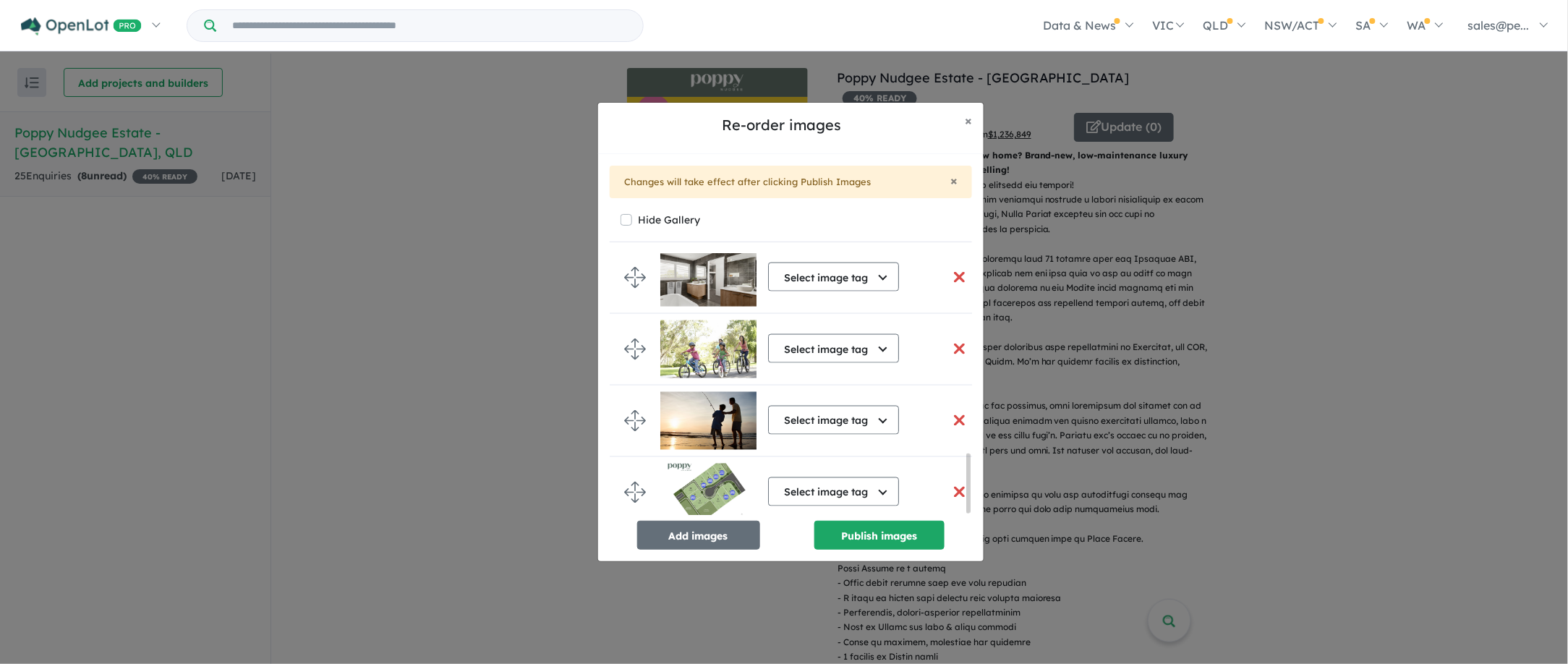
drag, startPoint x: 969, startPoint y: 342, endPoint x: 976, endPoint y: 517, distance: 175.1
click at [976, 517] on div "× Changes will take effect after clicking Publish Images Hide Gallery Select im…" at bounding box center [790, 358] width 385 height 408
click at [620, 482] on li "Select image tag Select image tag Aerial Location Map Masterplan Lifestyle Amen…" at bounding box center [798, 493] width 376 height 71
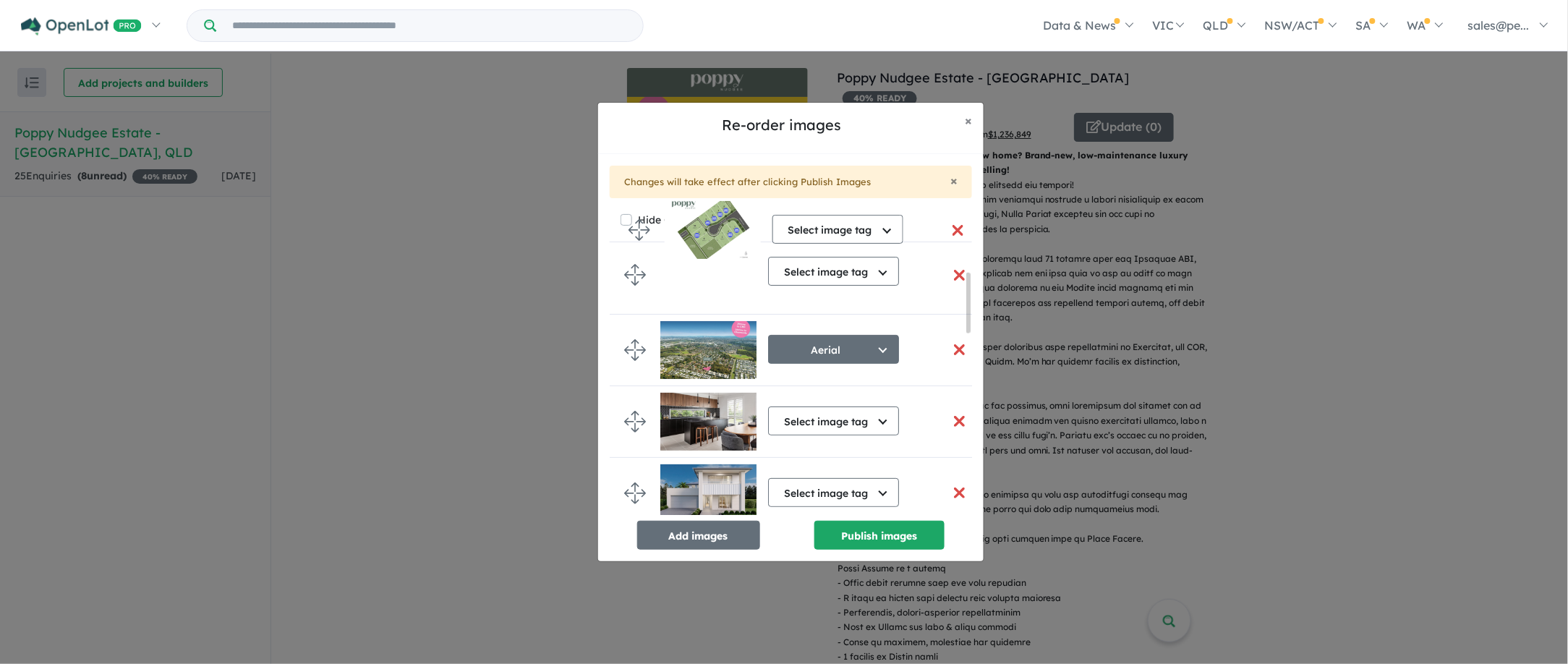
scroll to position [0, 0]
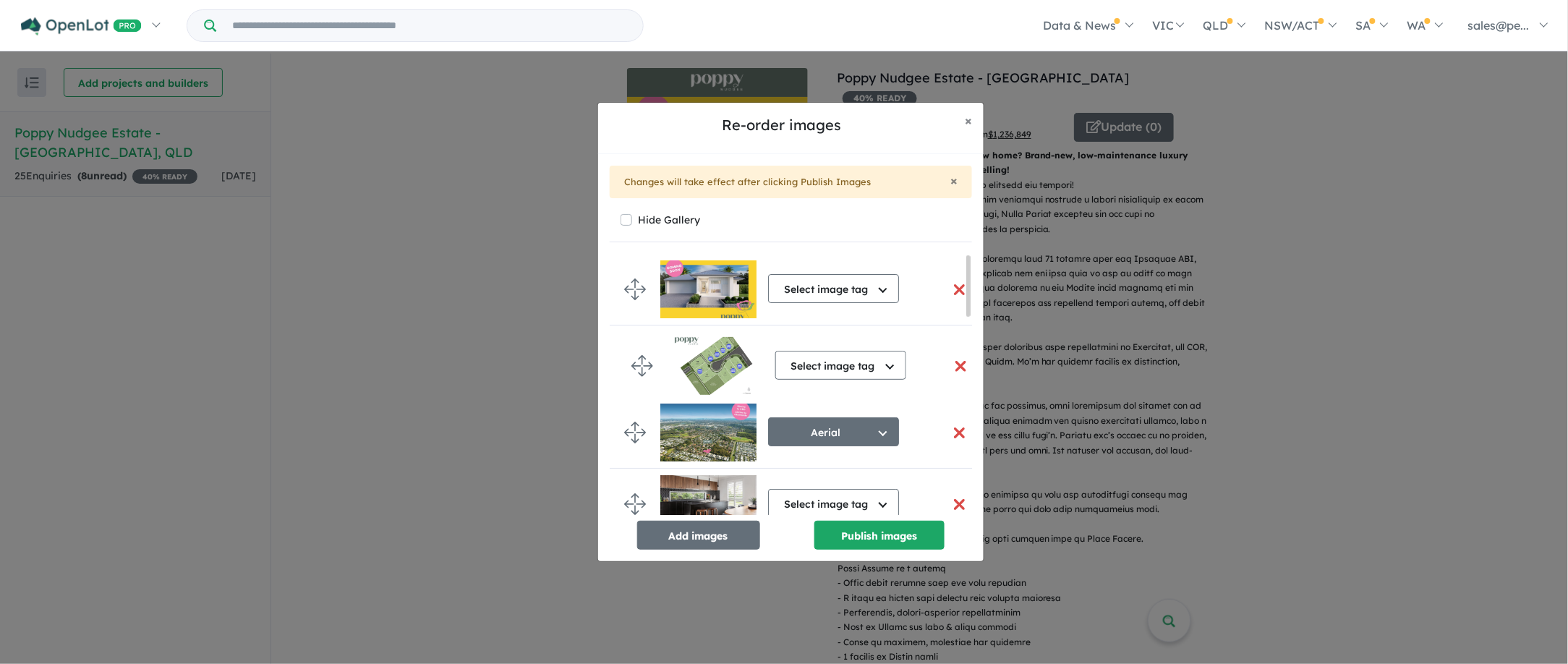
drag, startPoint x: 630, startPoint y: 487, endPoint x: 637, endPoint y: 363, distance: 124.2
click at [881, 369] on button "Select image tag" at bounding box center [833, 359] width 131 height 29
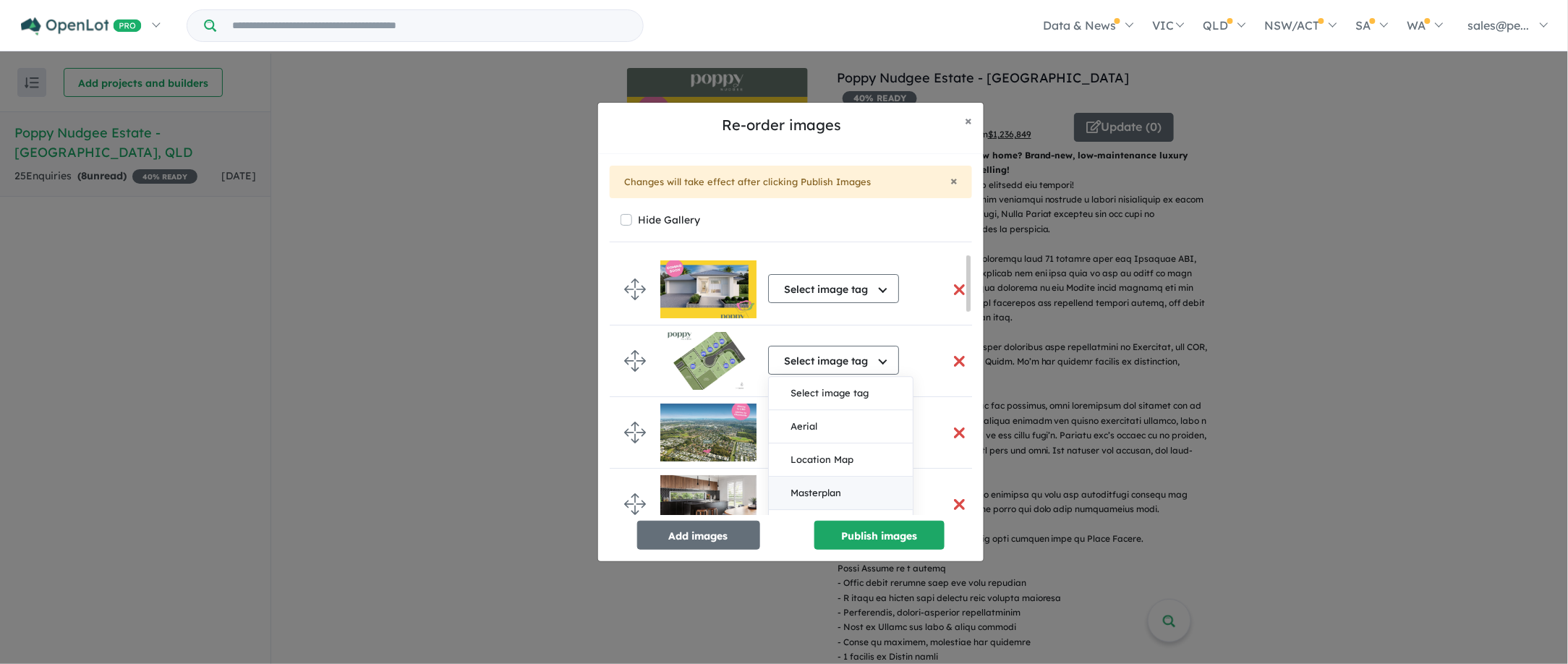
click at [853, 485] on button "Masterplan" at bounding box center [840, 494] width 144 height 34
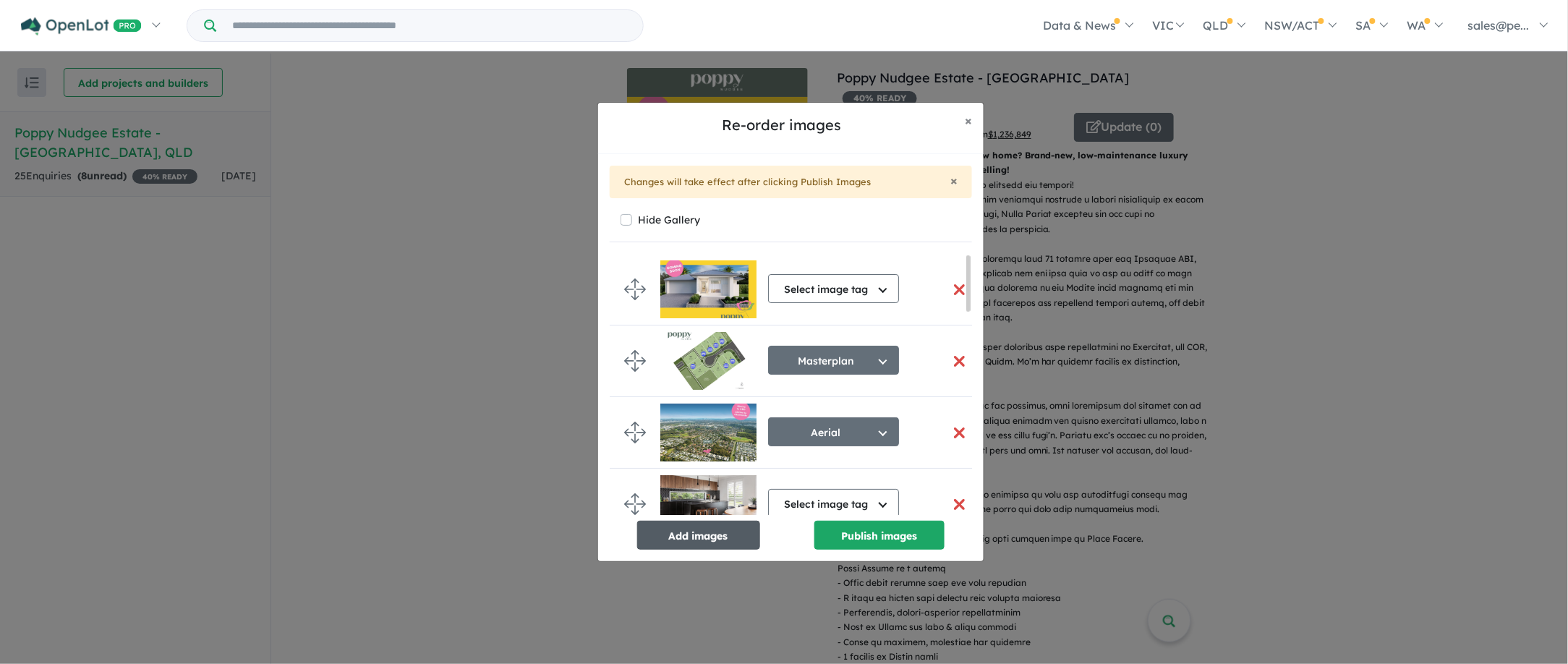
click at [706, 536] on button "Add images" at bounding box center [699, 534] width 123 height 29
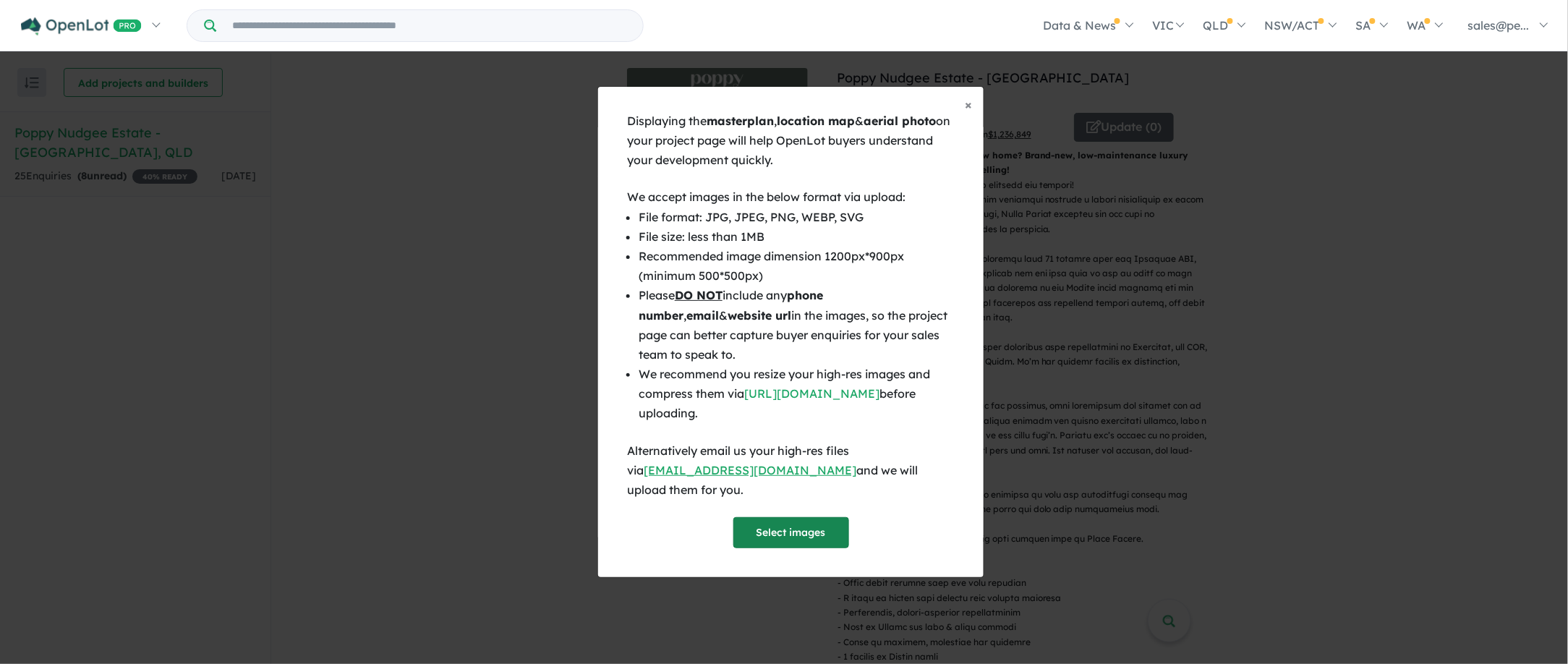
click at [772, 517] on button "Select images" at bounding box center [791, 531] width 116 height 31
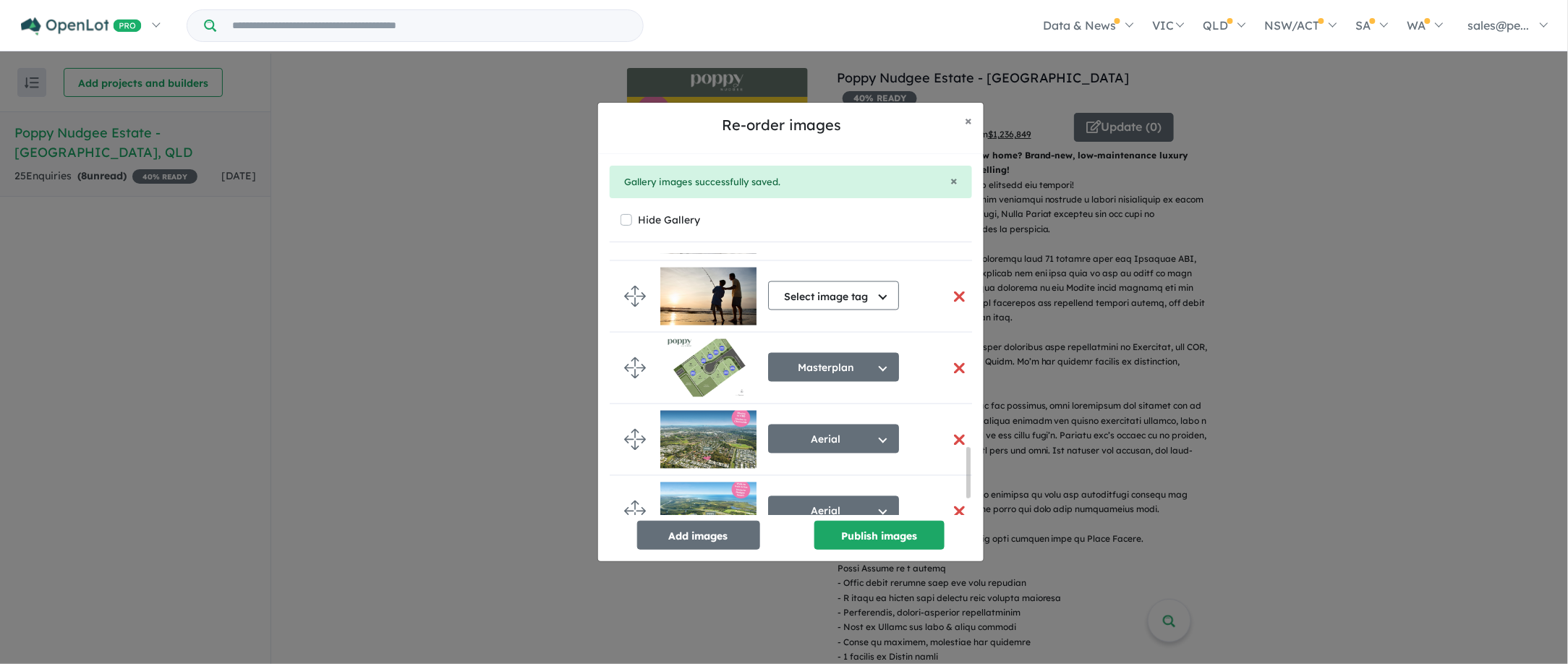
scroll to position [1092, 0]
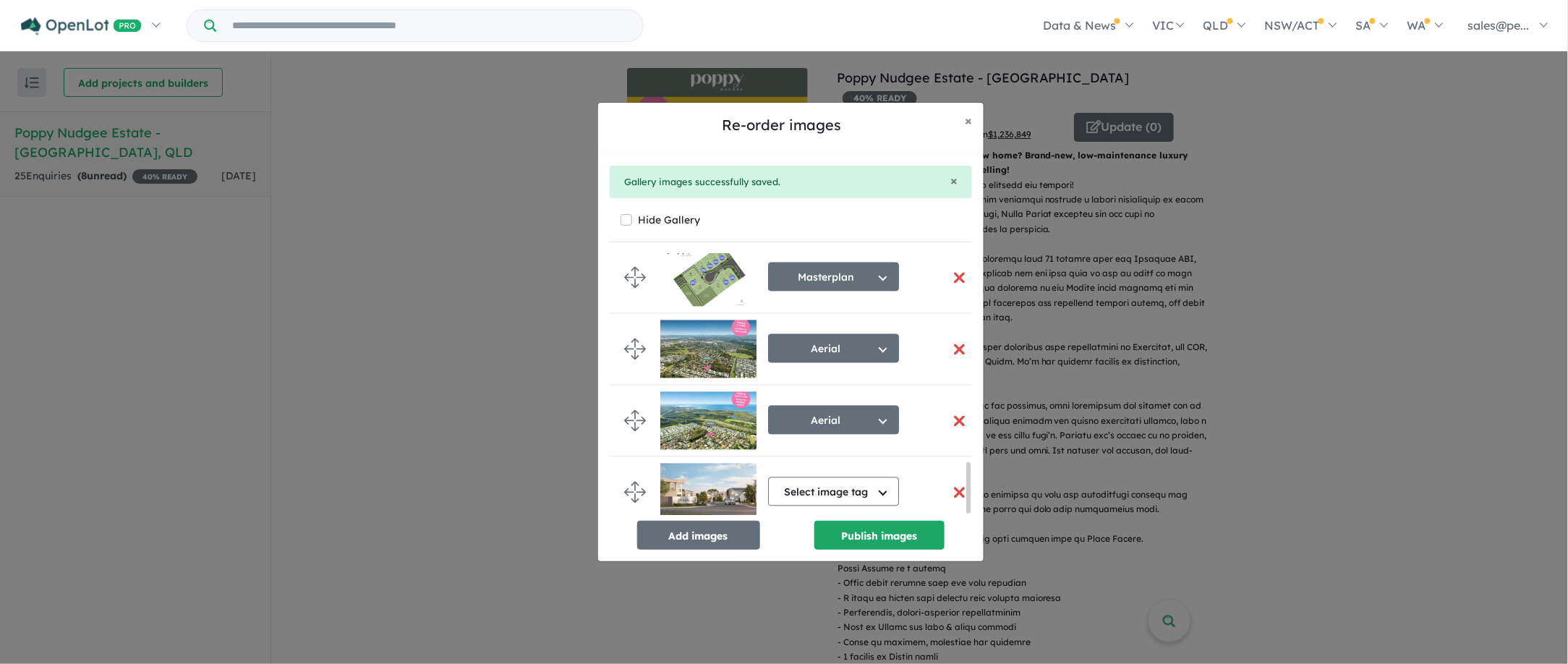
drag, startPoint x: 967, startPoint y: 280, endPoint x: 968, endPoint y: 550, distance: 270.0
click at [968, 549] on div "Select image tag Select image tag Aerial Location Map Masterplan Lifestyle Amen…" at bounding box center [791, 401] width 362 height 296
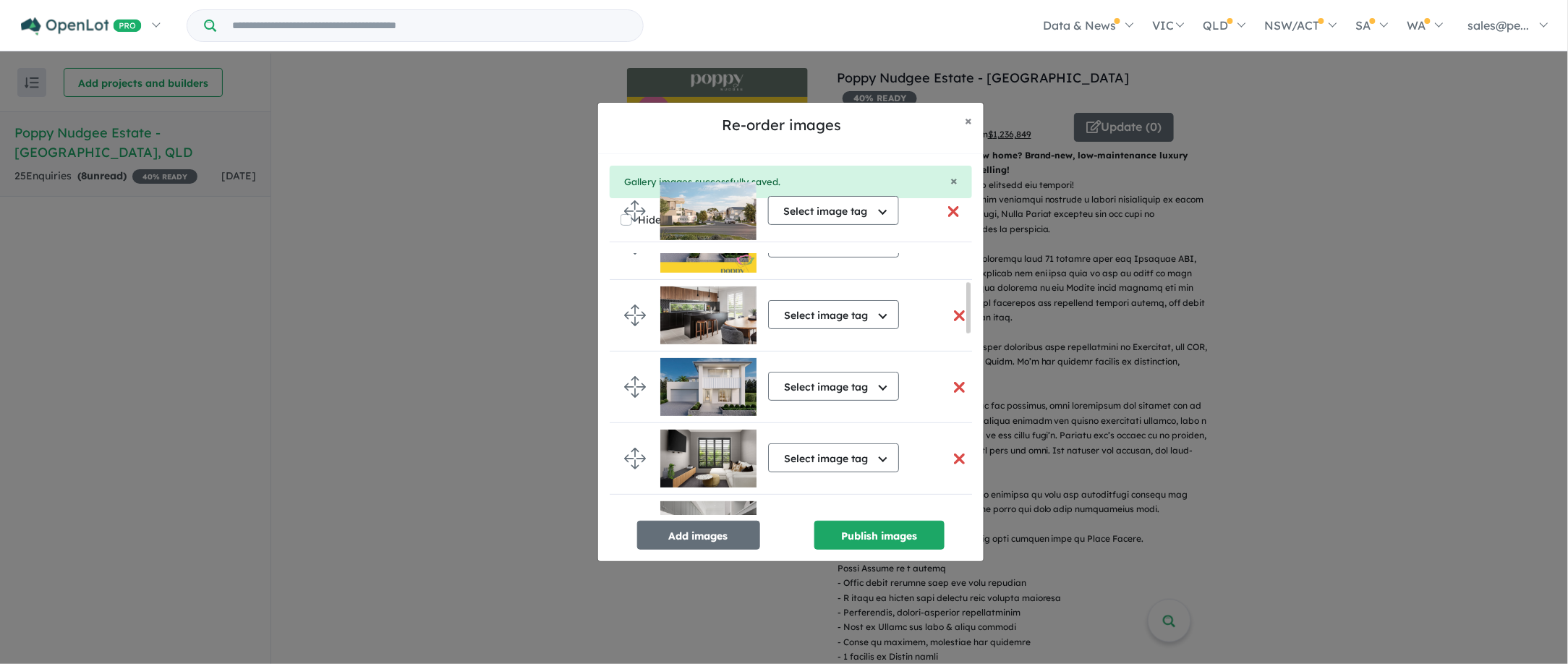
scroll to position [0, 0]
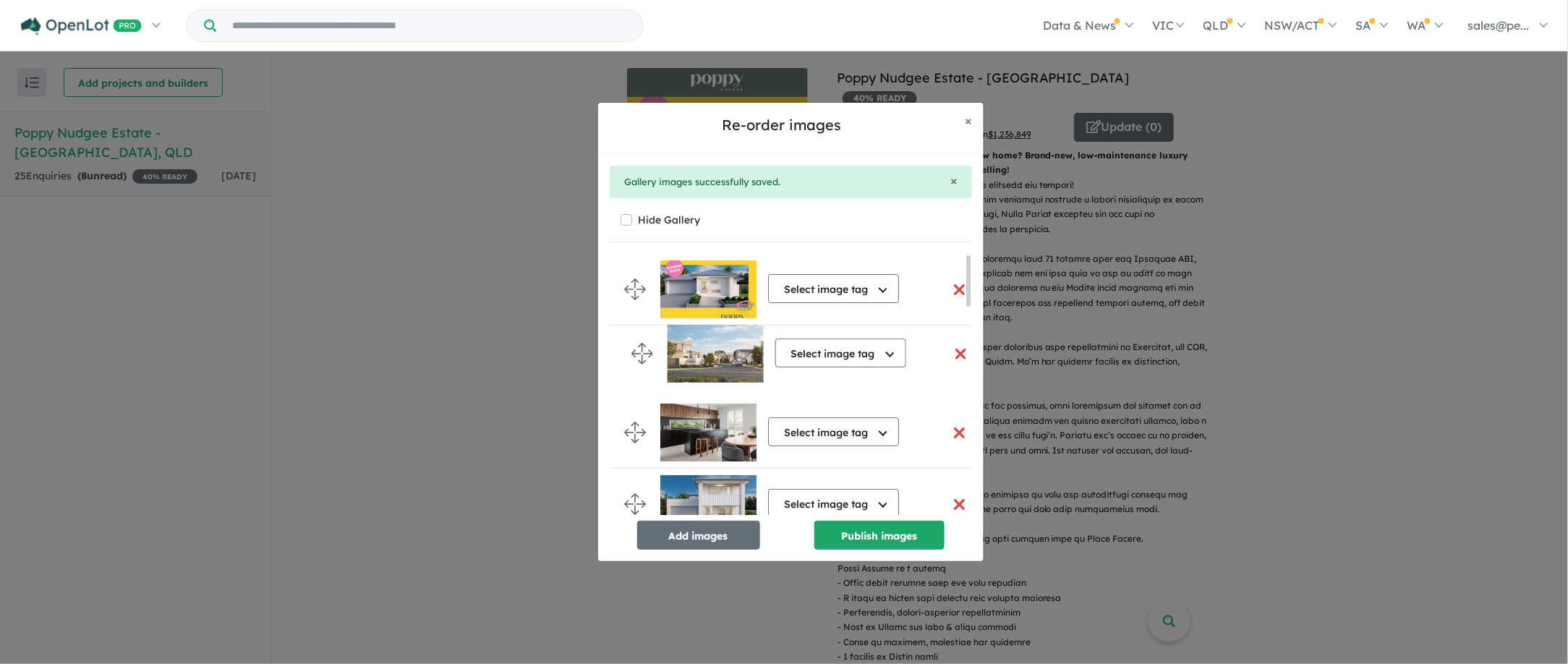
drag, startPoint x: 637, startPoint y: 484, endPoint x: 643, endPoint y: 348, distance: 136.1
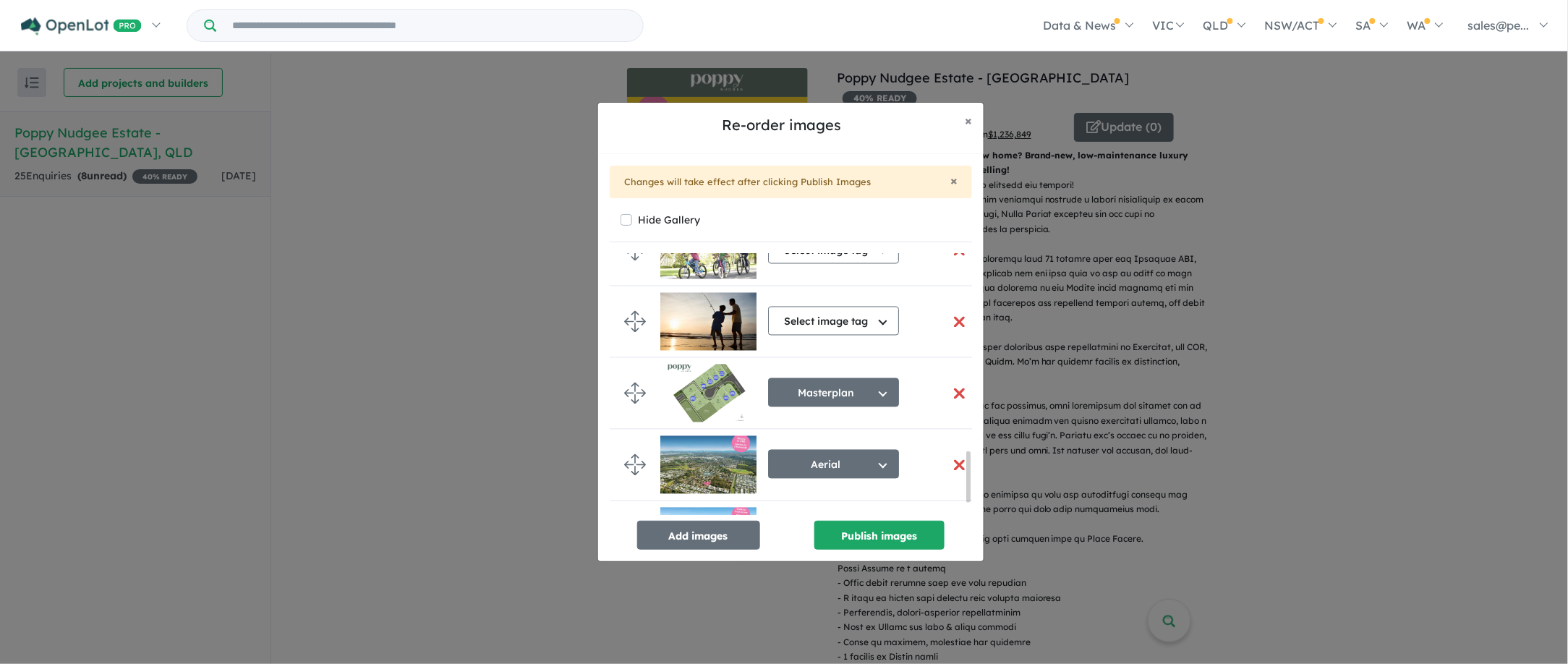
scroll to position [1092, 0]
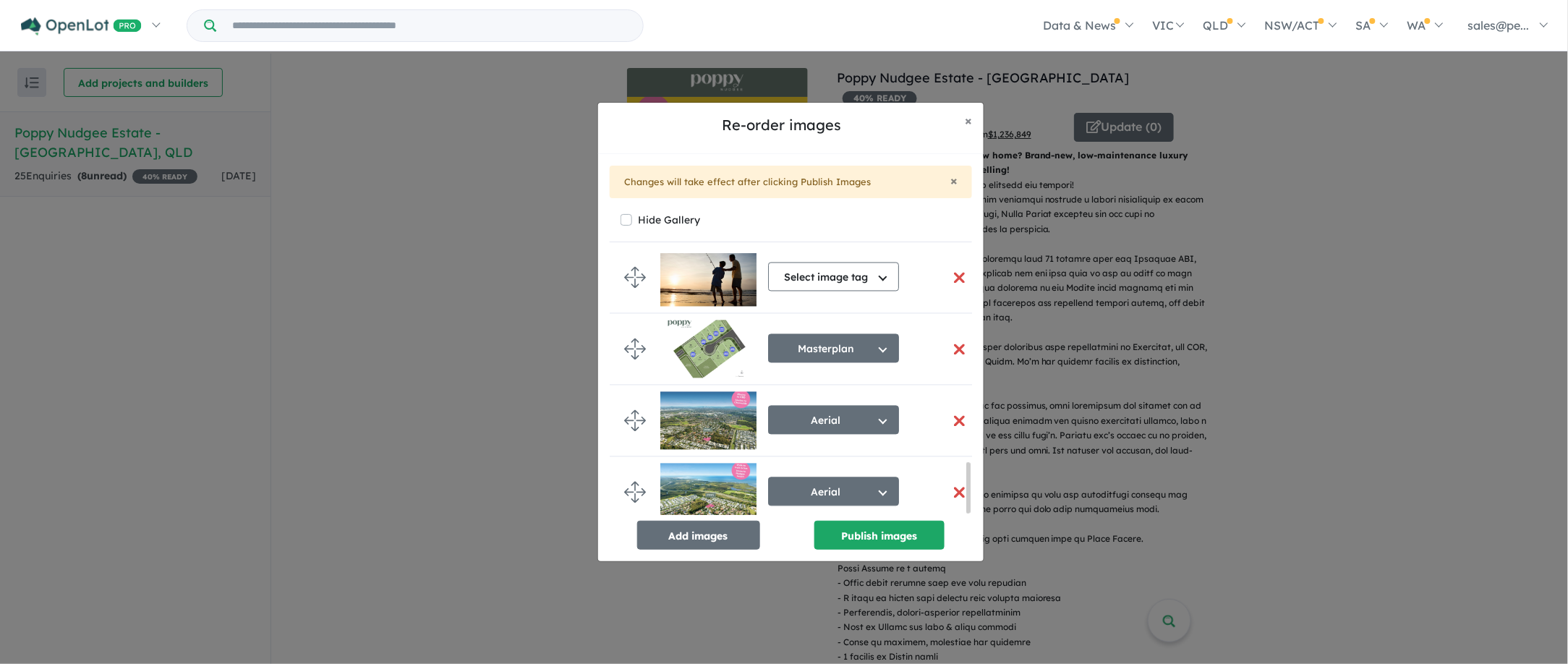
drag, startPoint x: 968, startPoint y: 275, endPoint x: 970, endPoint y: 524, distance: 249.0
click at [970, 524] on div "Select image tag Select image tag Aerial Location Map Masterplan Lifestyle Amen…" at bounding box center [791, 401] width 362 height 296
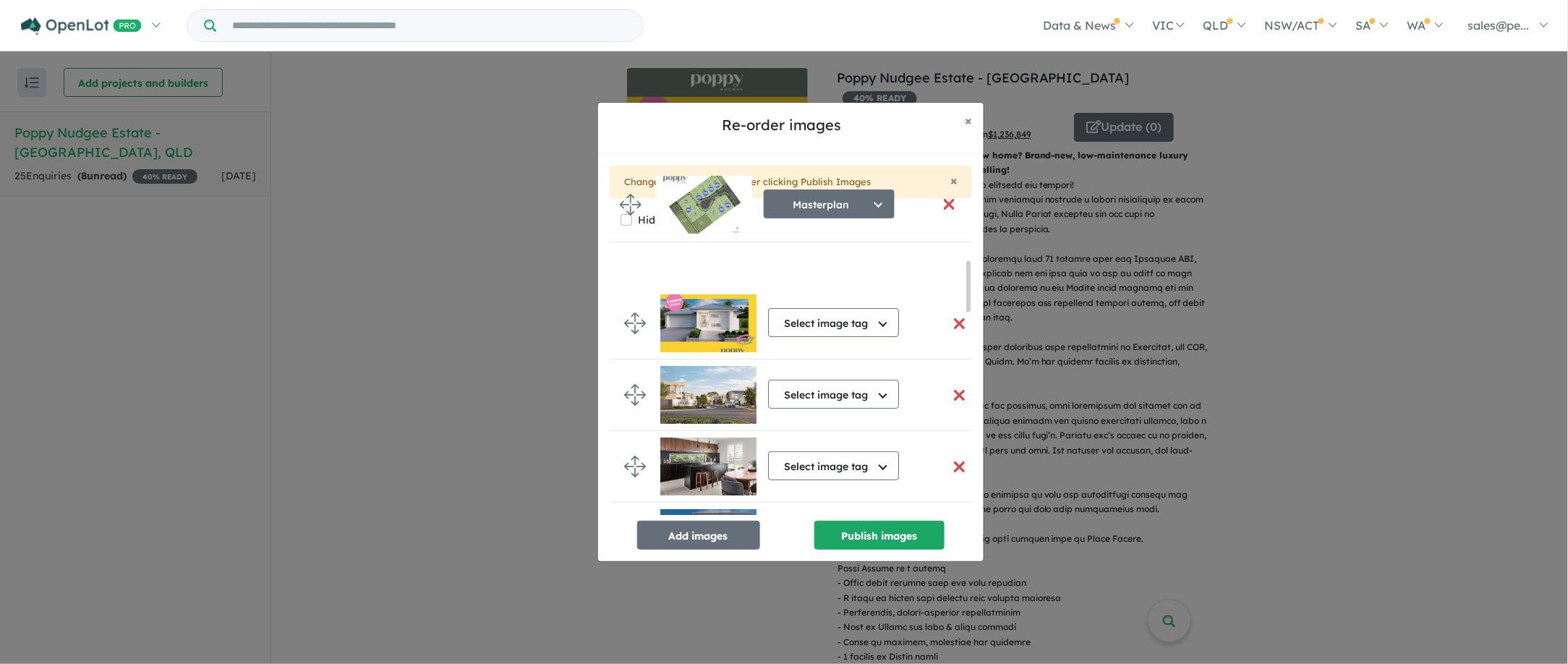
scroll to position [0, 0]
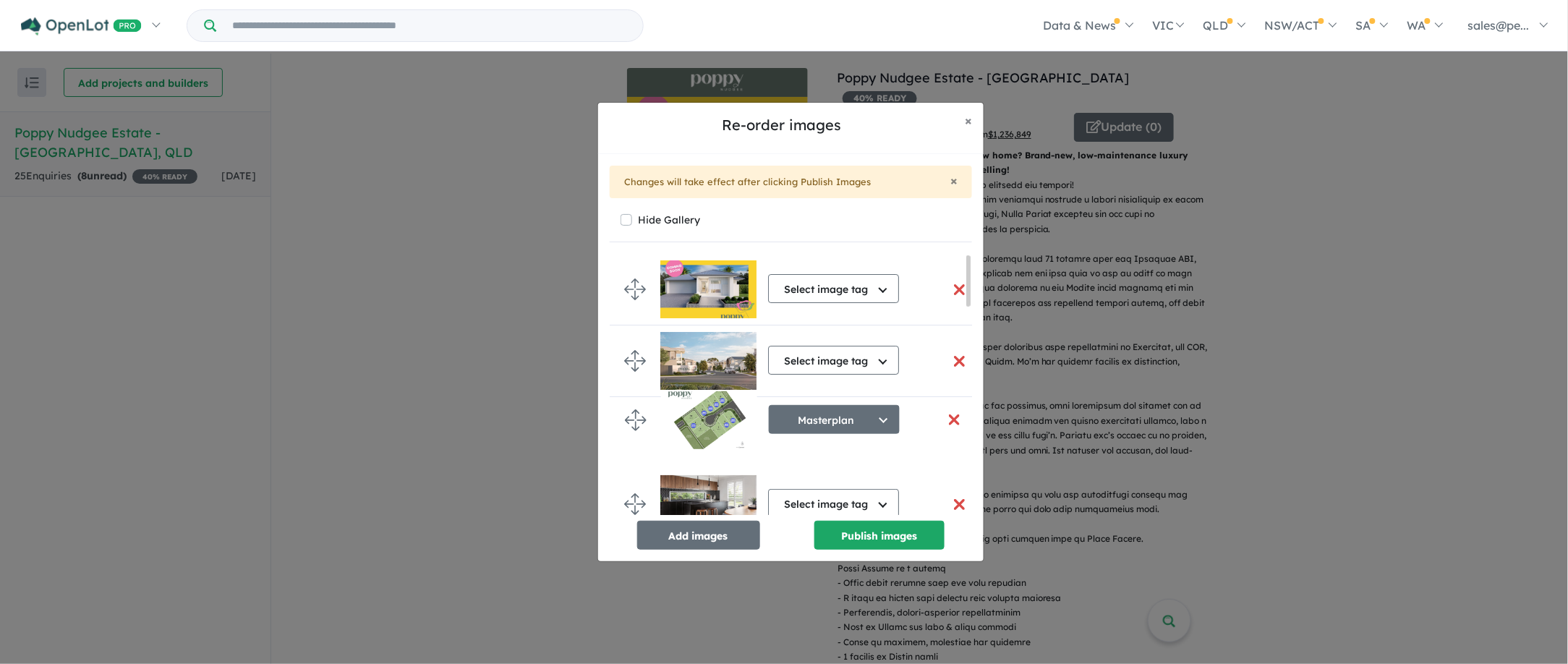
drag, startPoint x: 635, startPoint y: 343, endPoint x: 635, endPoint y: 418, distance: 75.0
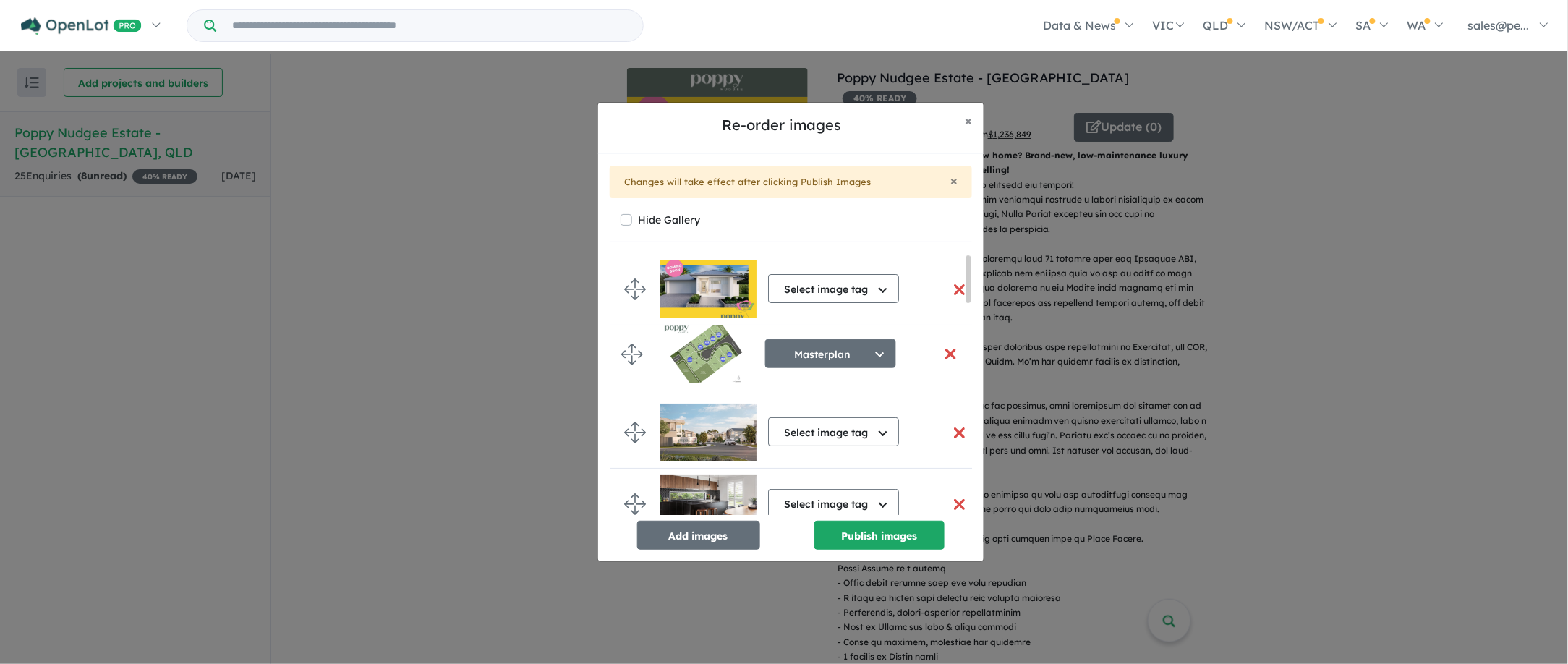
drag, startPoint x: 637, startPoint y: 430, endPoint x: 633, endPoint y: 350, distance: 80.1
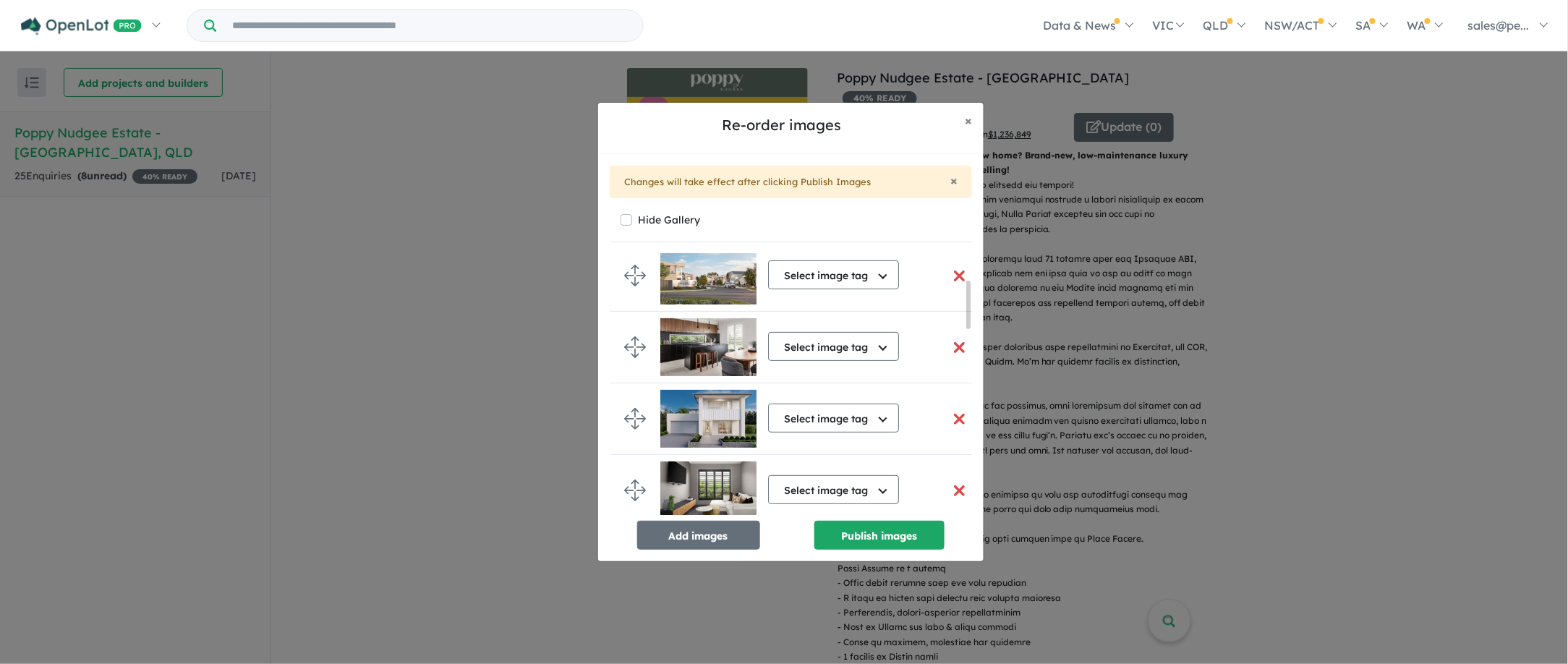
scroll to position [173, 0]
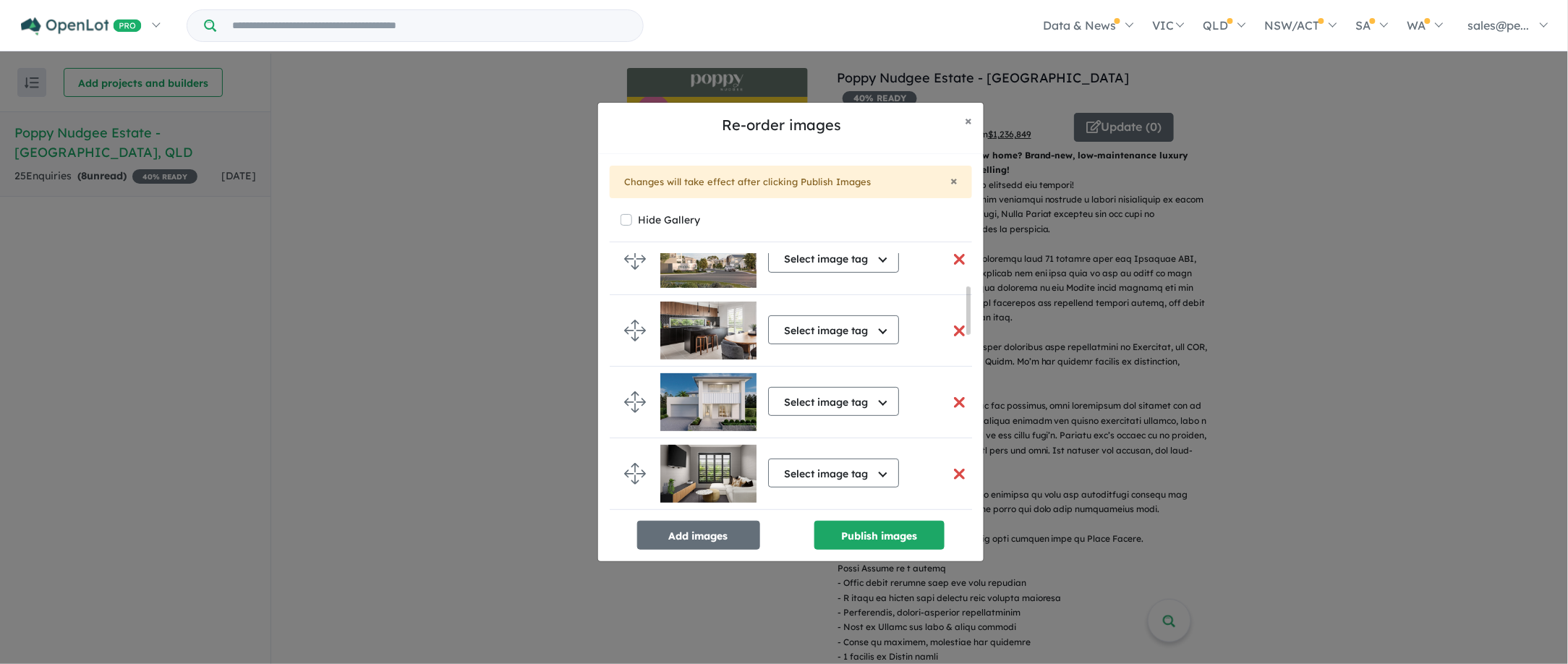
drag, startPoint x: 968, startPoint y: 275, endPoint x: 970, endPoint y: 307, distance: 32.1
click at [970, 307] on div at bounding box center [968, 310] width 4 height 48
click at [886, 264] on button "Select image tag" at bounding box center [833, 257] width 131 height 29
click at [959, 220] on div "Hide Gallery" at bounding box center [791, 220] width 341 height 20
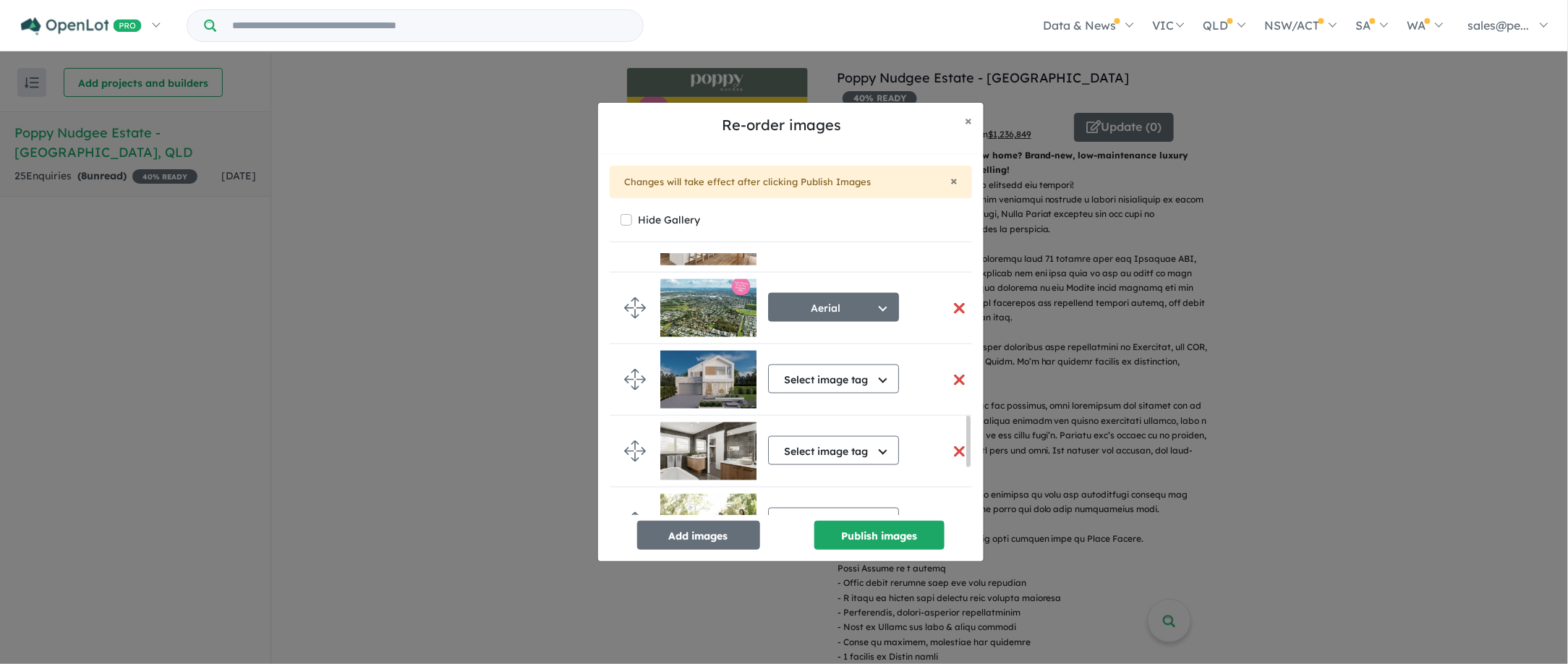
scroll to position [836, 0]
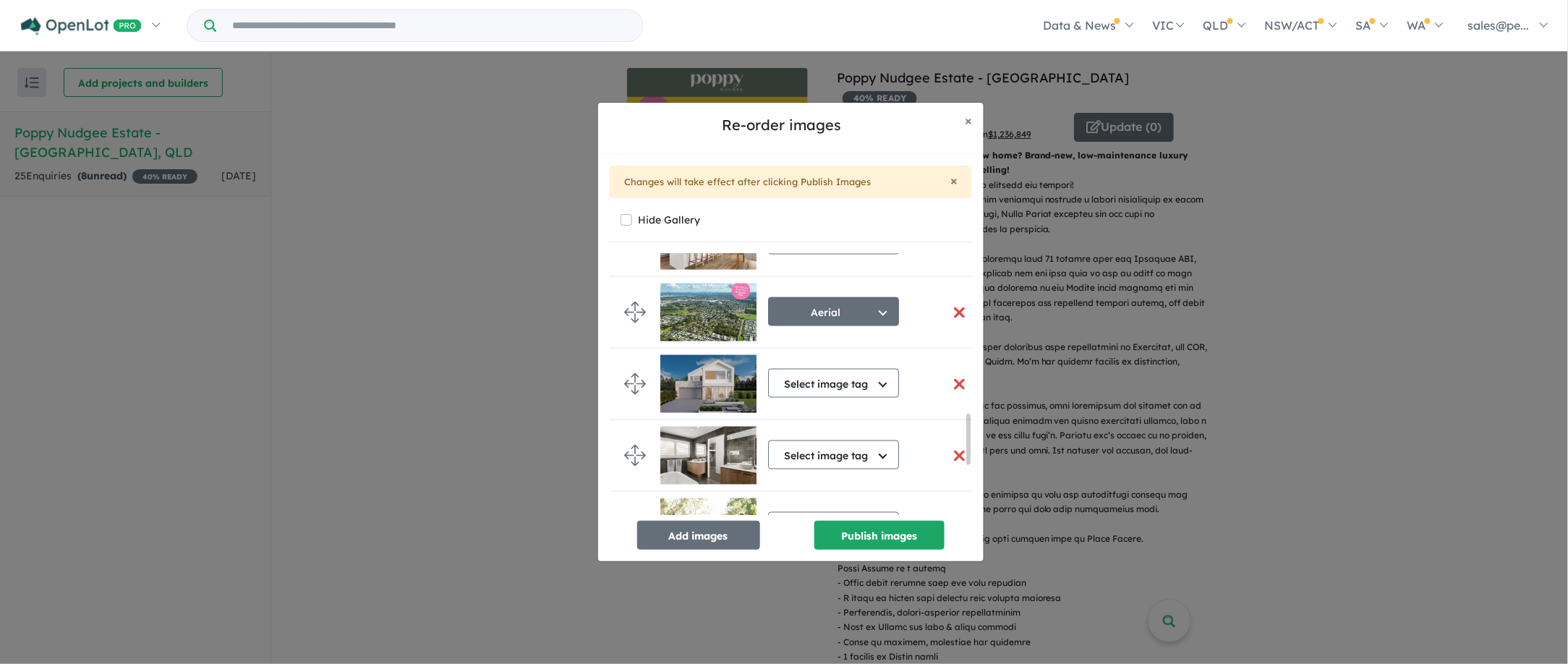
drag, startPoint x: 968, startPoint y: 296, endPoint x: 970, endPoint y: 426, distance: 130.0
click at [970, 426] on div at bounding box center [968, 439] width 4 height 51
click at [949, 316] on button "button" at bounding box center [958, 312] width 31 height 31
click at [955, 313] on button "button" at bounding box center [958, 312] width 31 height 31
click at [873, 535] on button "Publish images" at bounding box center [880, 534] width 131 height 29
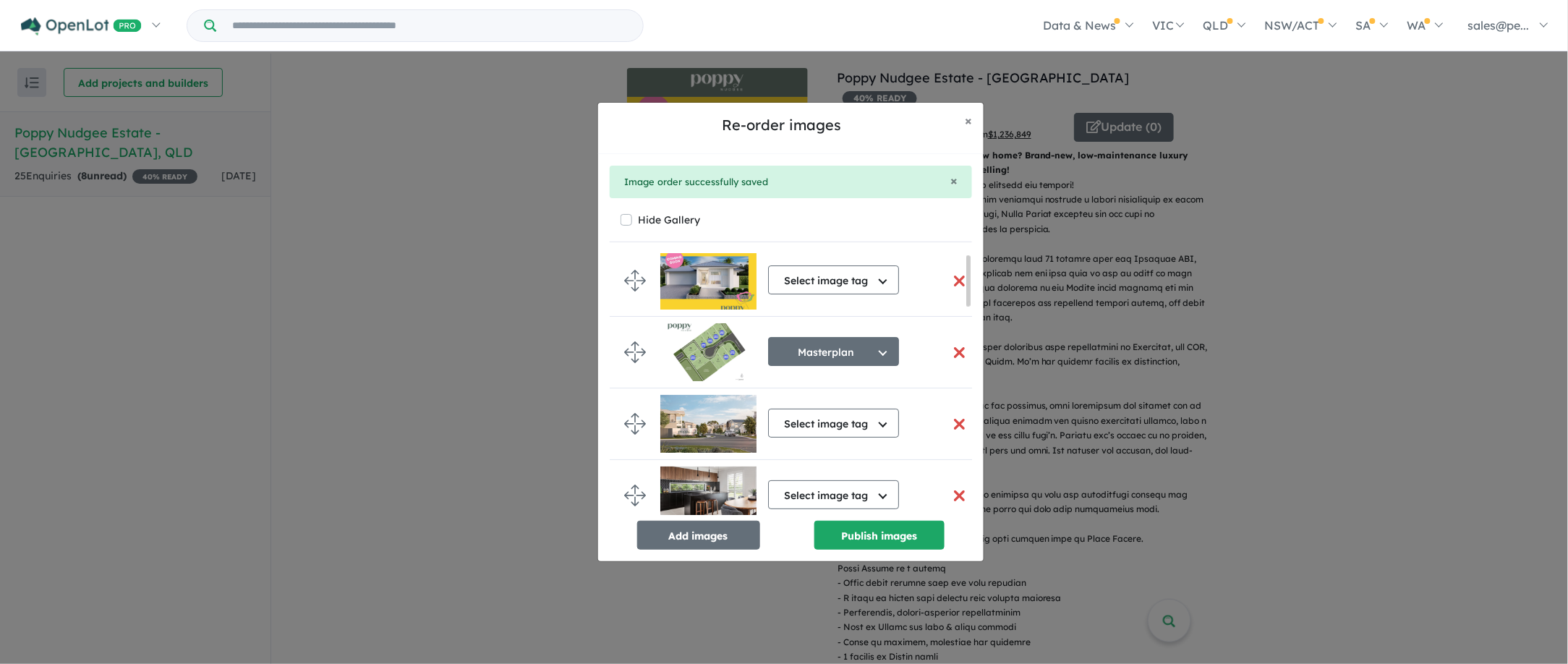
scroll to position [0, 0]
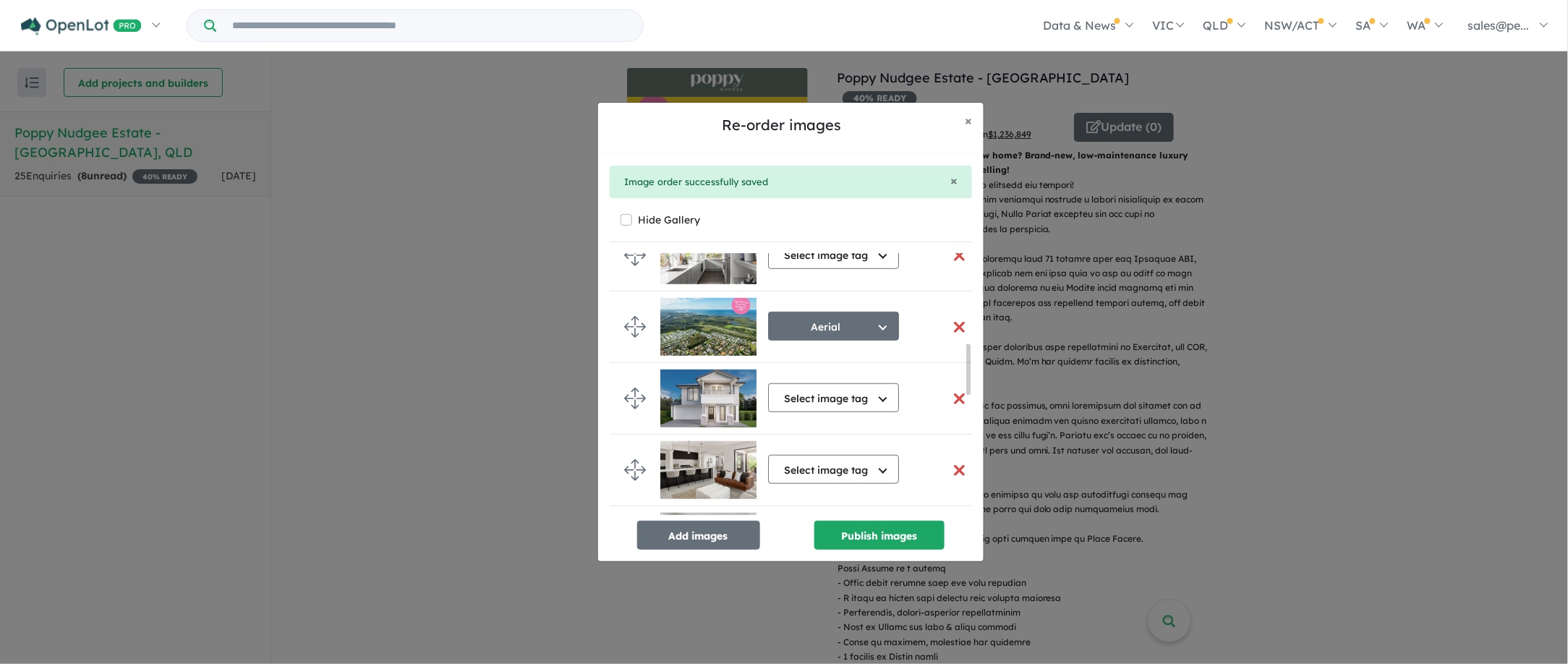
drag, startPoint x: 969, startPoint y: 412, endPoint x: 983, endPoint y: 353, distance: 60.6
click at [984, 354] on div "Re-order images × Close × Image order successfully saved Hide Gallery Select im…" at bounding box center [790, 332] width 387 height 460
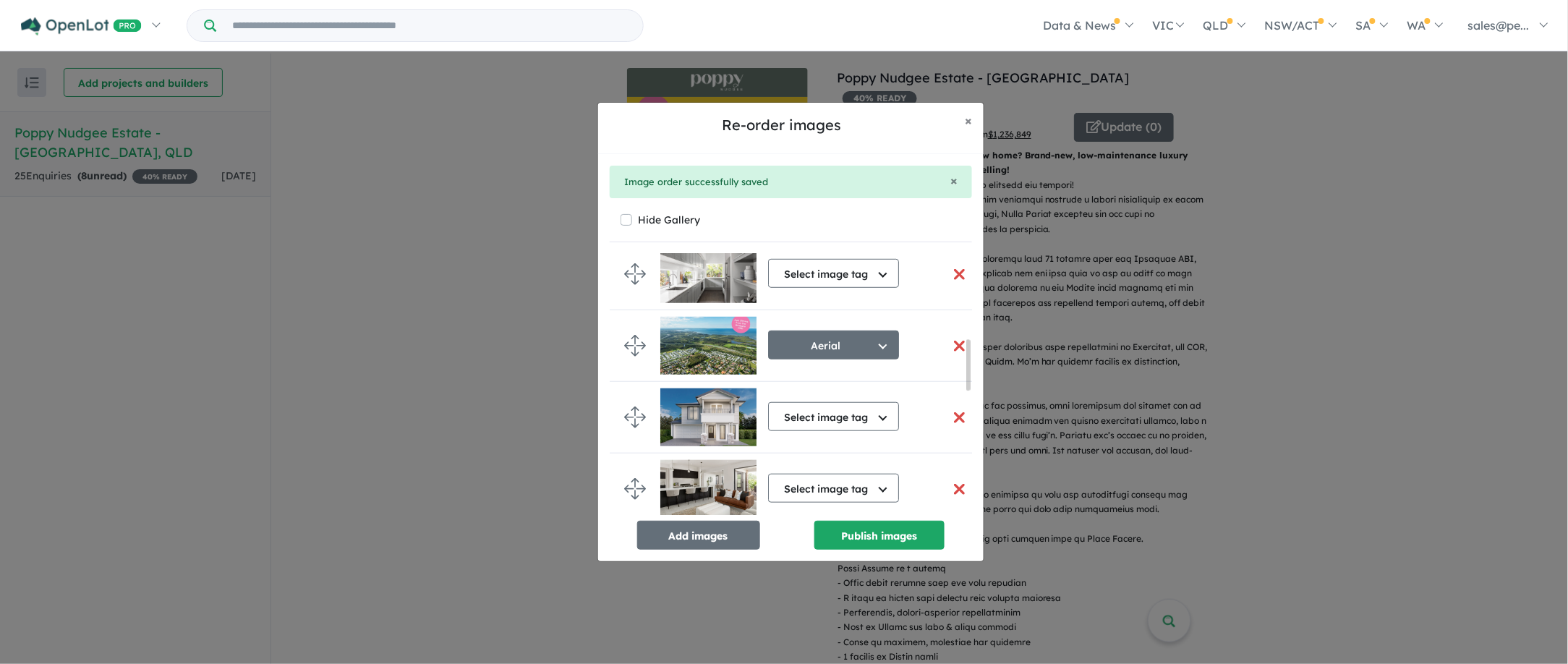
click at [951, 342] on button "button" at bounding box center [958, 345] width 31 height 31
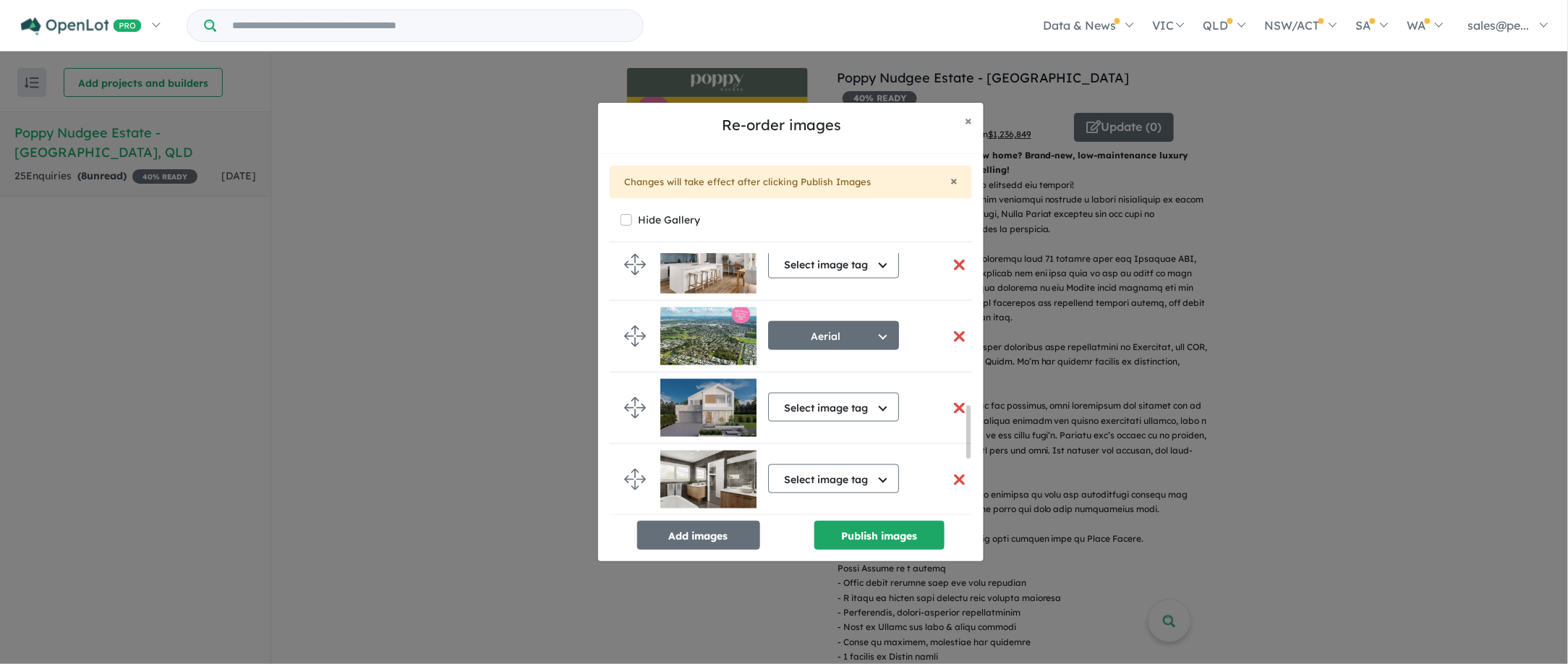
scroll to position [759, 0]
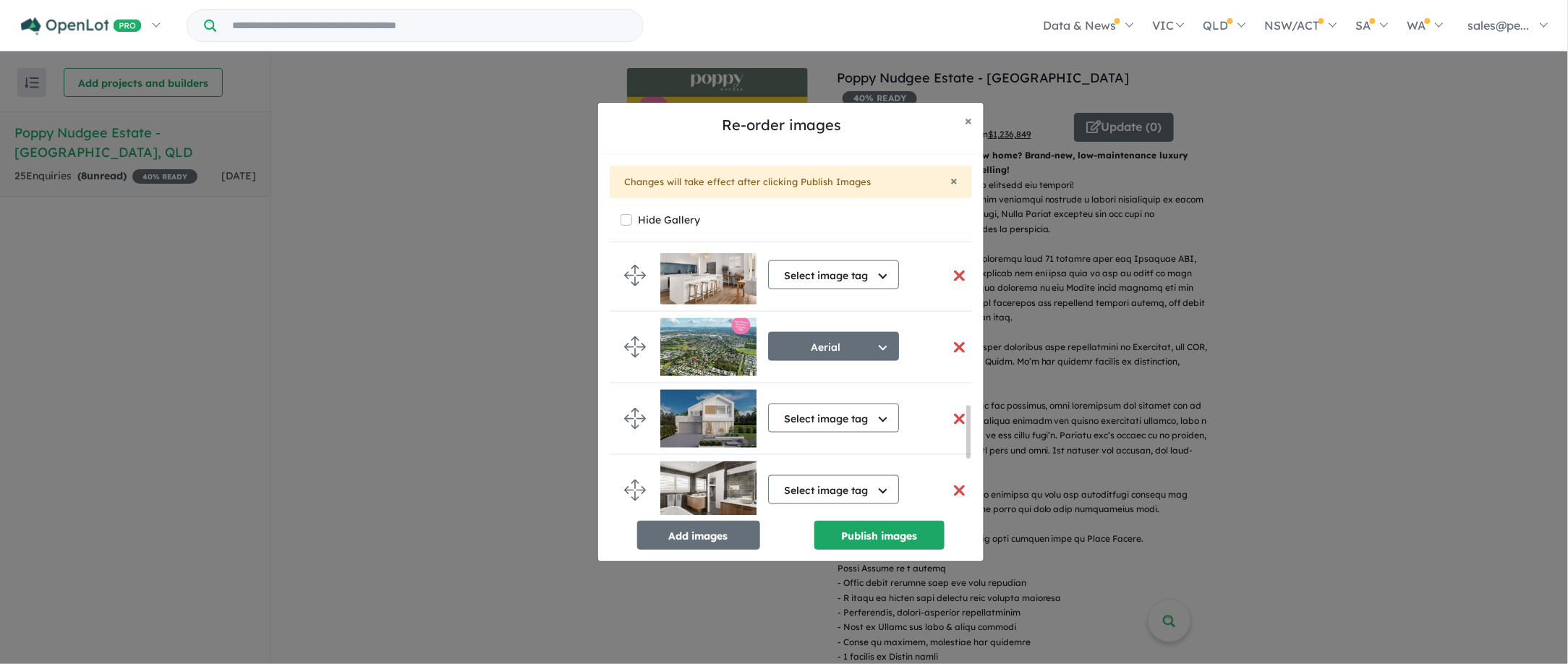
drag, startPoint x: 968, startPoint y: 351, endPoint x: 963, endPoint y: 421, distance: 70.2
click at [963, 421] on div "Select image tag Select image tag Aerial Location Map Masterplan Lifestyle Amen…" at bounding box center [791, 384] width 362 height 261
click at [954, 352] on button "button" at bounding box center [958, 346] width 31 height 31
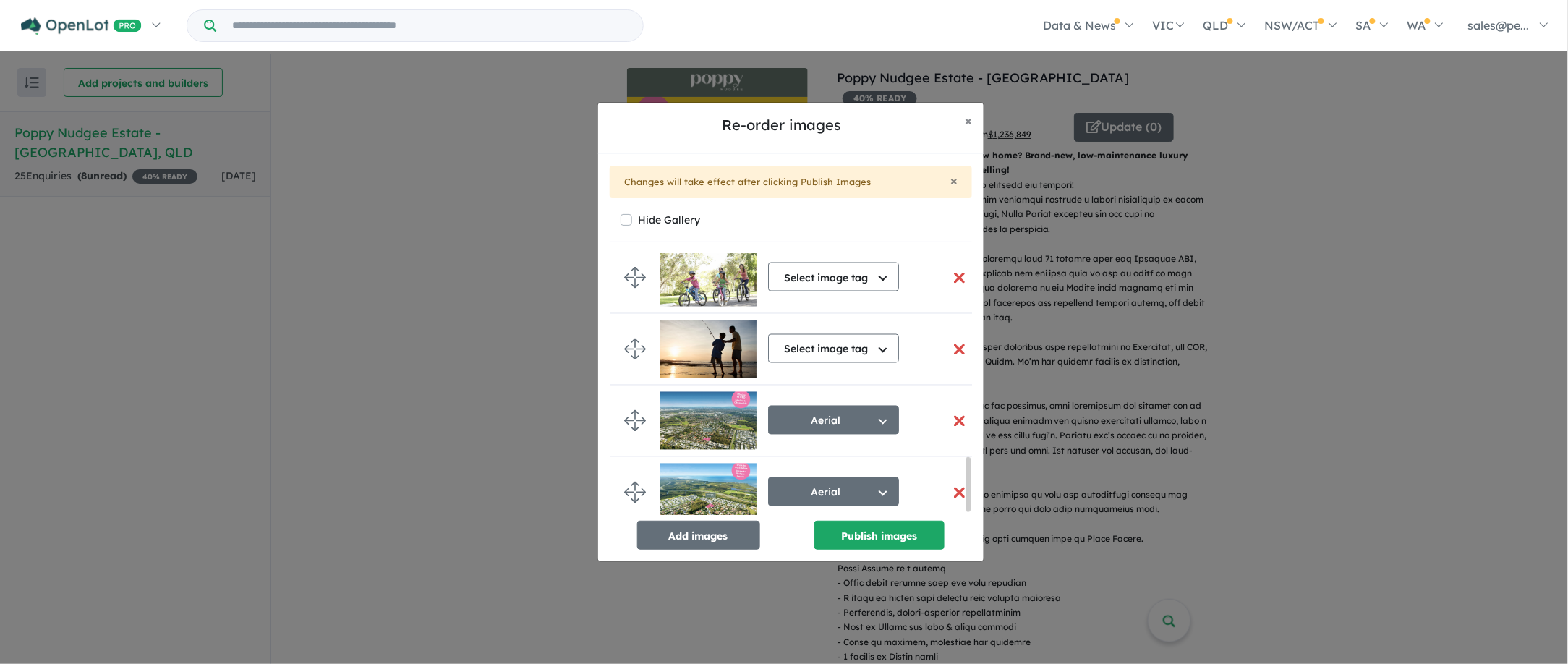
drag, startPoint x: 966, startPoint y: 414, endPoint x: 968, endPoint y: 470, distance: 56.0
click at [968, 470] on div at bounding box center [968, 485] width 4 height 55
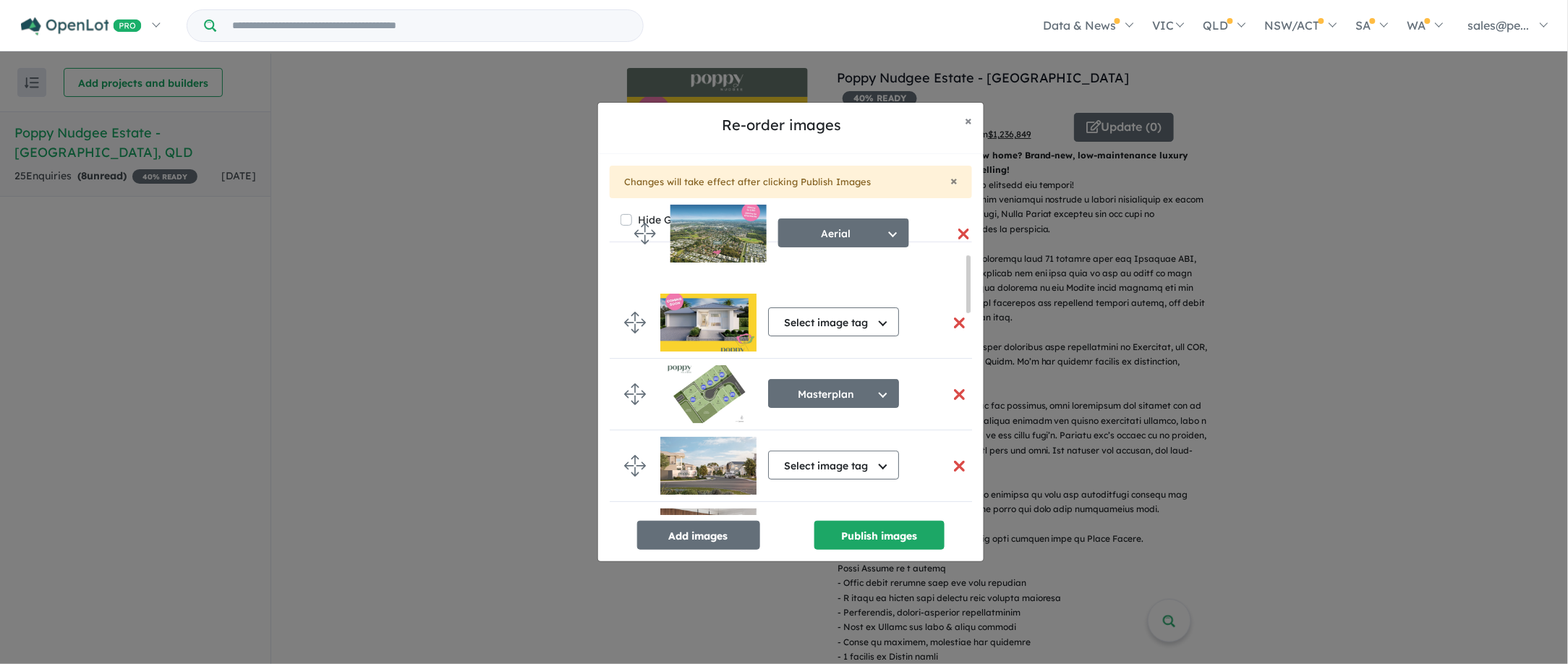
scroll to position [0, 0]
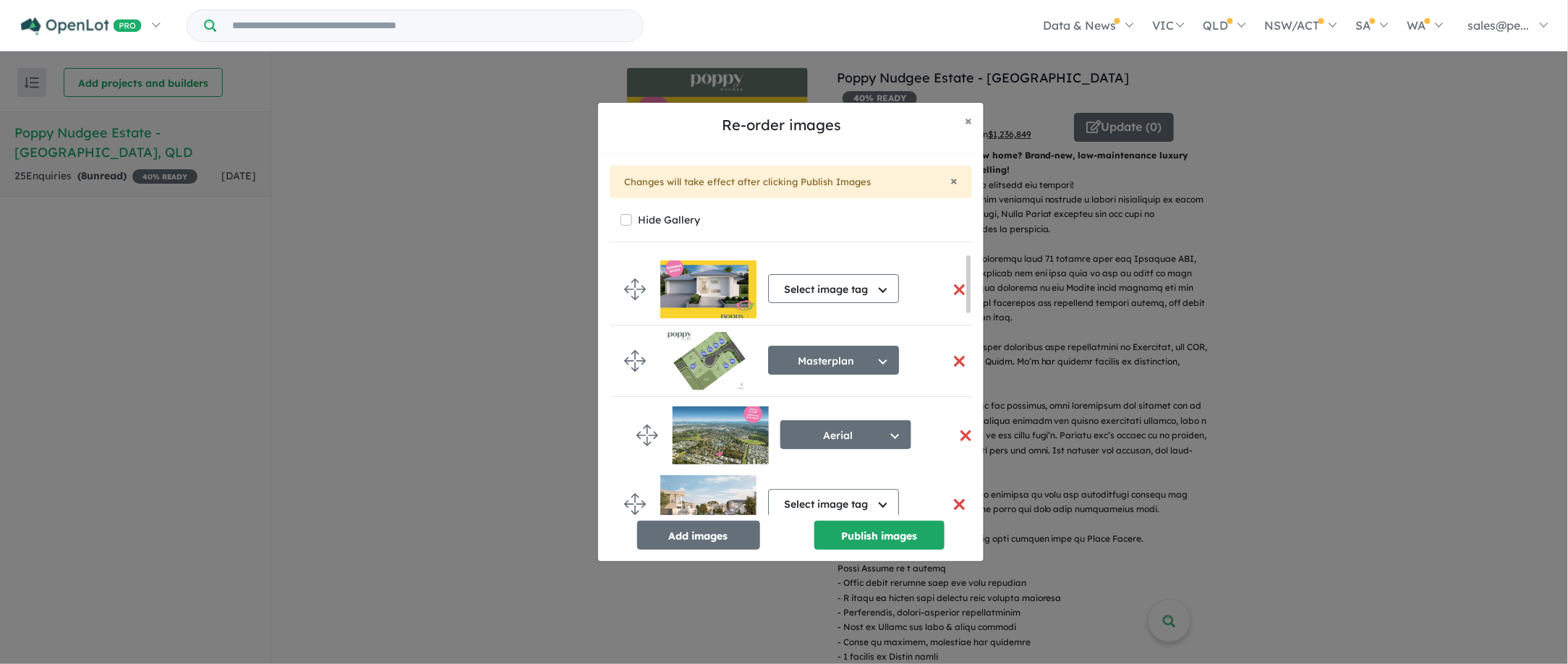
drag, startPoint x: 637, startPoint y: 418, endPoint x: 649, endPoint y: 430, distance: 17.0
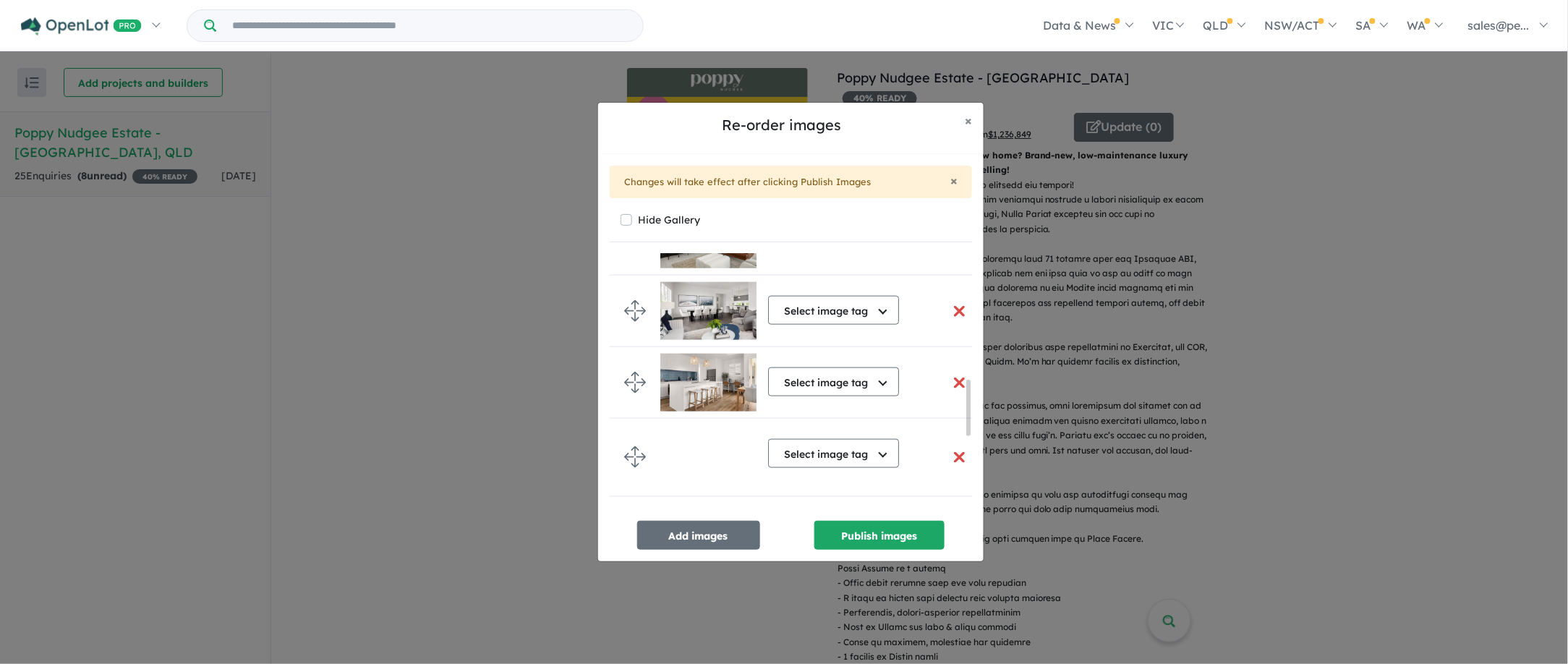
scroll to position [949, 0]
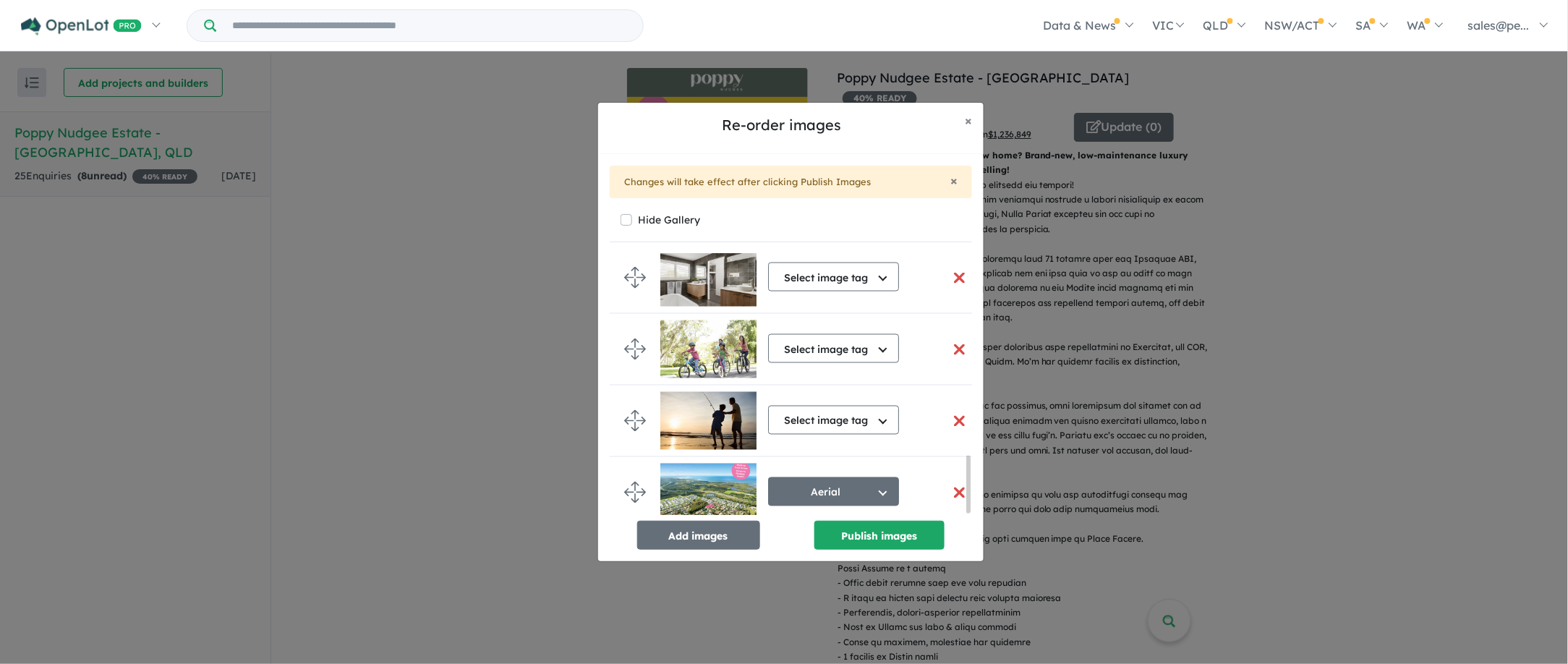
drag, startPoint x: 970, startPoint y: 267, endPoint x: 974, endPoint y: 523, distance: 256.0
click at [974, 523] on div "× Changes will take effect after clicking Publish Images Hide Gallery Select im…" at bounding box center [790, 358] width 385 height 408
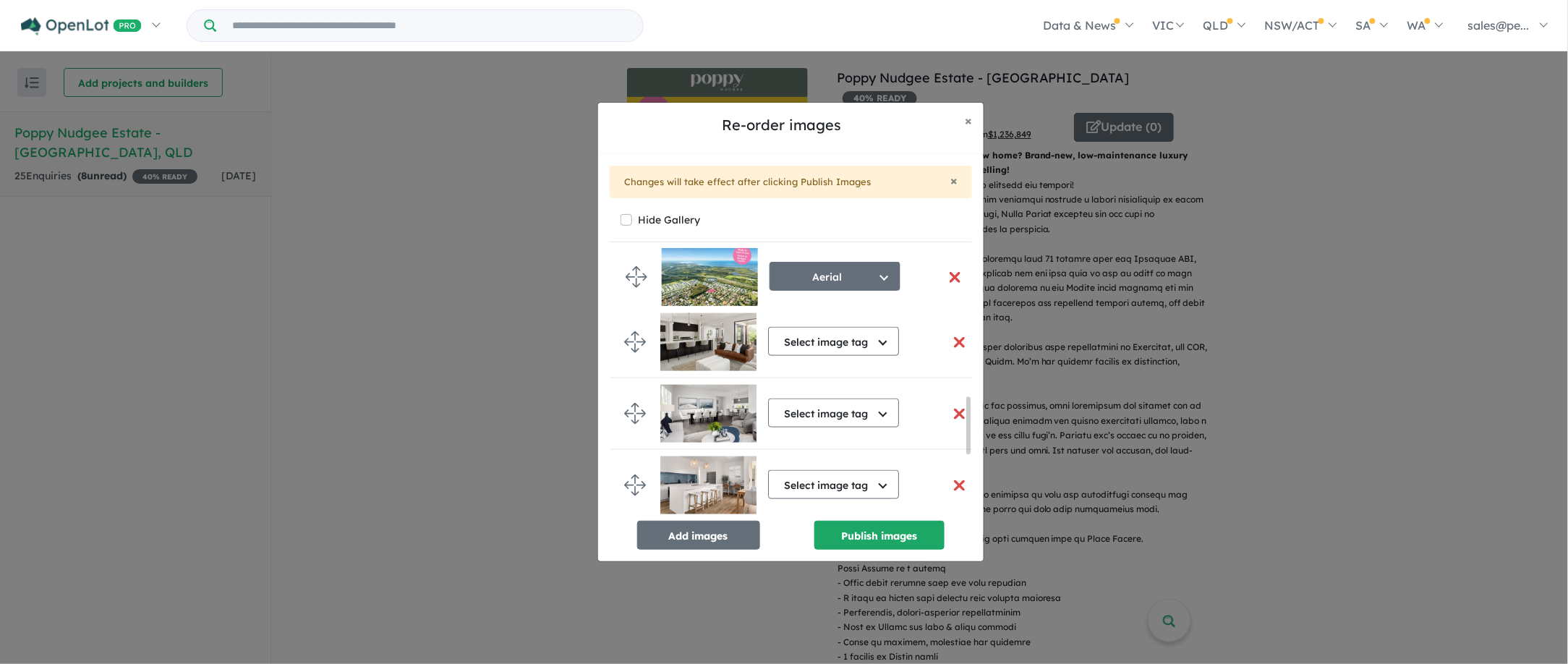
scroll to position [652, 0]
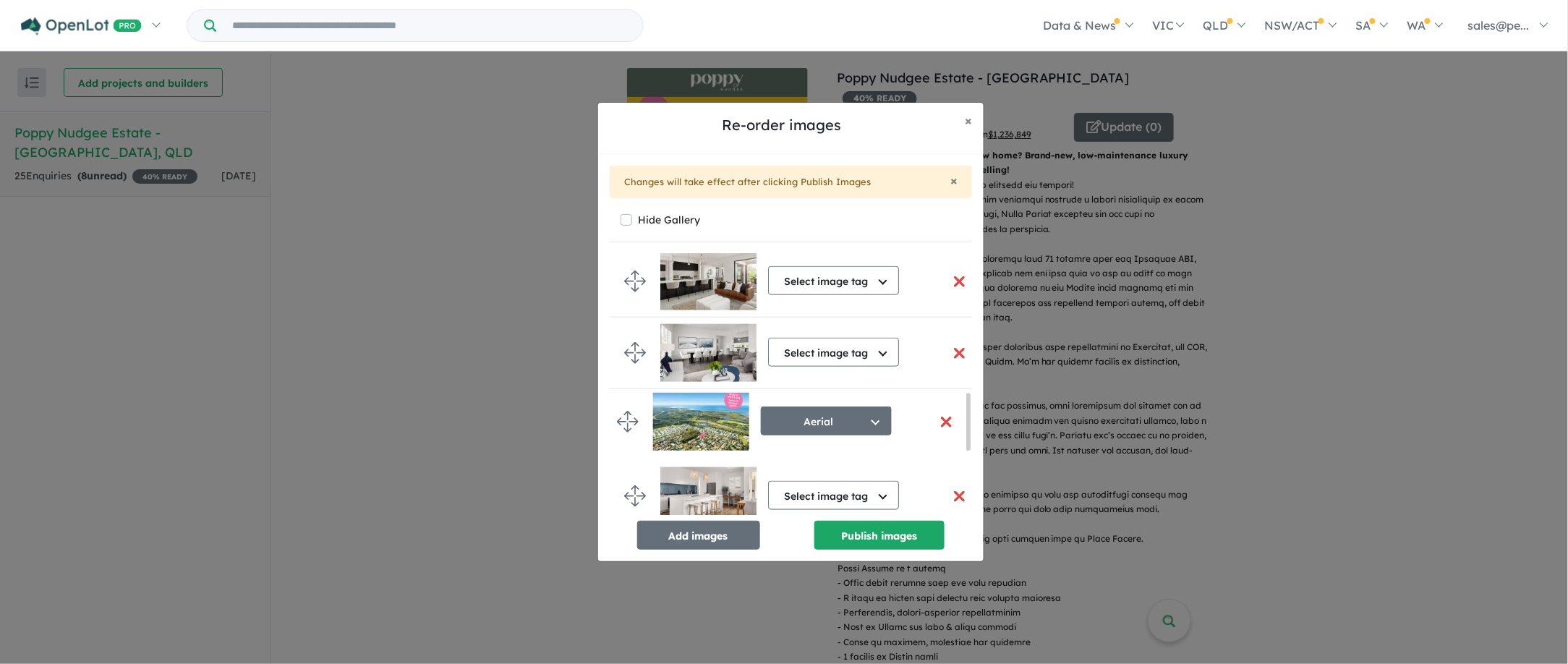
drag, startPoint x: 637, startPoint y: 489, endPoint x: 630, endPoint y: 422, distance: 67.4
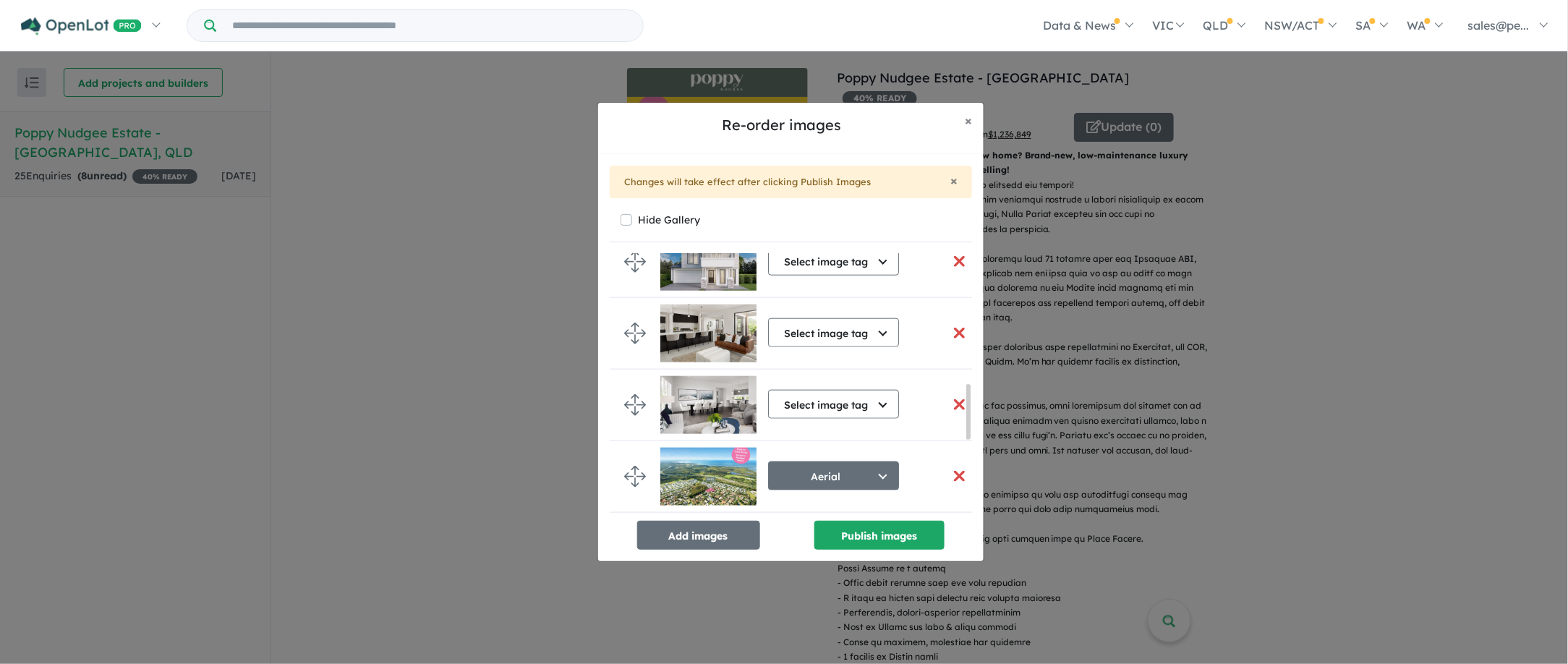
scroll to position [626, 0]
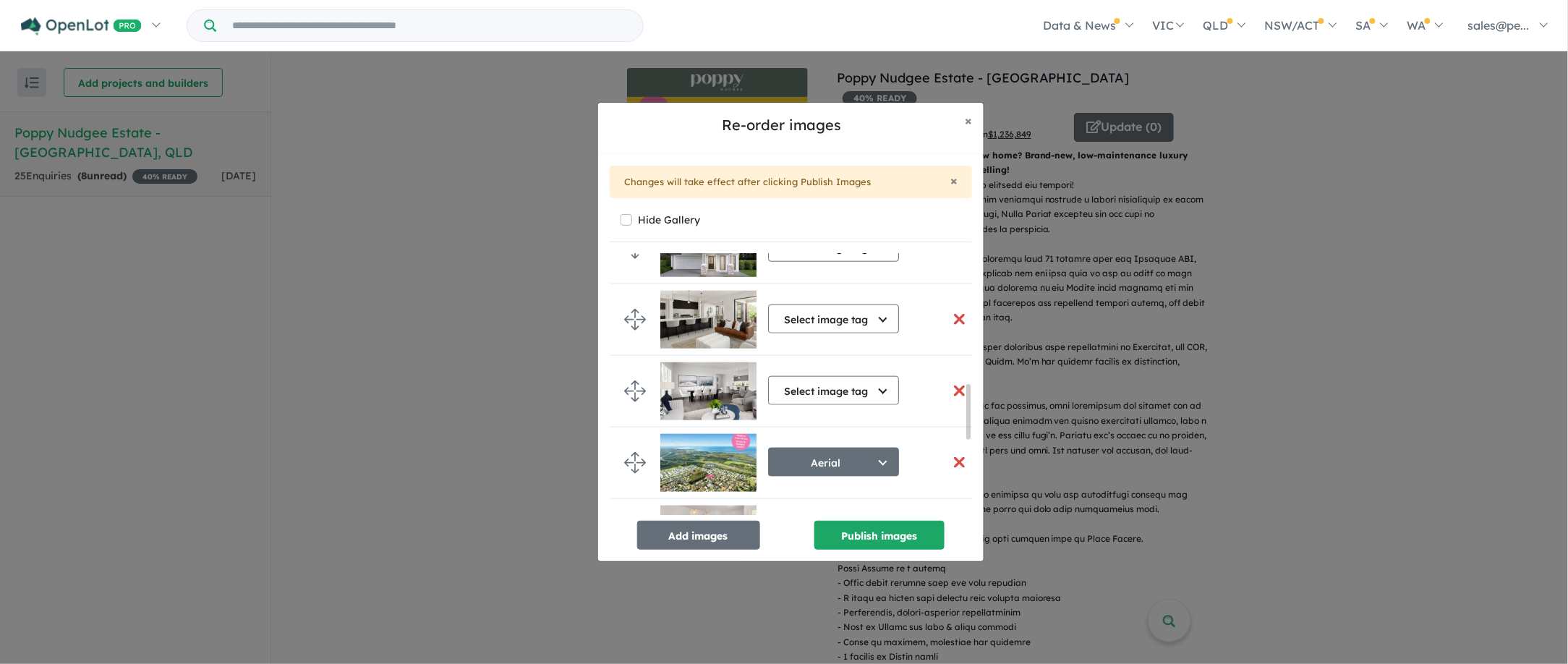
drag, startPoint x: 965, startPoint y: 422, endPoint x: 980, endPoint y: 423, distance: 15.0
click at [980, 423] on div "× Changes will take effect after clicking Publish Images Hide Gallery Select im…" at bounding box center [790, 358] width 385 height 408
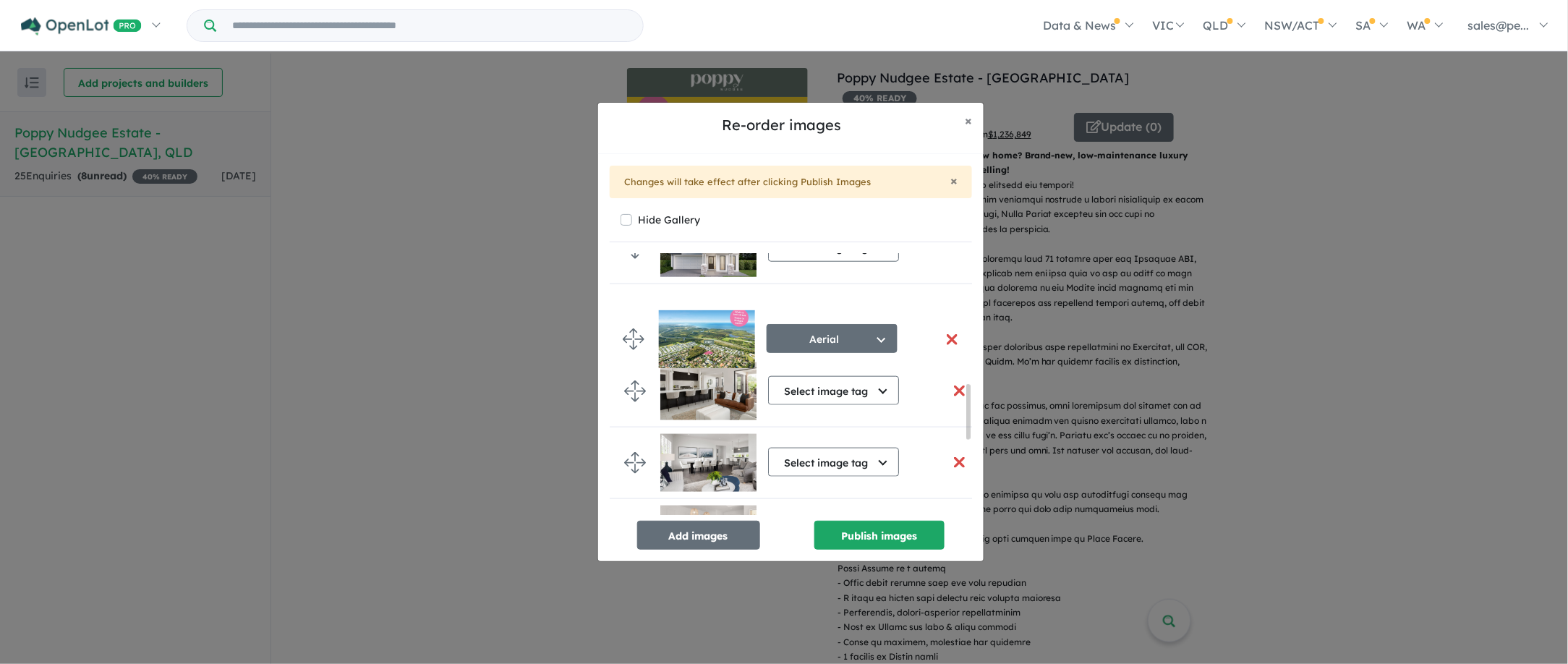
drag, startPoint x: 635, startPoint y: 464, endPoint x: 632, endPoint y: 335, distance: 129.0
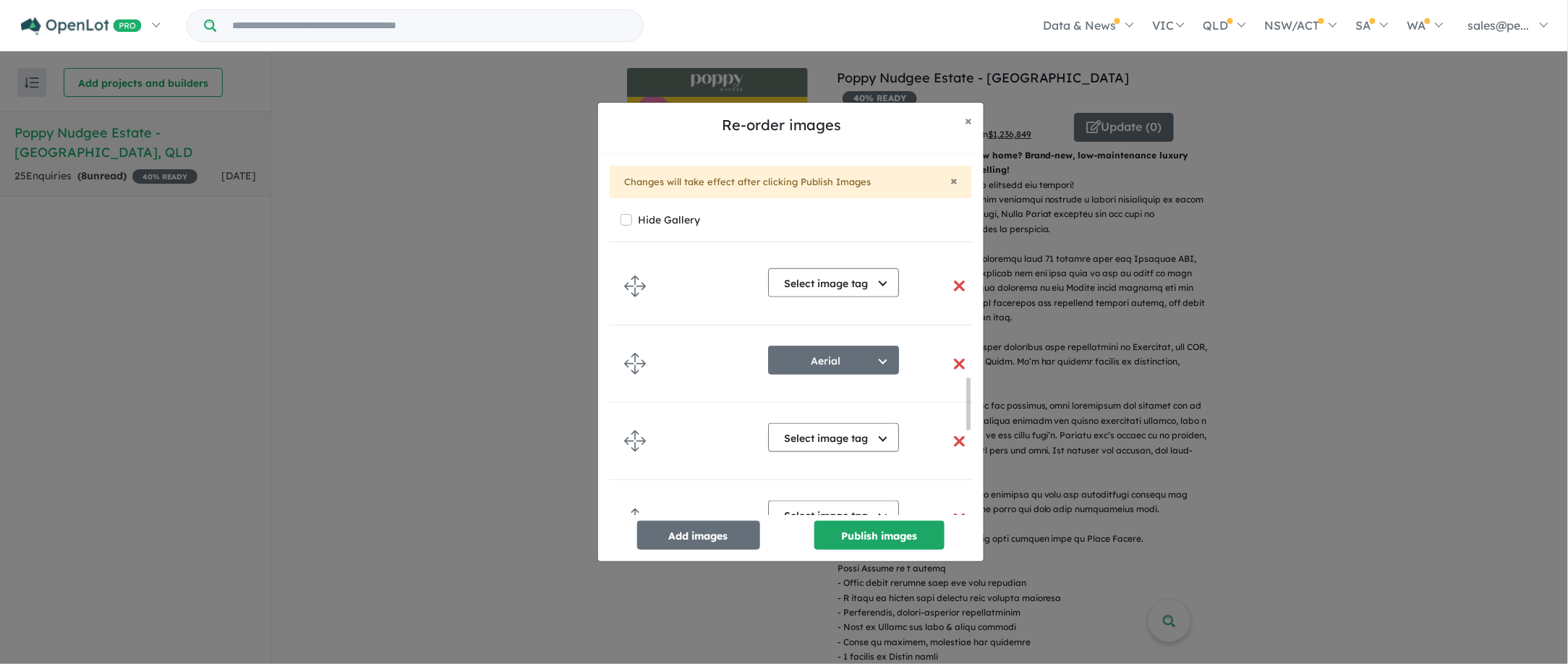
scroll to position [622, 0]
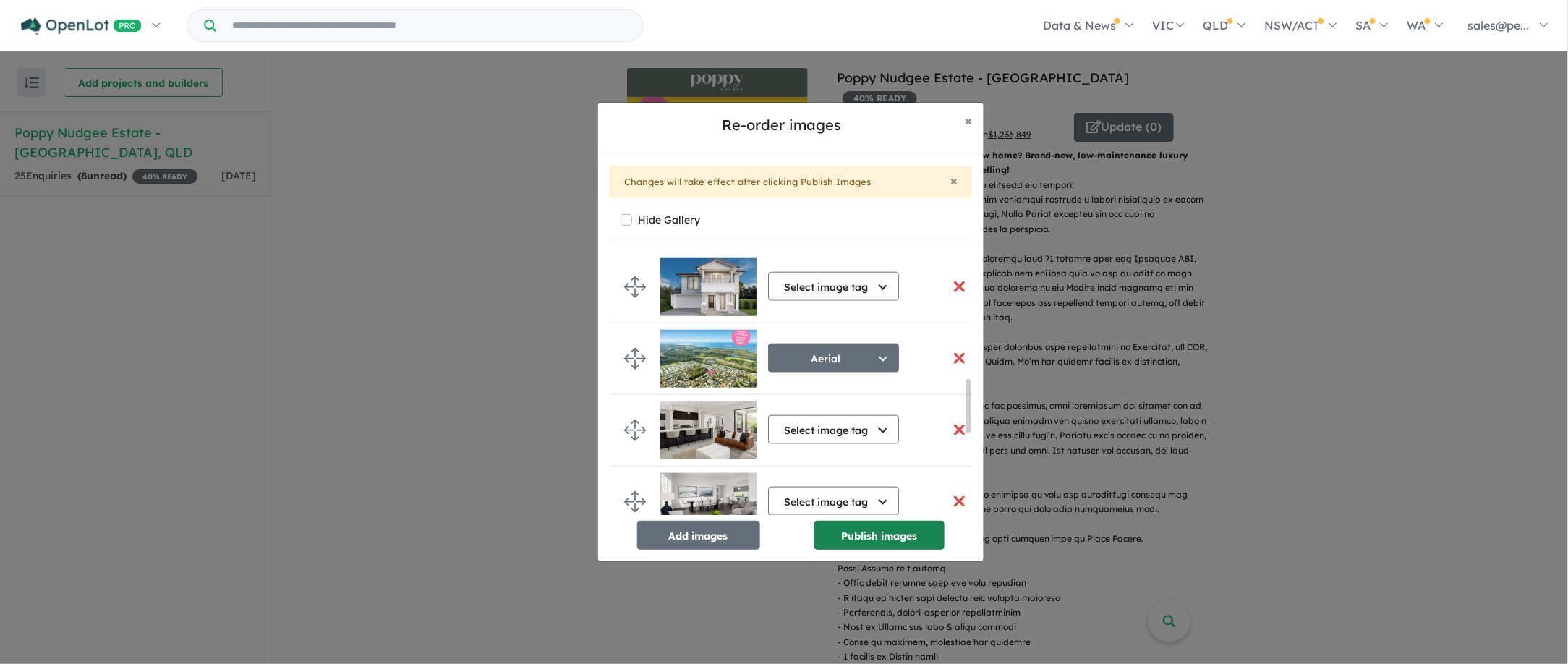
click at [851, 534] on button "Publish images" at bounding box center [880, 534] width 131 height 29
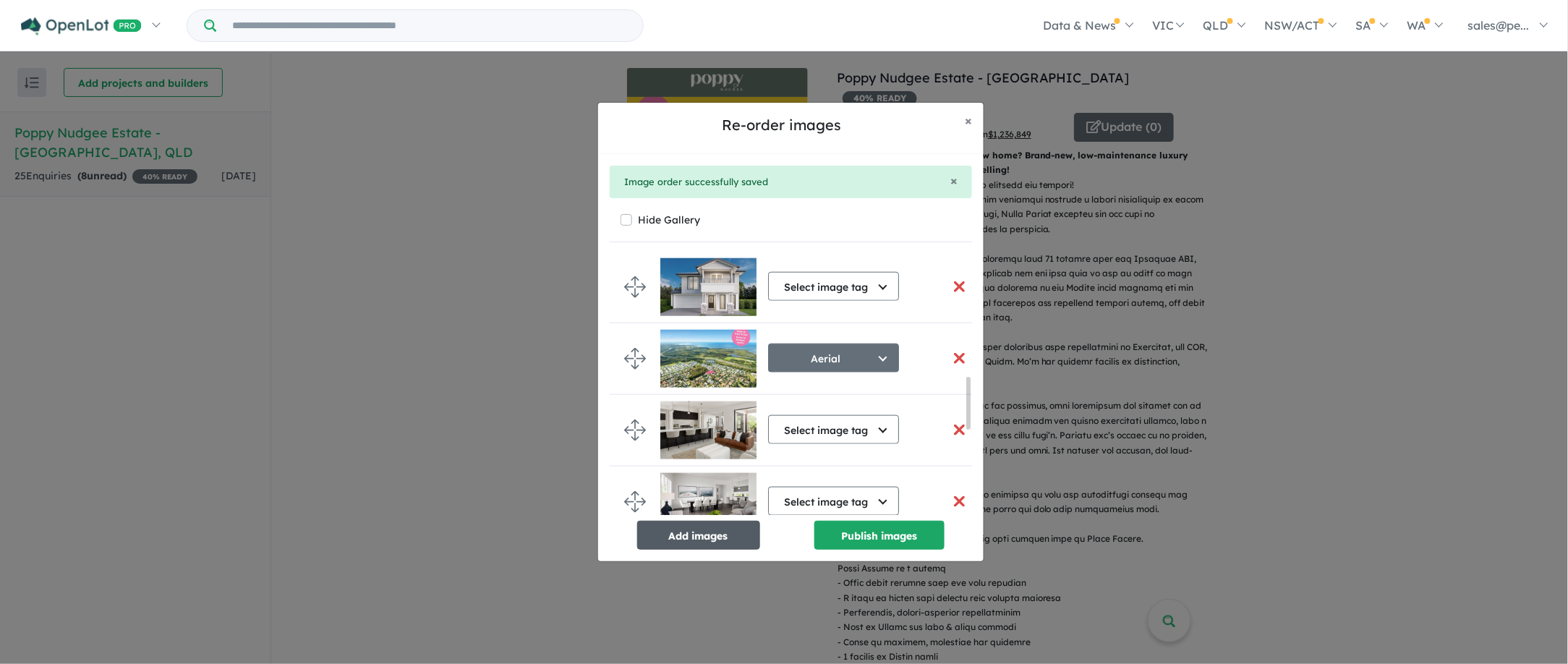
click at [704, 540] on button "Add images" at bounding box center [699, 534] width 123 height 29
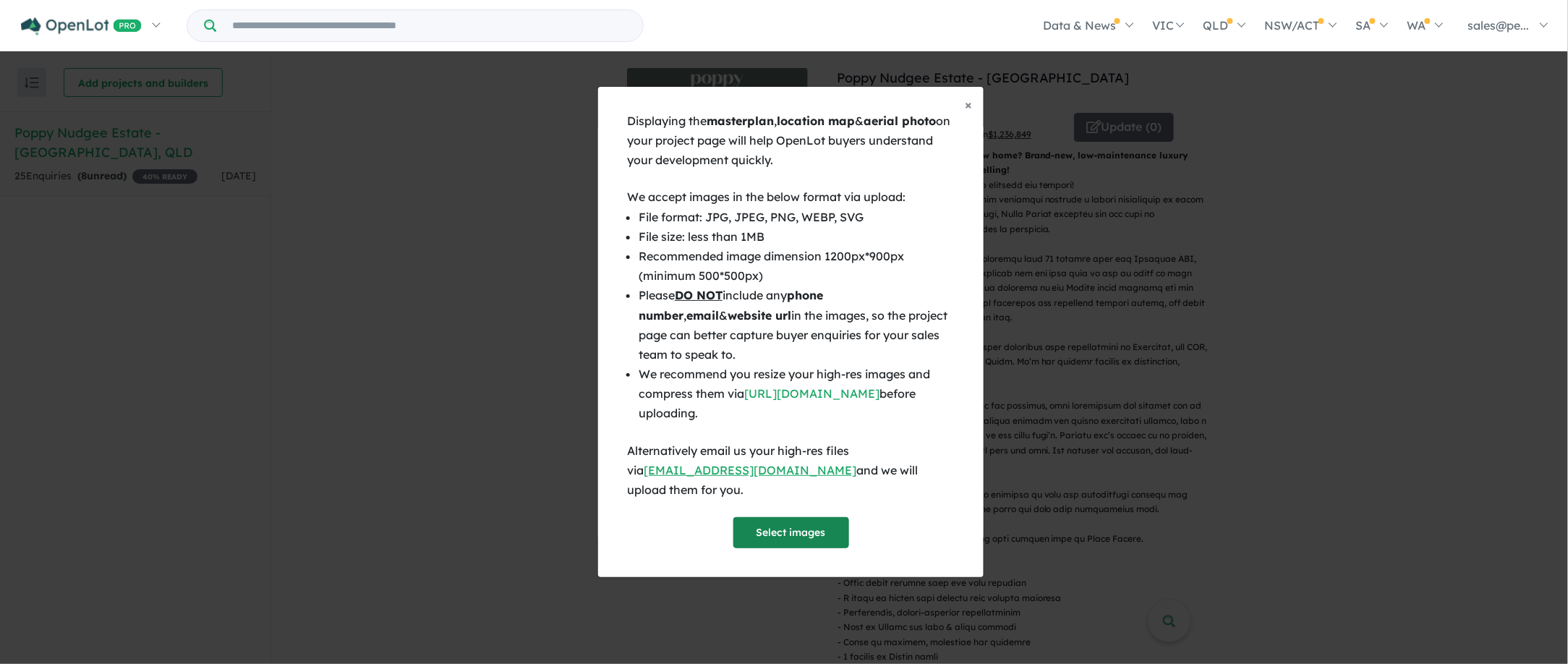
click at [789, 520] on button "Select images" at bounding box center [791, 531] width 116 height 31
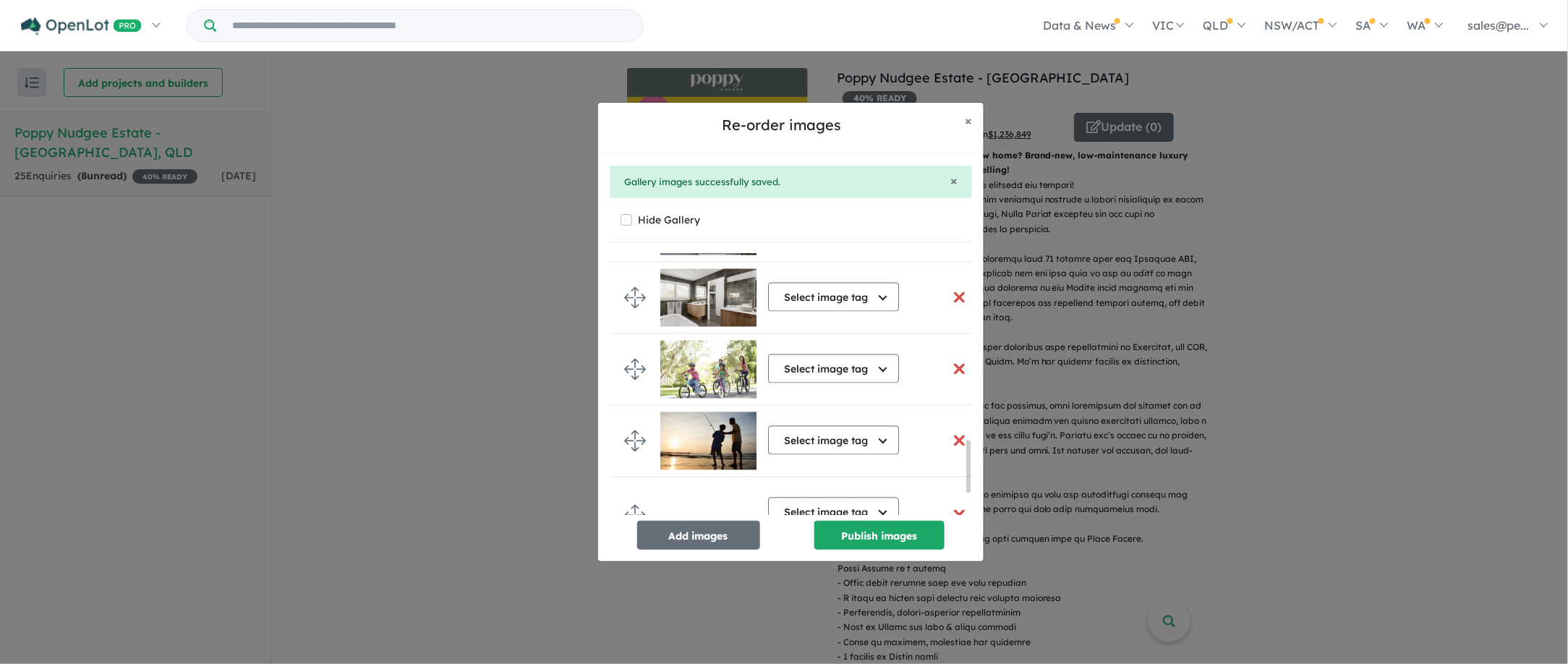
scroll to position [1064, 0]
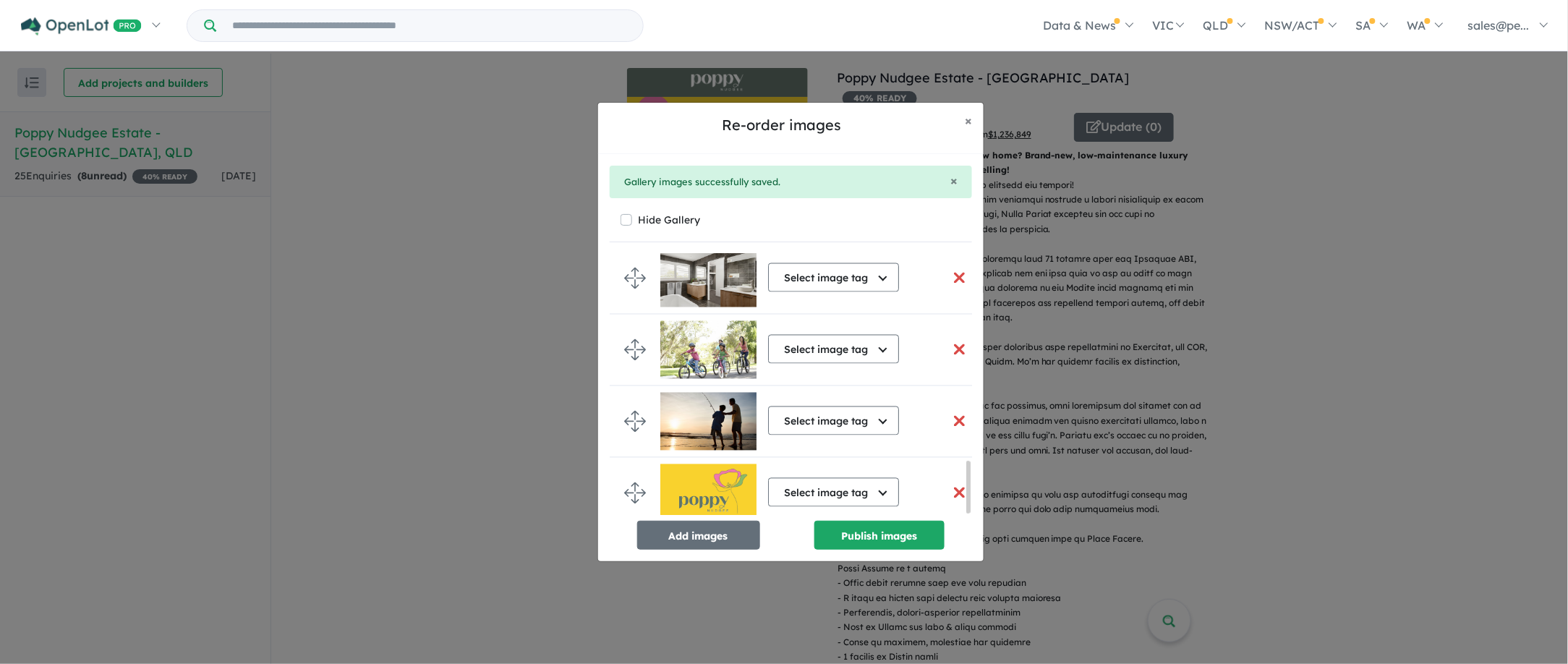
drag, startPoint x: 969, startPoint y: 391, endPoint x: 970, endPoint y: 535, distance: 144.0
click at [970, 535] on div "Select image tag Select image tag Aerial Location Map Masterplan Lifestyle Amen…" at bounding box center [791, 401] width 362 height 296
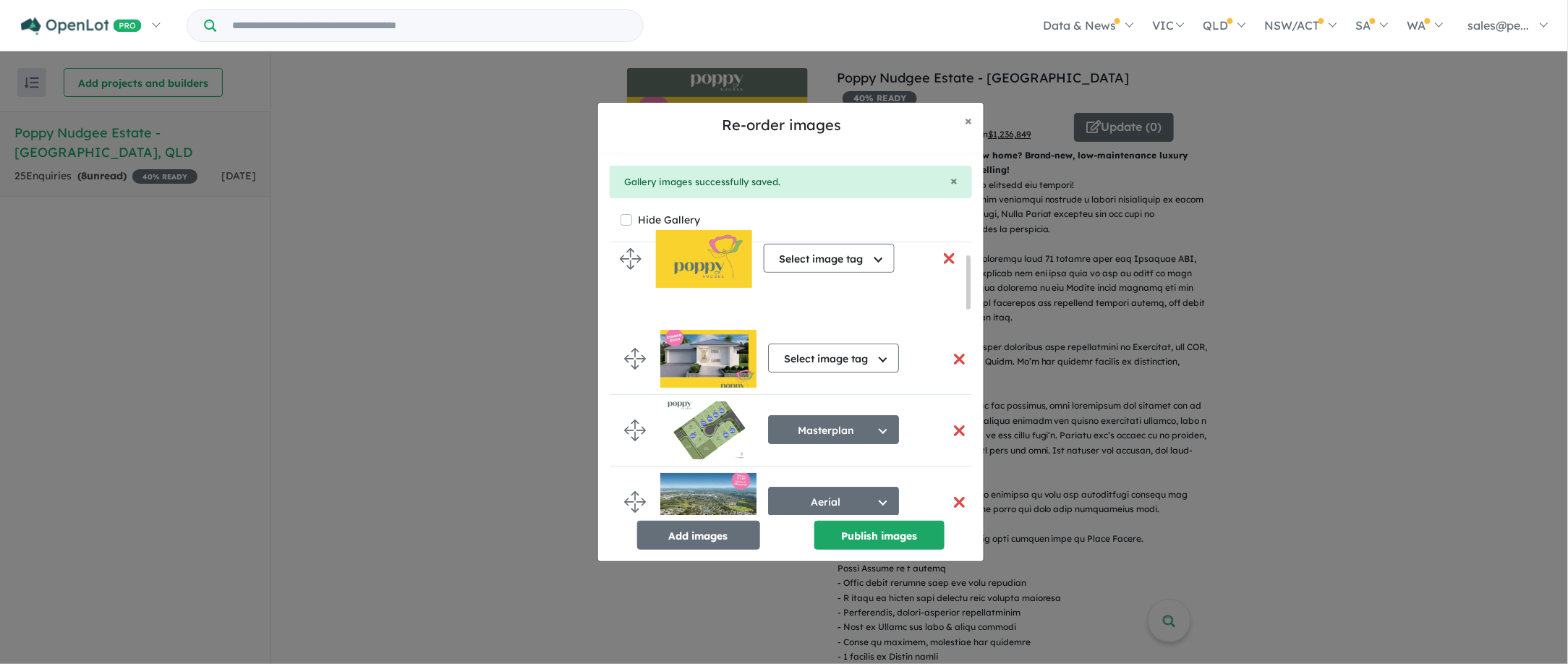
scroll to position [0, 0]
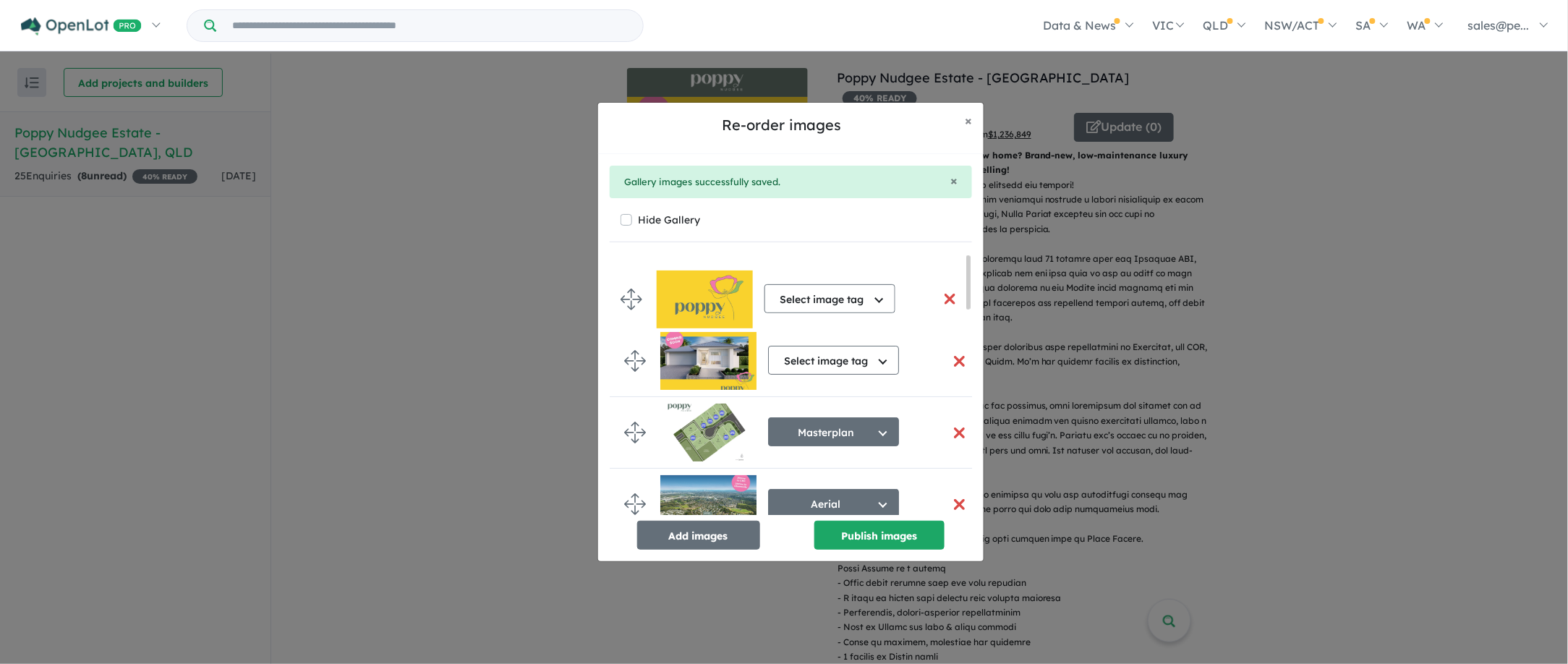
drag, startPoint x: 640, startPoint y: 487, endPoint x: 636, endPoint y: 298, distance: 189.0
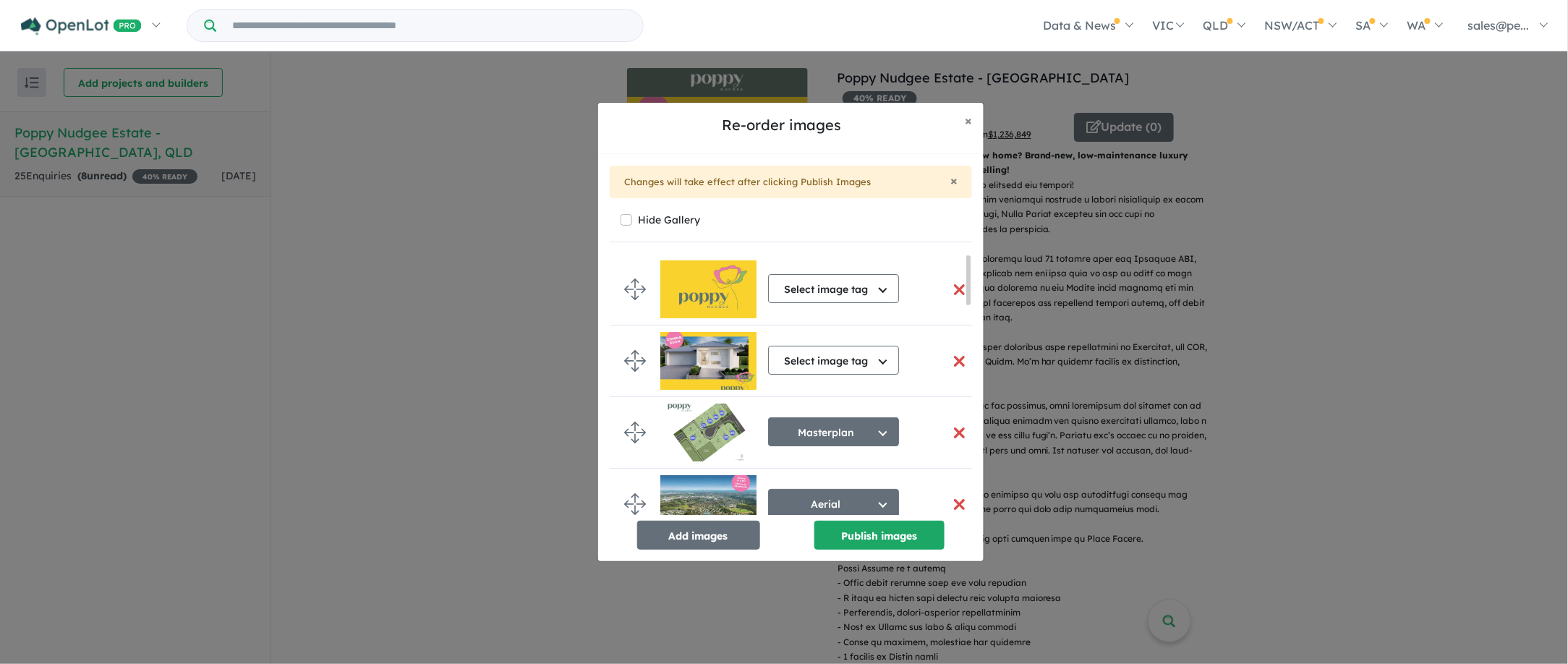
click at [949, 363] on button "button" at bounding box center [958, 360] width 31 height 31
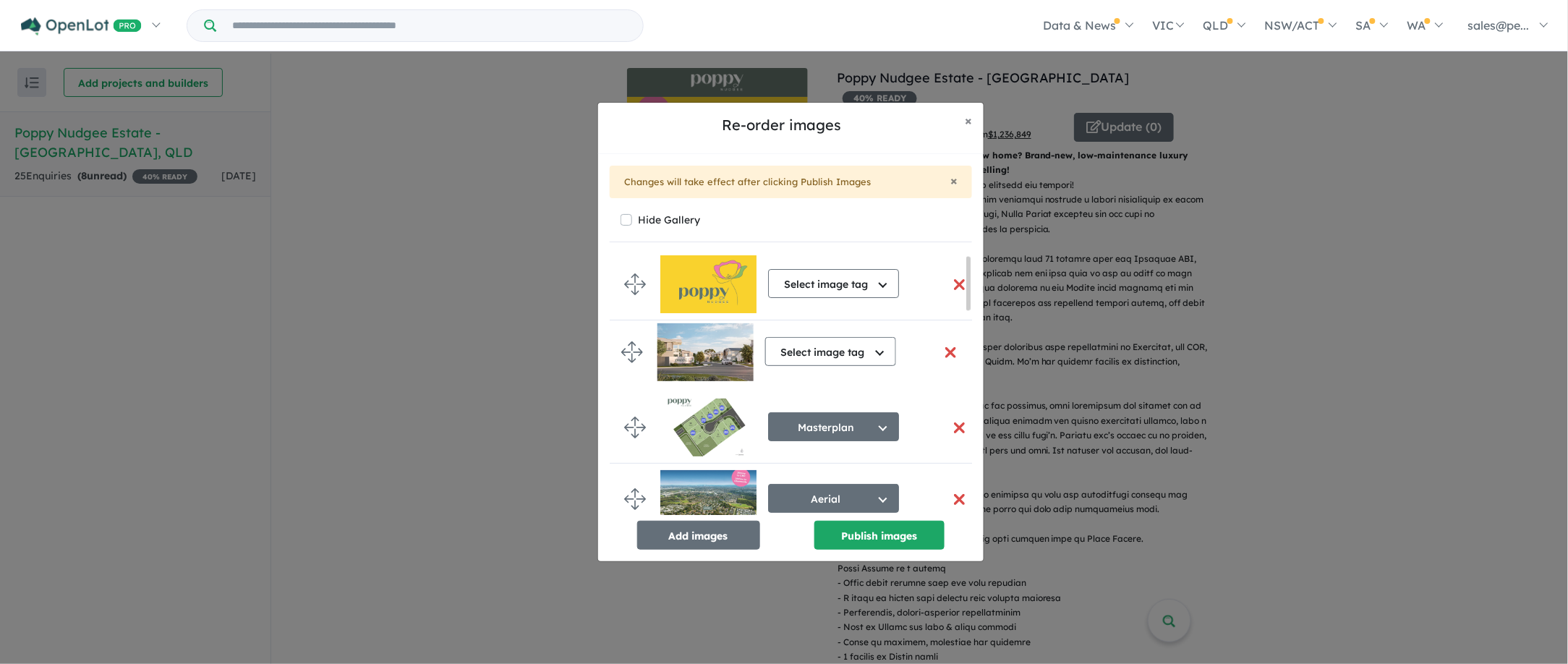
drag, startPoint x: 635, startPoint y: 501, endPoint x: 631, endPoint y: 347, distance: 154.1
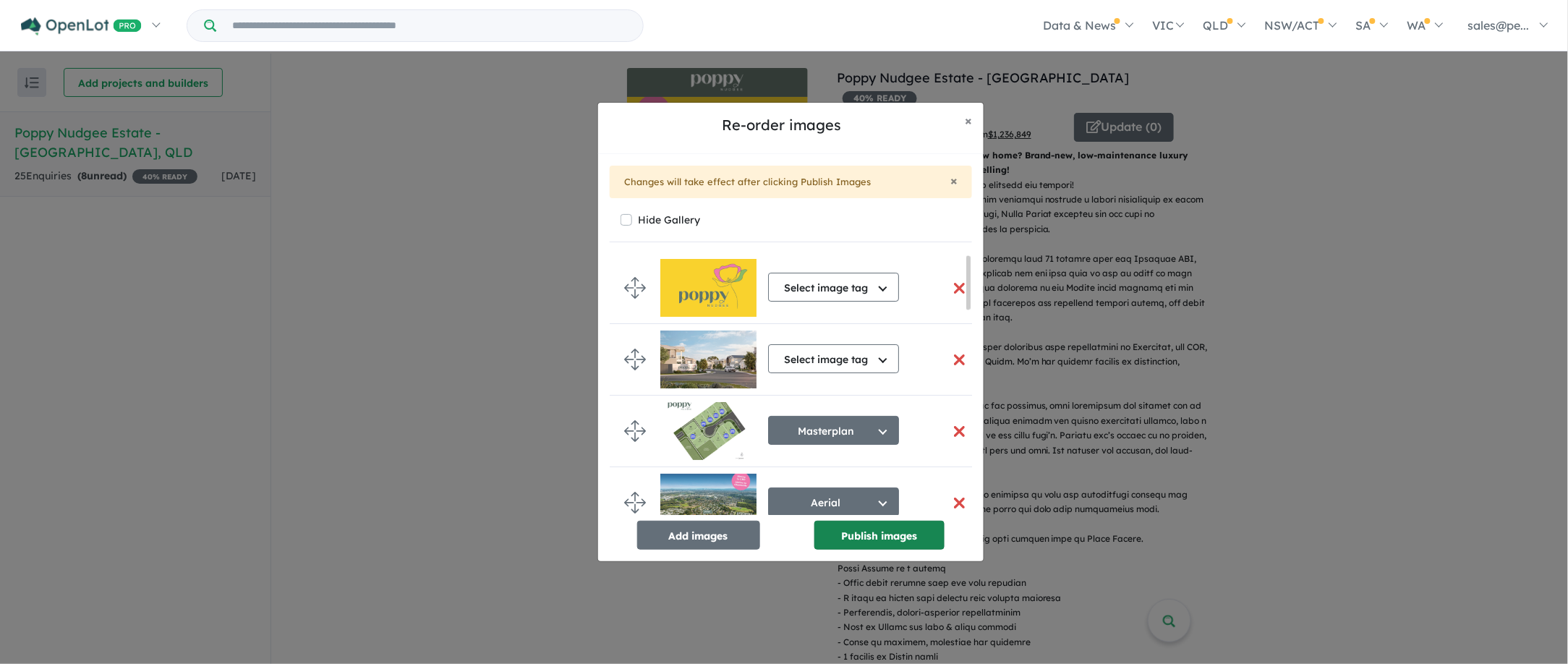
click at [898, 532] on button "Publish images" at bounding box center [880, 534] width 131 height 29
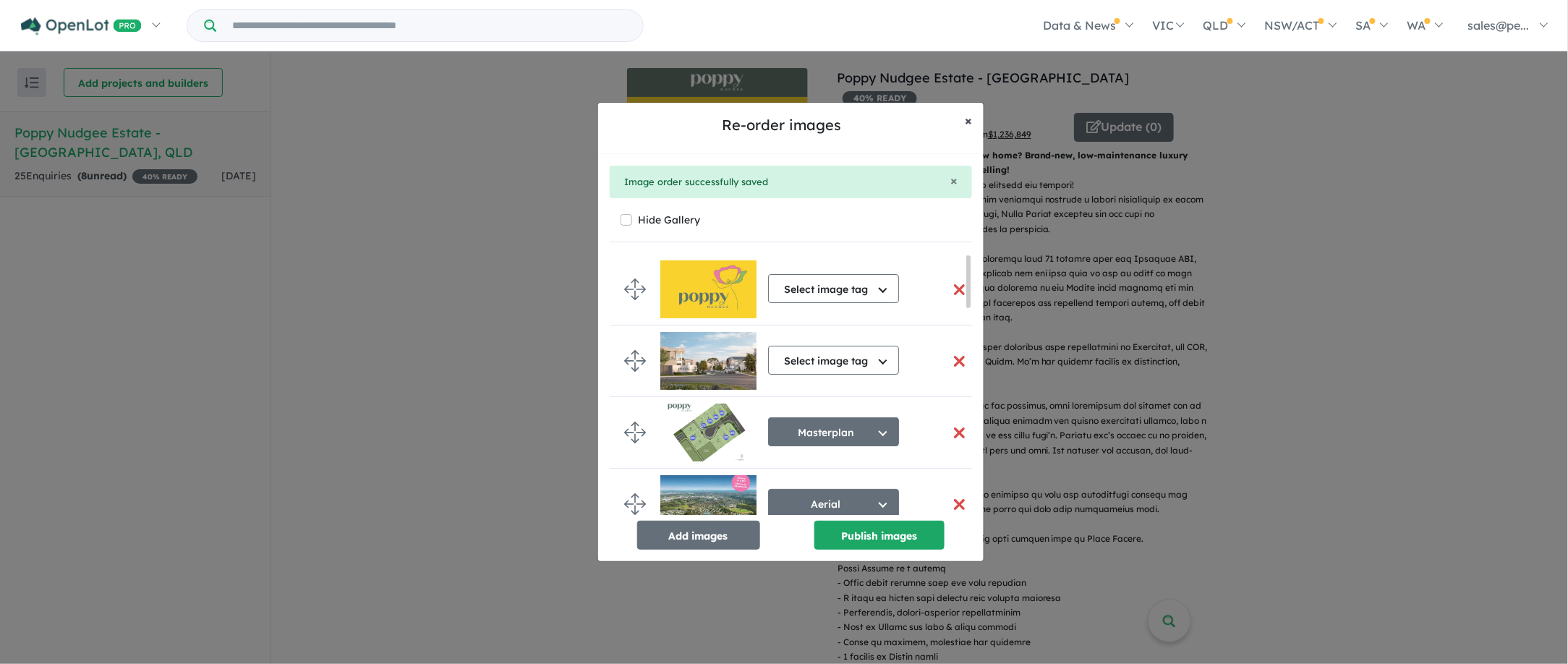
click at [970, 122] on span "×" at bounding box center [968, 120] width 7 height 17
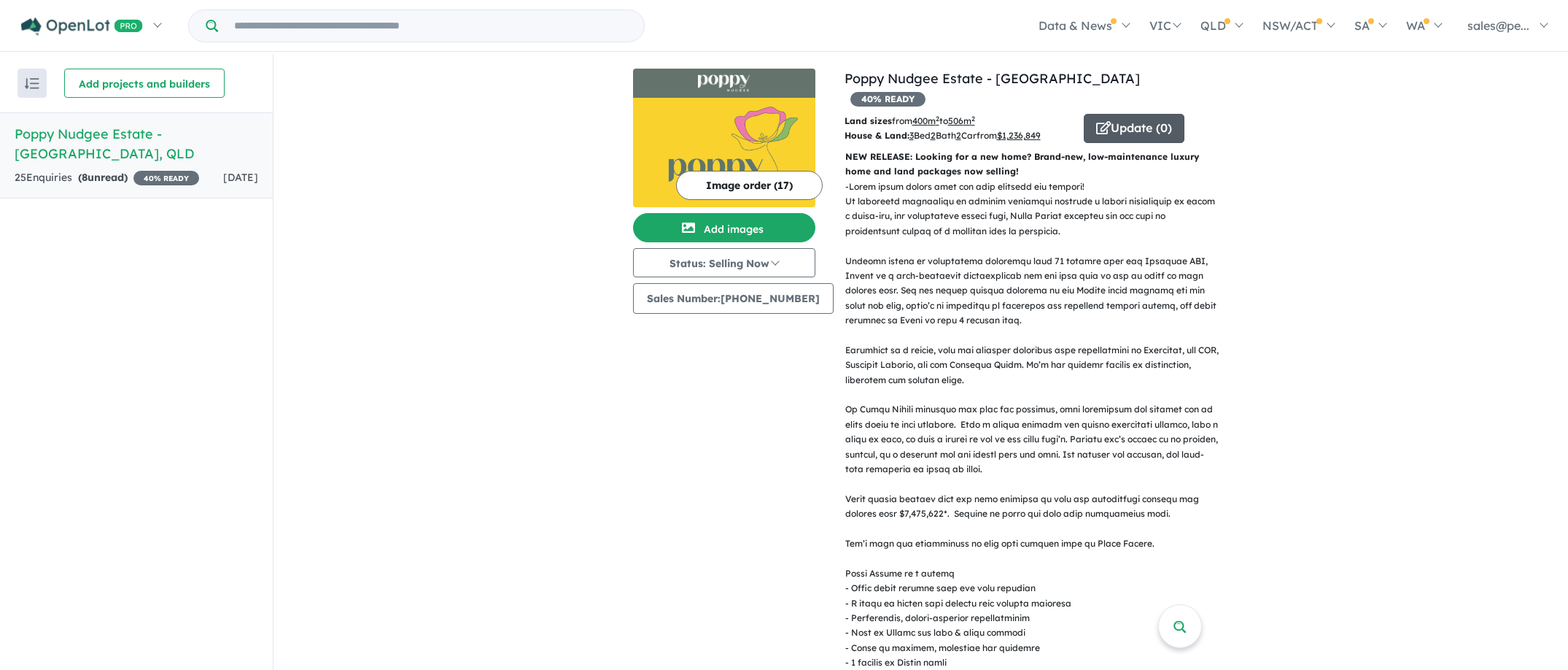
click at [1124, 114] on button "Update ( 0 )" at bounding box center [1134, 128] width 101 height 29
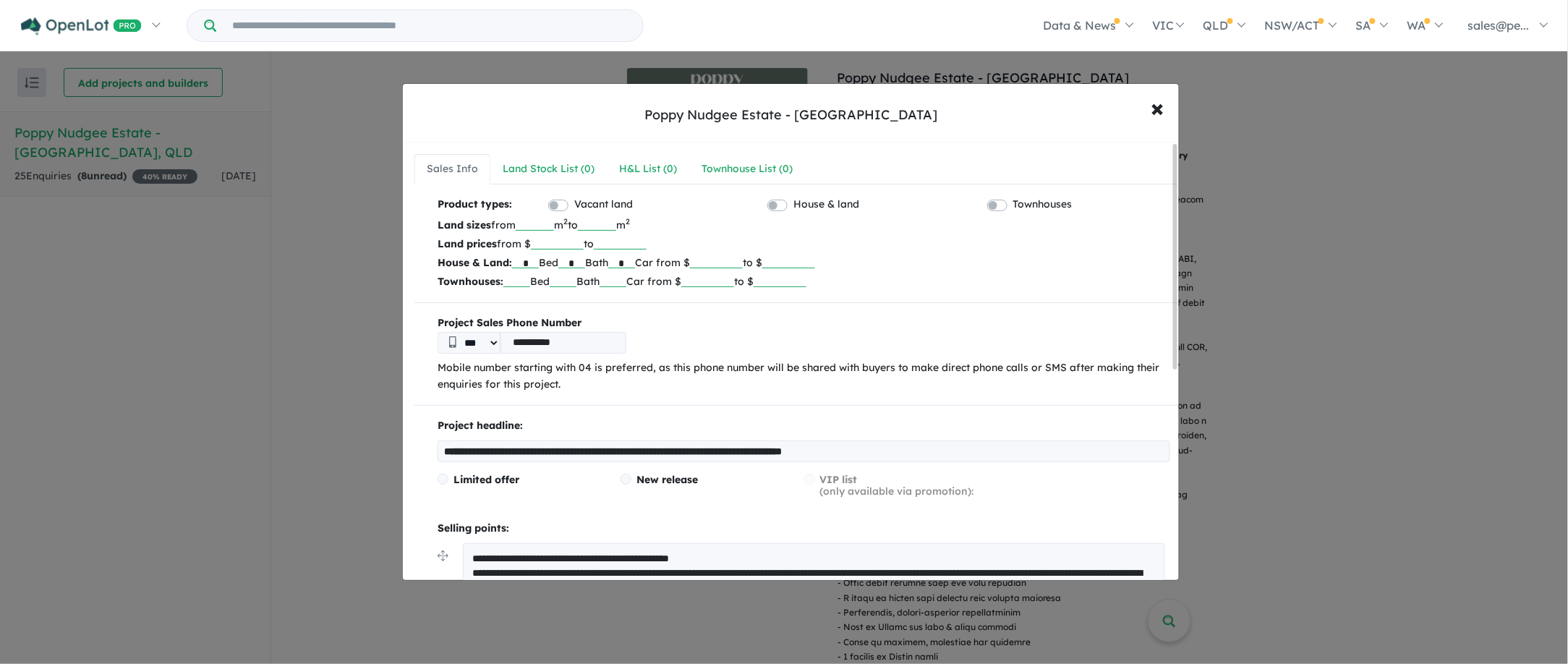
drag, startPoint x: 763, startPoint y: 561, endPoint x: 513, endPoint y: 549, distance: 250.3
click at [513, 549] on textarea at bounding box center [814, 566] width 702 height 46
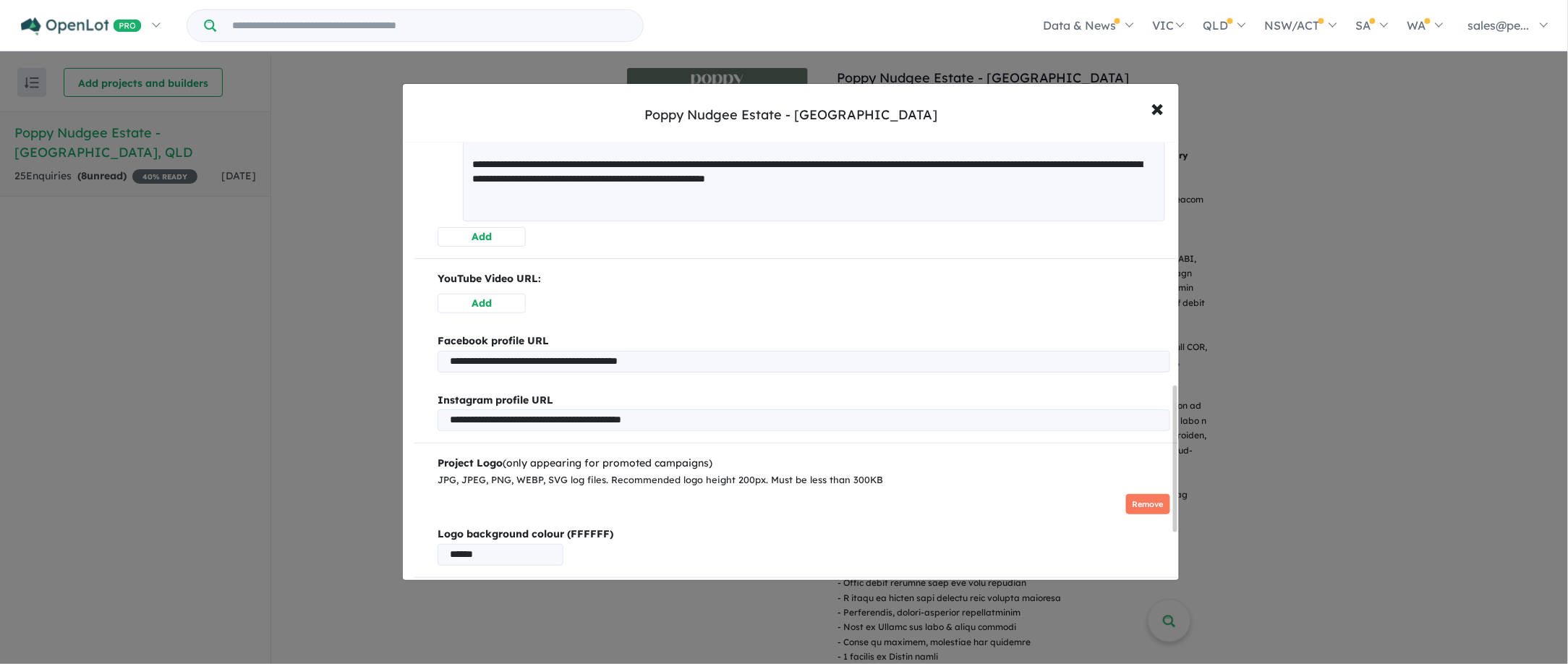
scroll to position [901, 0]
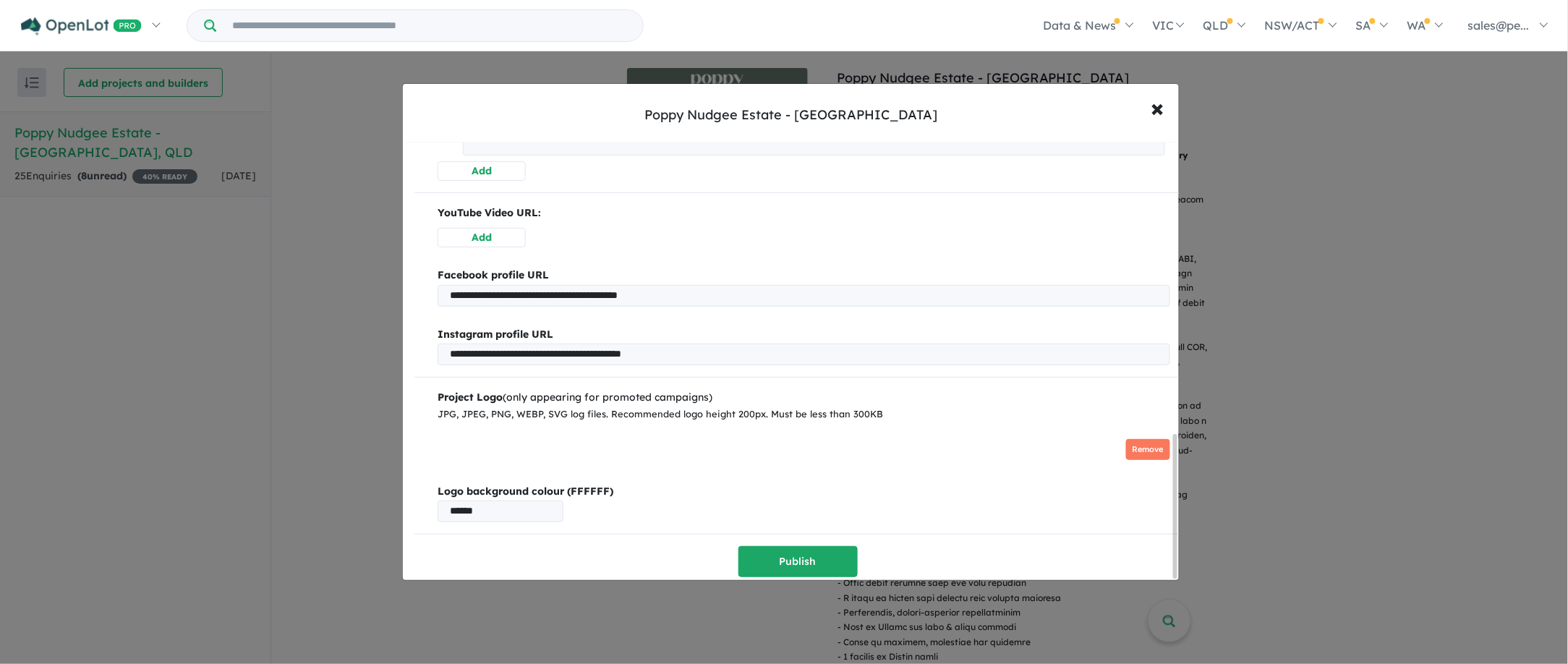
drag, startPoint x: 1175, startPoint y: 193, endPoint x: 1175, endPoint y: 493, distance: 300.0
click at [1175, 493] on div at bounding box center [1175, 506] width 4 height 144
type textarea "**********"
click at [772, 554] on button "Publish" at bounding box center [798, 561] width 120 height 31
